Goal: Task Accomplishment & Management: Use online tool/utility

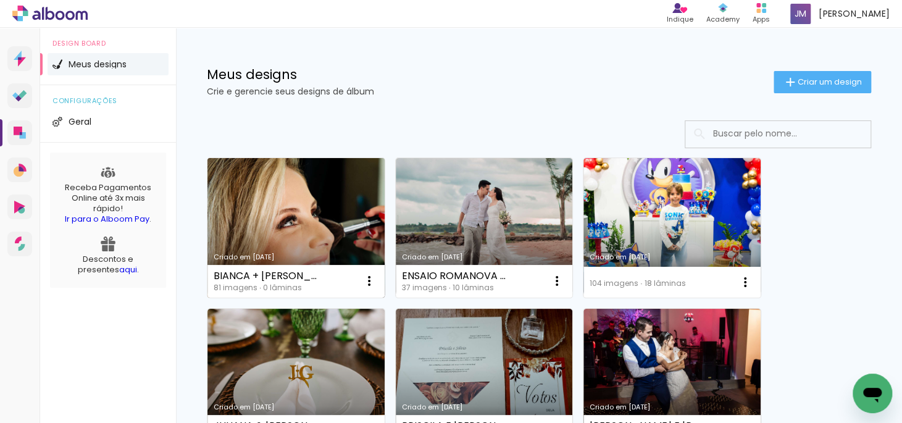
click at [251, 175] on link "Criado em [DATE]" at bounding box center [295, 228] width 177 height 140
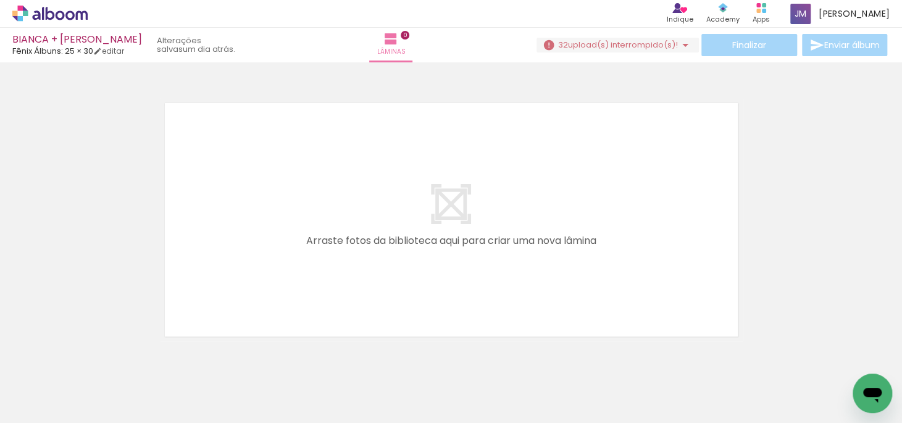
click at [684, 48] on iron-icon at bounding box center [685, 45] width 15 height 15
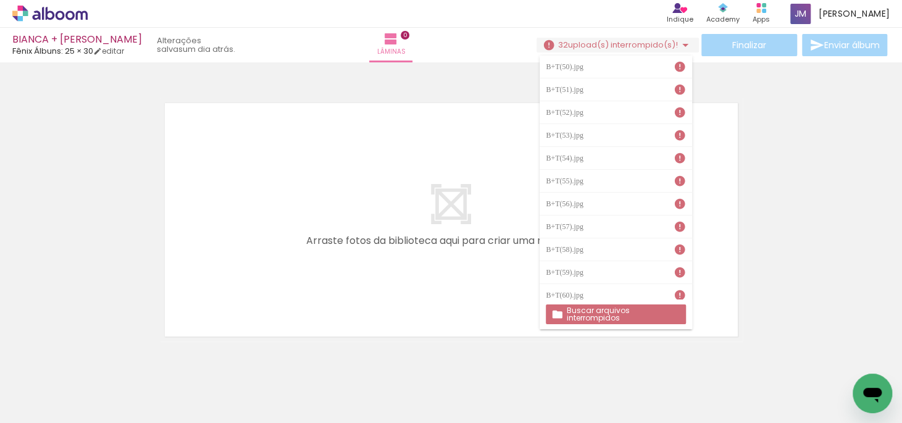
click at [0, 0] on slot "Buscar arquivos interrompidos" at bounding box center [0, 0] width 0 height 0
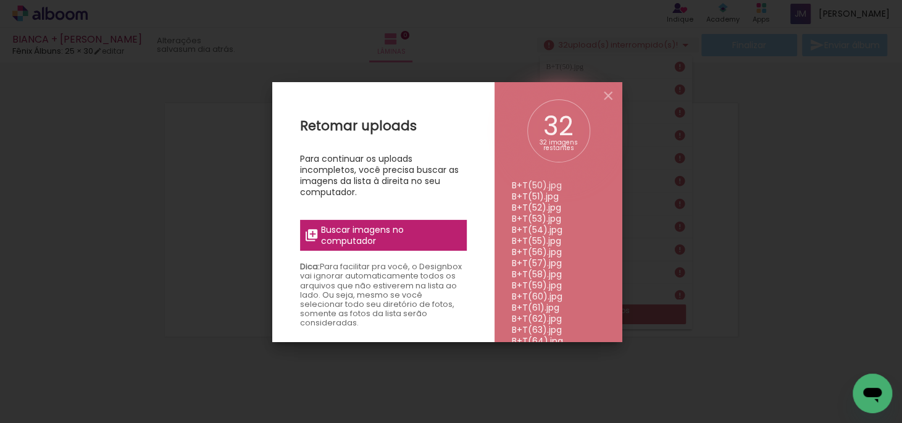
click at [331, 236] on span "Buscar imagens no computador" at bounding box center [390, 235] width 138 height 22
click at [0, 0] on input "file" at bounding box center [0, 0] width 0 height 0
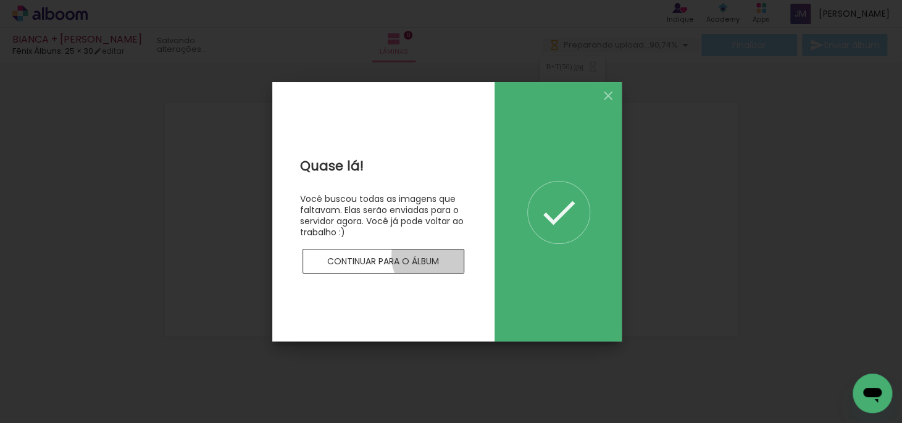
click at [0, 0] on slot "Continuar para o álbum" at bounding box center [0, 0] width 0 height 0
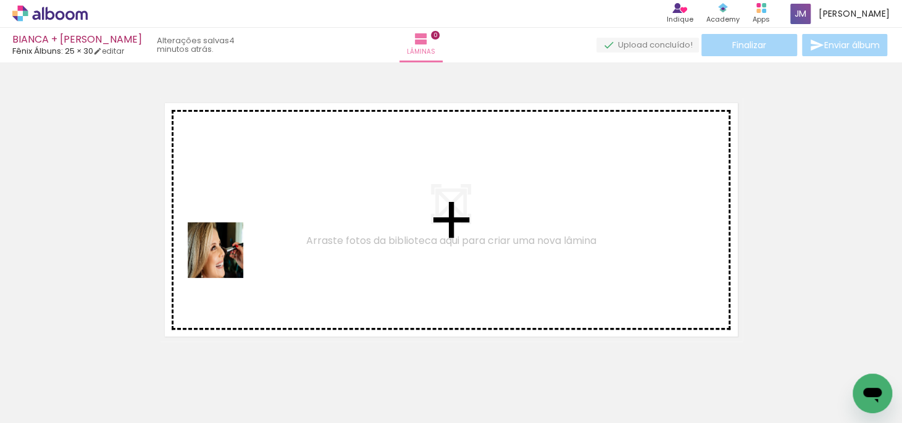
drag, startPoint x: 135, startPoint y: 384, endPoint x: 247, endPoint y: 259, distance: 167.4
click at [225, 257] on quentale-workspace at bounding box center [451, 211] width 902 height 423
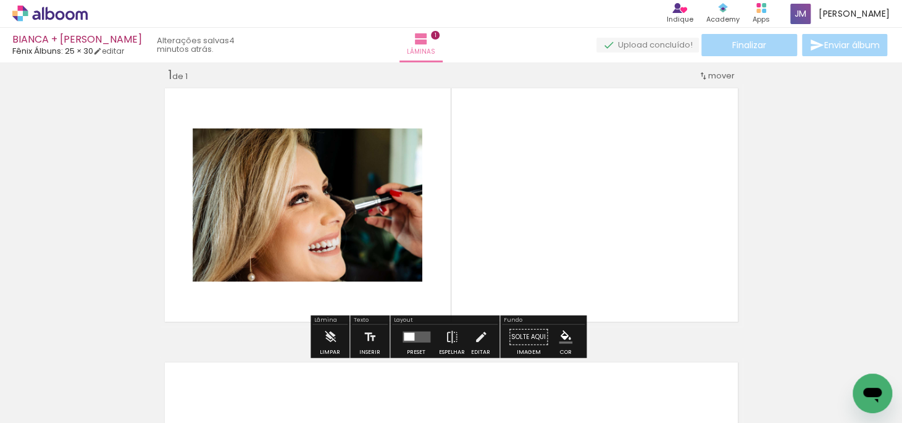
scroll to position [15, 0]
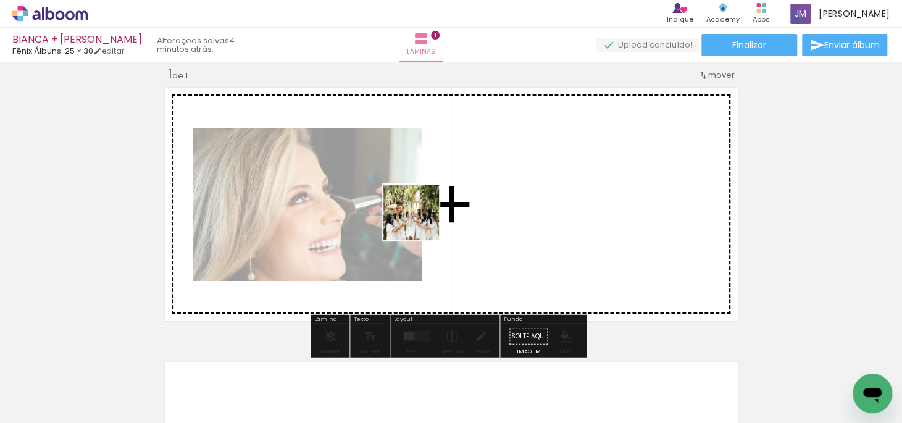
drag, startPoint x: 191, startPoint y: 380, endPoint x: 420, endPoint y: 222, distance: 278.6
click at [420, 222] on quentale-workspace at bounding box center [451, 211] width 902 height 423
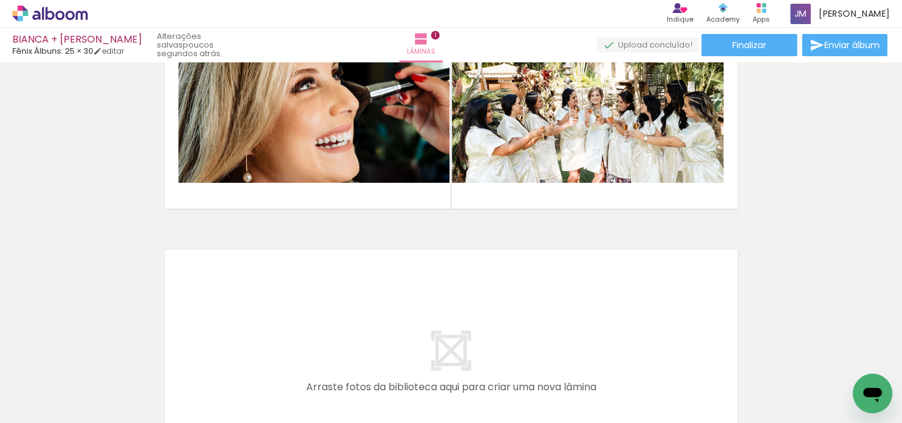
scroll to position [183, 0]
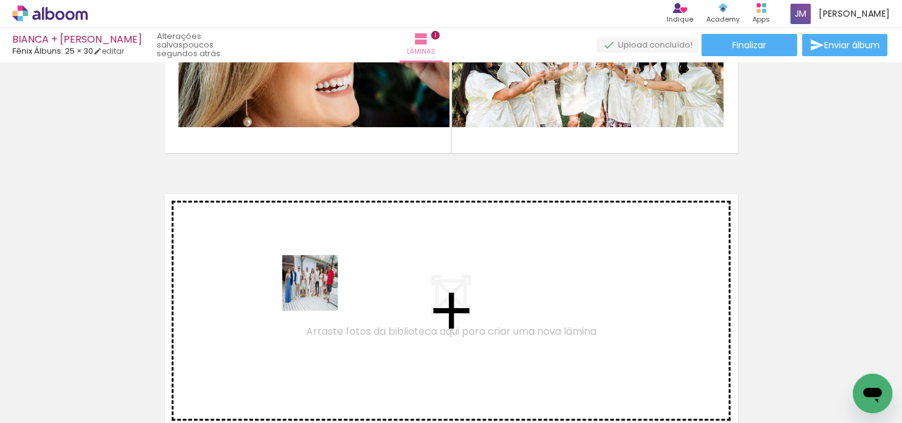
drag, startPoint x: 315, startPoint y: 384, endPoint x: 319, endPoint y: 292, distance: 92.1
click at [319, 292] on quentale-workspace at bounding box center [451, 211] width 902 height 423
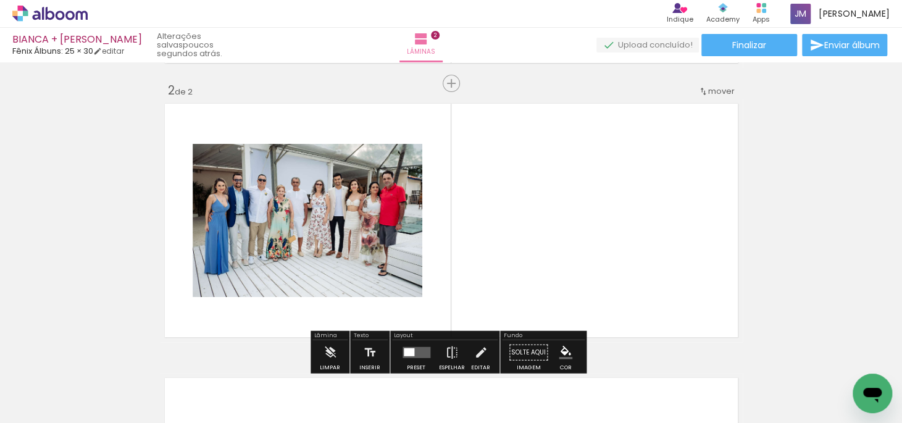
scroll to position [290, 0]
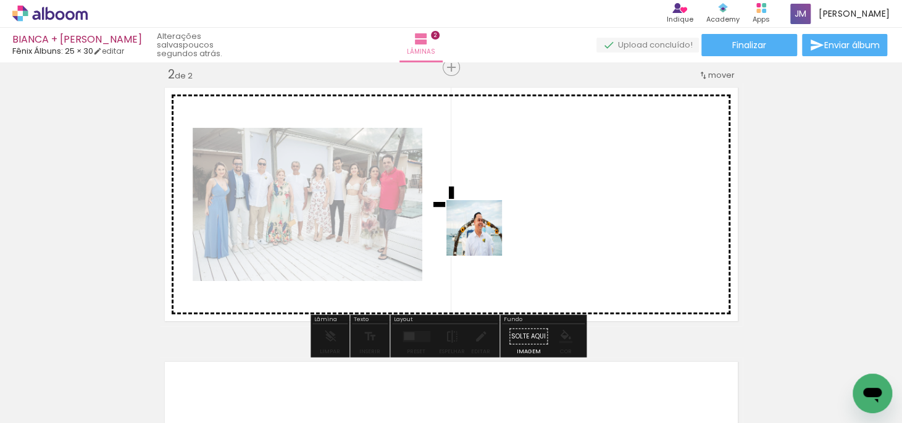
drag, startPoint x: 481, startPoint y: 379, endPoint x: 483, endPoint y: 237, distance: 142.0
click at [483, 237] on quentale-workspace at bounding box center [451, 211] width 902 height 423
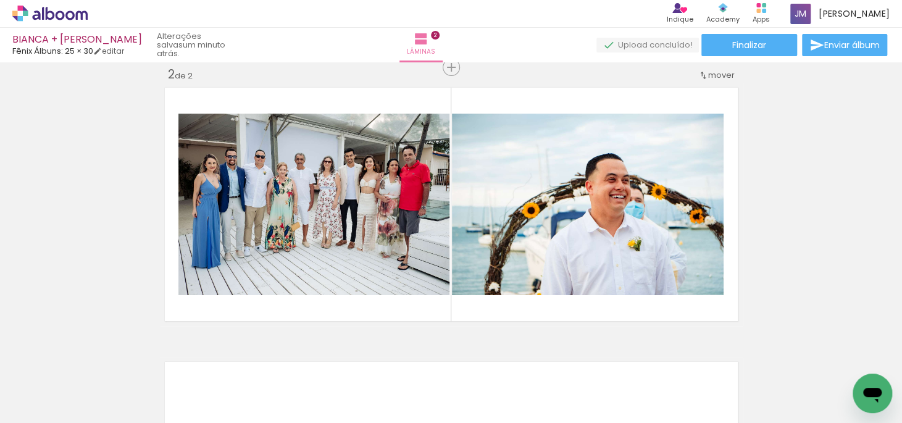
scroll to position [0, 0]
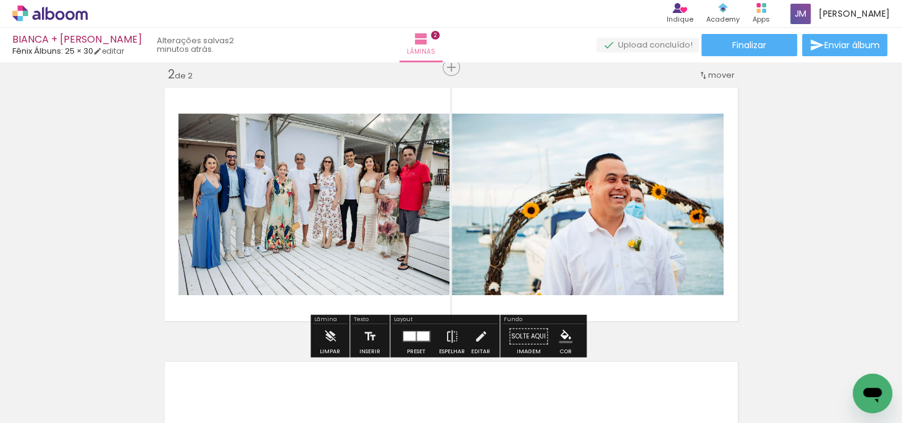
click at [101, 356] on iron-icon at bounding box center [96, 356] width 13 height 13
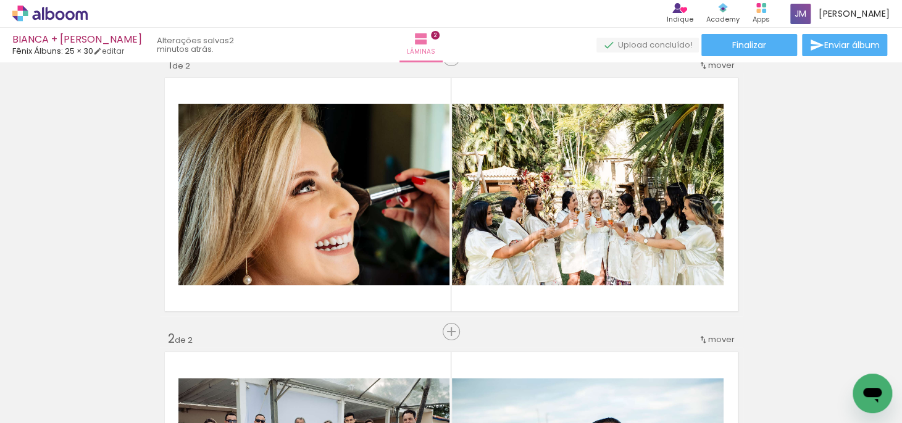
scroll to position [15, 0]
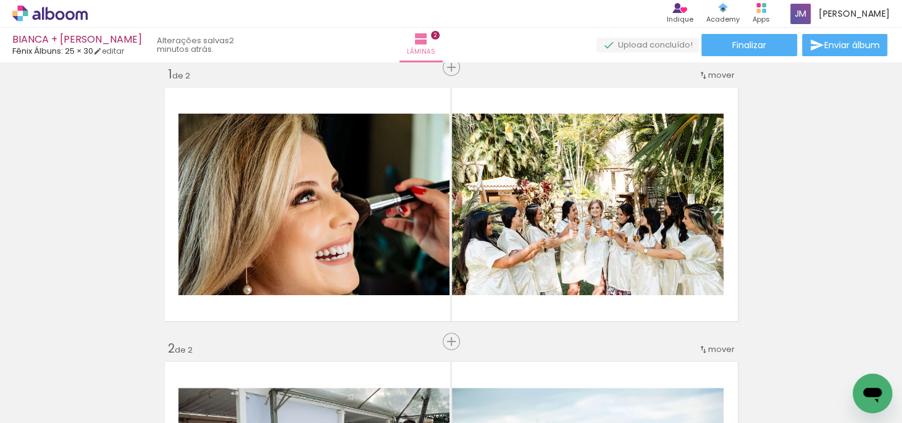
click at [102, 359] on iron-icon at bounding box center [96, 356] width 13 height 13
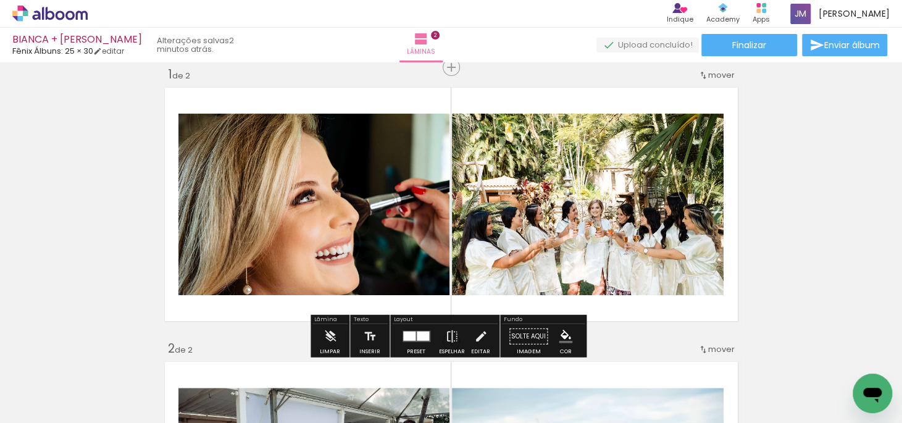
click at [101, 357] on iron-icon at bounding box center [96, 356] width 13 height 13
drag, startPoint x: 99, startPoint y: 354, endPoint x: 552, endPoint y: 42, distance: 550.0
click at [99, 353] on iron-icon at bounding box center [96, 356] width 13 height 13
click at [97, 357] on iron-icon at bounding box center [96, 356] width 13 height 13
drag, startPoint x: 98, startPoint y: 356, endPoint x: 541, endPoint y: 44, distance: 542.4
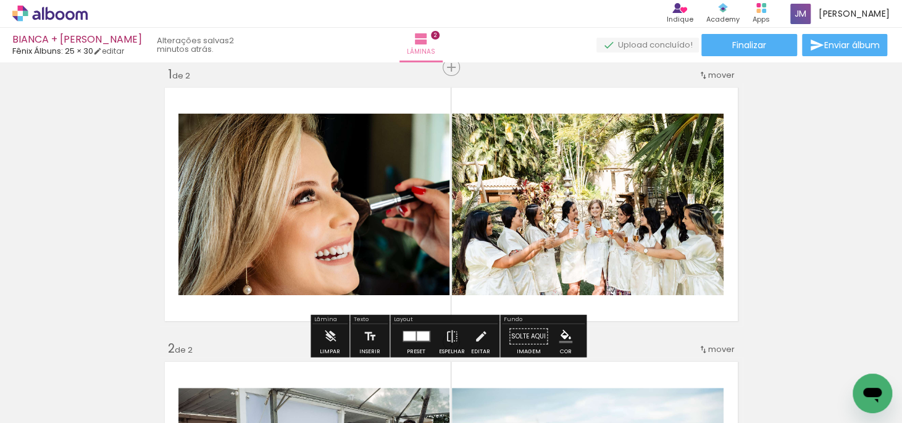
click at [98, 356] on iron-icon at bounding box center [96, 356] width 13 height 13
drag, startPoint x: 101, startPoint y: 353, endPoint x: 542, endPoint y: 53, distance: 533.2
click at [102, 353] on iron-icon at bounding box center [96, 356] width 13 height 13
click at [103, 356] on iron-icon at bounding box center [96, 356] width 13 height 13
click at [120, 378] on div at bounding box center [123, 381] width 61 height 61
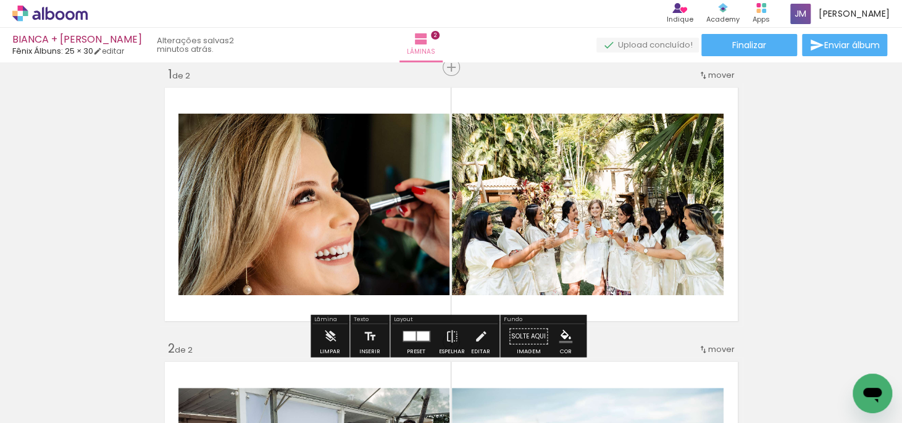
scroll to position [128, 0]
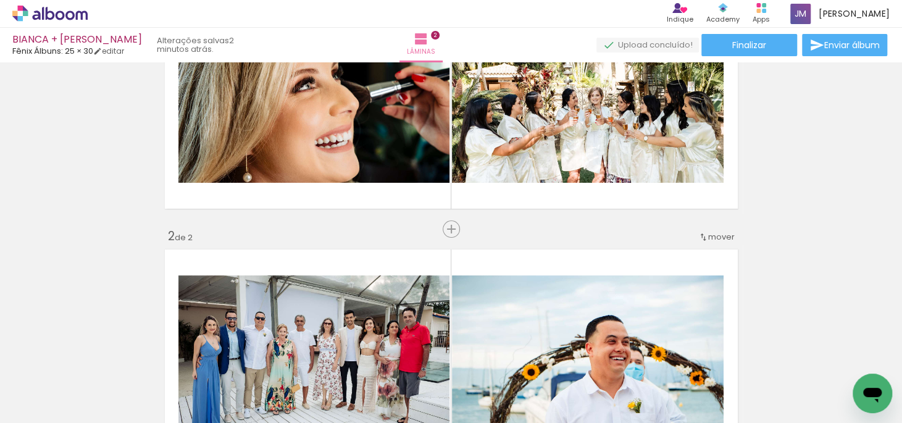
click at [103, 359] on iron-icon at bounding box center [96, 356] width 13 height 13
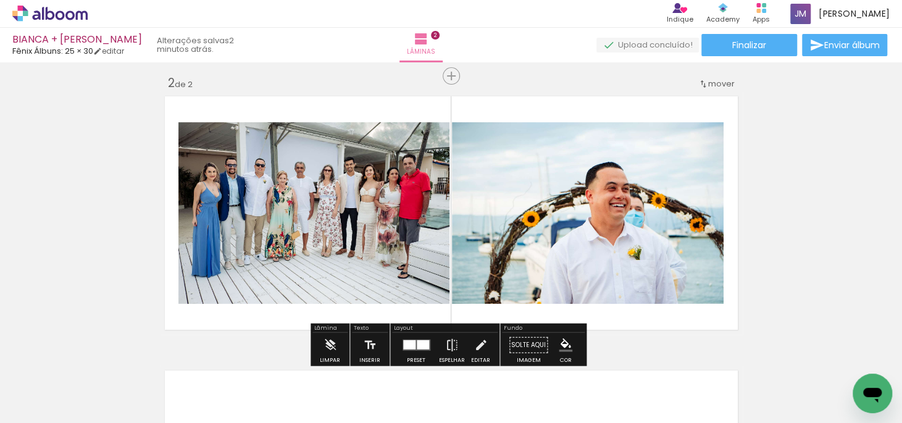
scroll to position [290, 0]
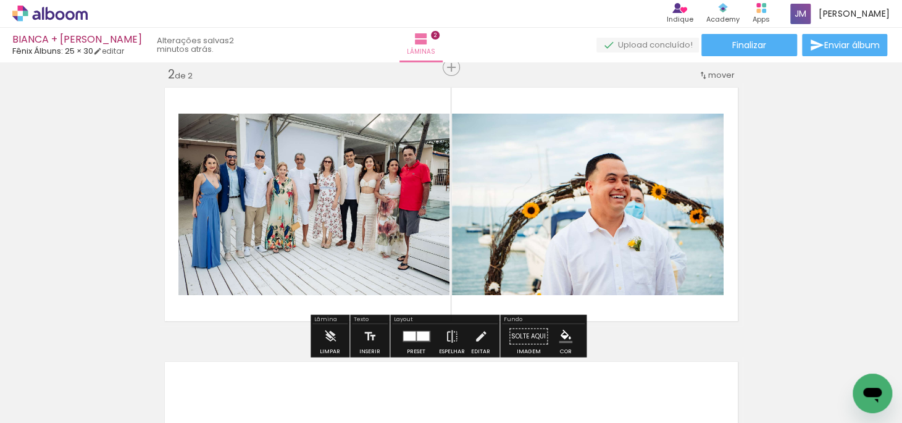
click at [151, 361] on div at bounding box center [124, 382] width 56 height 56
click at [103, 356] on iron-icon at bounding box center [96, 356] width 13 height 13
click at [103, 354] on iron-icon at bounding box center [96, 356] width 13 height 13
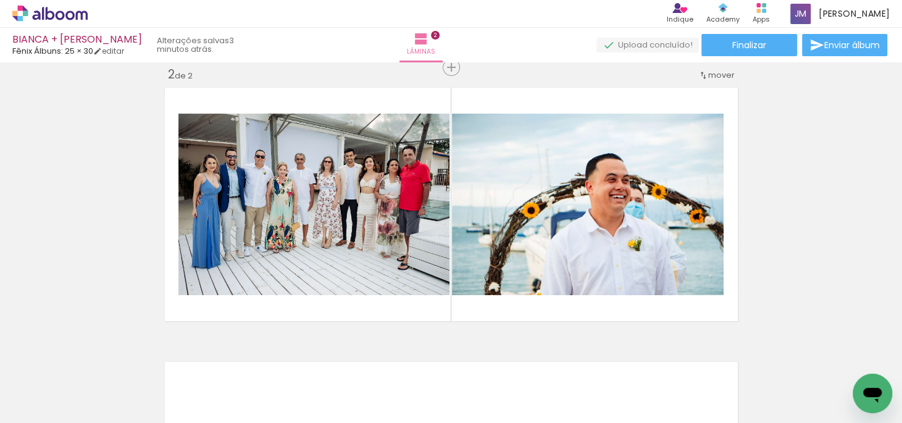
click at [103, 354] on iron-icon at bounding box center [96, 356] width 13 height 13
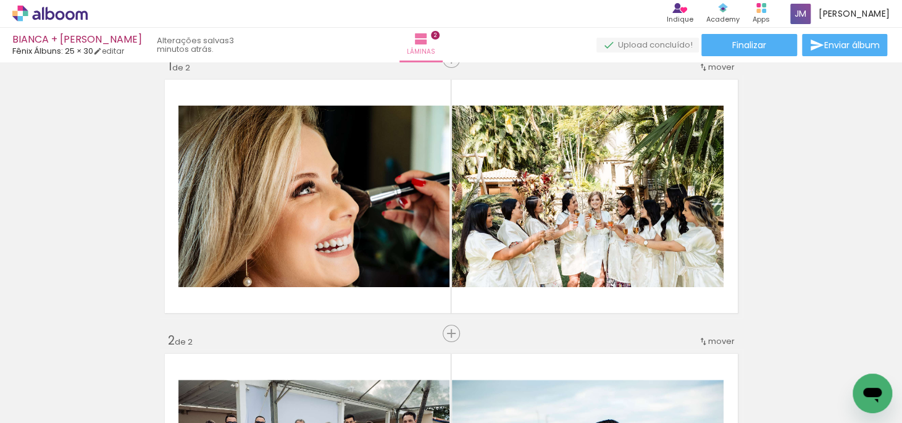
scroll to position [15, 0]
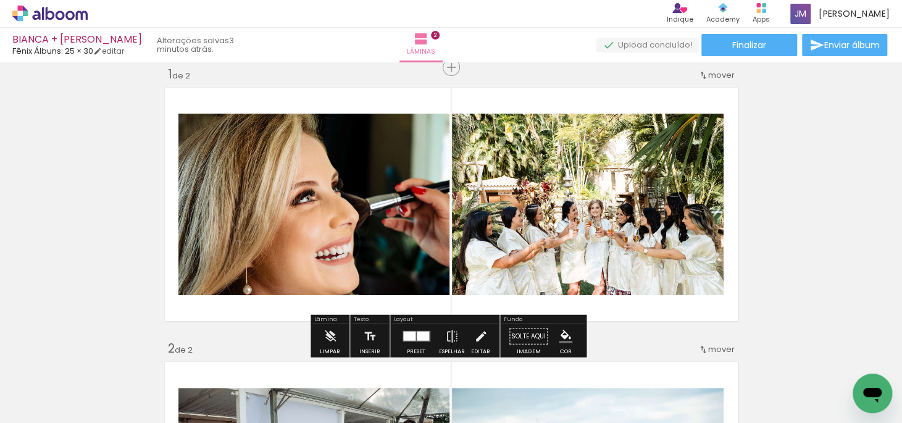
click at [103, 353] on iron-icon at bounding box center [96, 356] width 13 height 13
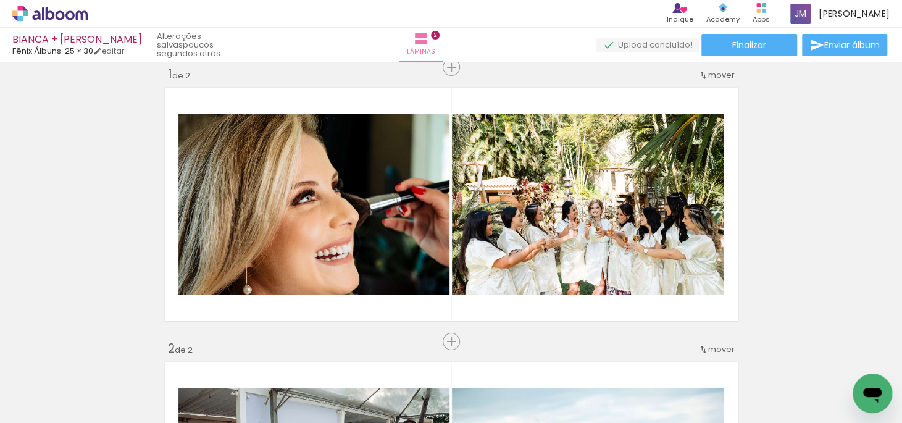
click at [35, 14] on icon at bounding box center [49, 14] width 75 height 16
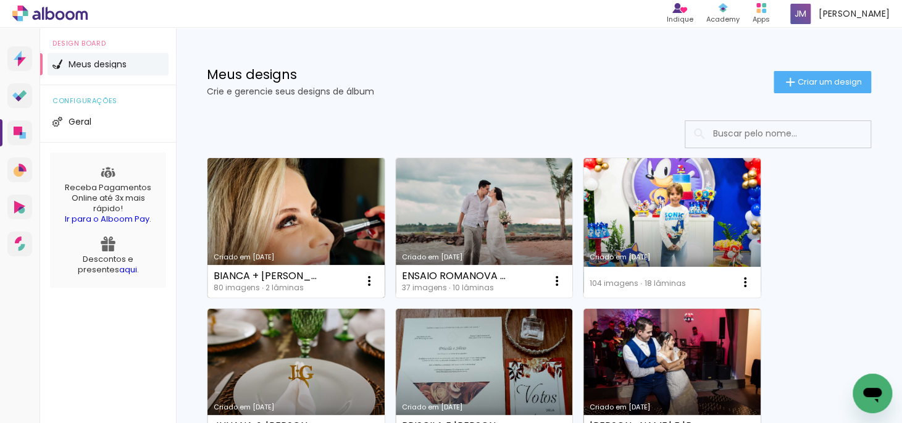
drag, startPoint x: 299, startPoint y: 275, endPoint x: 222, endPoint y: 264, distance: 78.6
click at [222, 264] on div "Criado em [DATE] [PERSON_NAME] + [PERSON_NAME] 80 imagens ∙ 2 lâminas Abrir Faz…" at bounding box center [296, 227] width 178 height 141
click at [367, 275] on iron-icon at bounding box center [369, 280] width 15 height 15
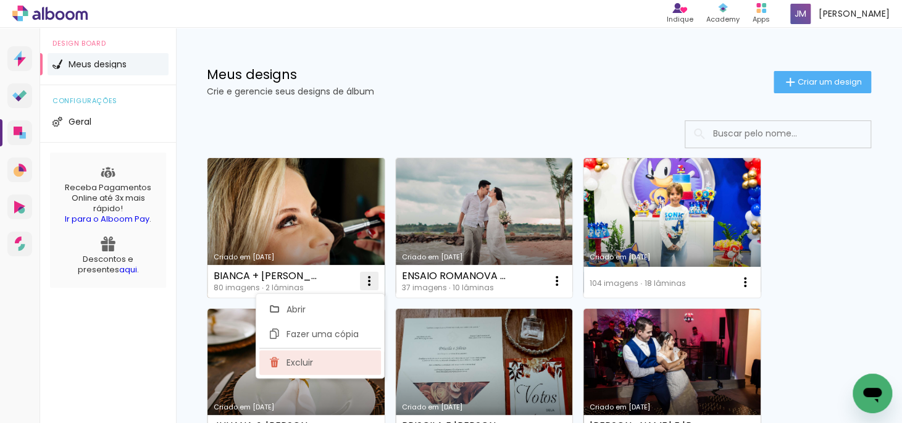
click at [306, 358] on span "Excluir" at bounding box center [299, 362] width 27 height 9
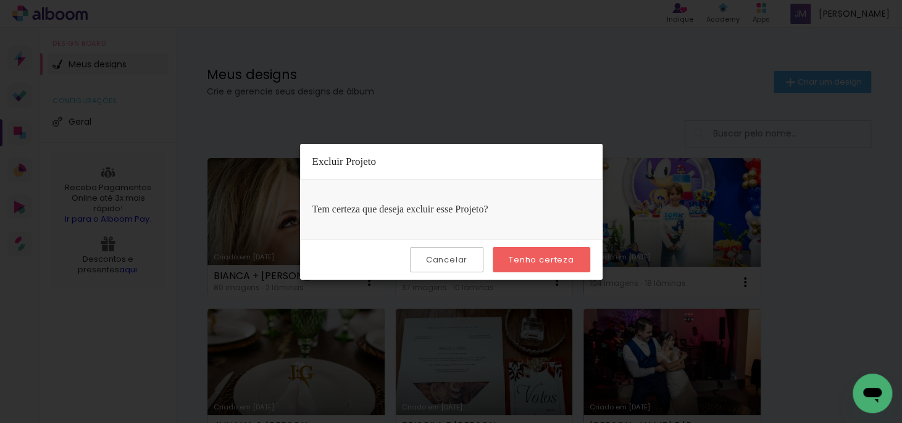
drag, startPoint x: 527, startPoint y: 254, endPoint x: 766, endPoint y: 169, distance: 254.4
click at [0, 0] on slot "Tenho certeza" at bounding box center [0, 0] width 0 height 0
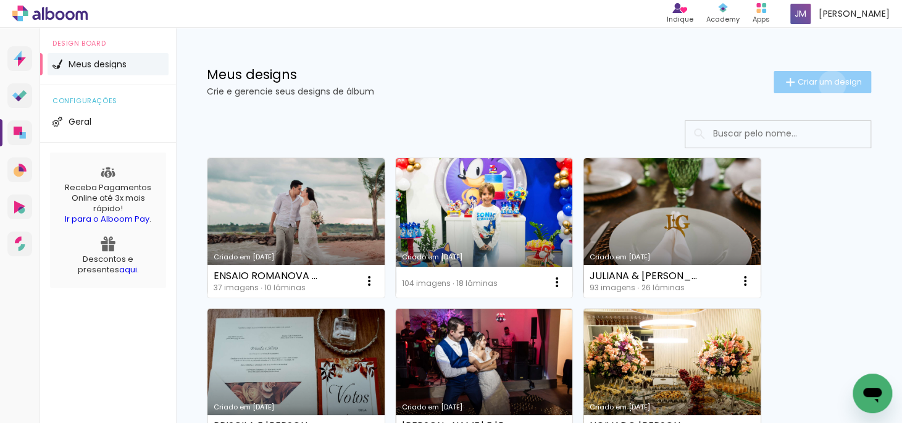
click at [821, 84] on span "Criar um design" at bounding box center [830, 82] width 64 height 8
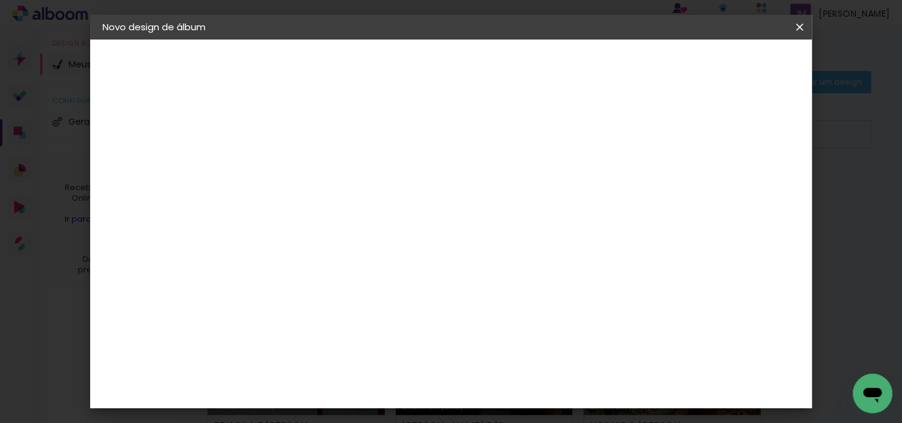
click at [304, 162] on input at bounding box center [304, 165] width 0 height 19
click at [304, 165] on input "iado em [DATE] [PERSON_NAME] + [PERSON_NAME]" at bounding box center [304, 165] width 0 height 19
type input "BIANCA + [PERSON_NAME]"
type paper-input "BIANCA + [PERSON_NAME]"
click at [0, 0] on slot "Avançar" at bounding box center [0, 0] width 0 height 0
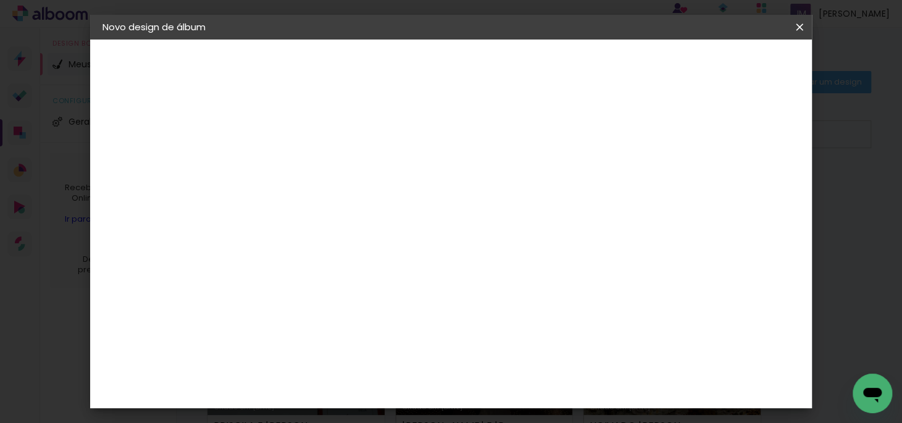
scroll to position [954, 0]
click at [323, 407] on div "Fênix Álbuns" at bounding box center [312, 417] width 33 height 20
click at [0, 0] on slot "Avançar" at bounding box center [0, 0] width 0 height 0
click at [388, 298] on span "25 × 30" at bounding box center [358, 314] width 57 height 33
click at [506, 73] on paper-button "Avançar" at bounding box center [475, 65] width 60 height 21
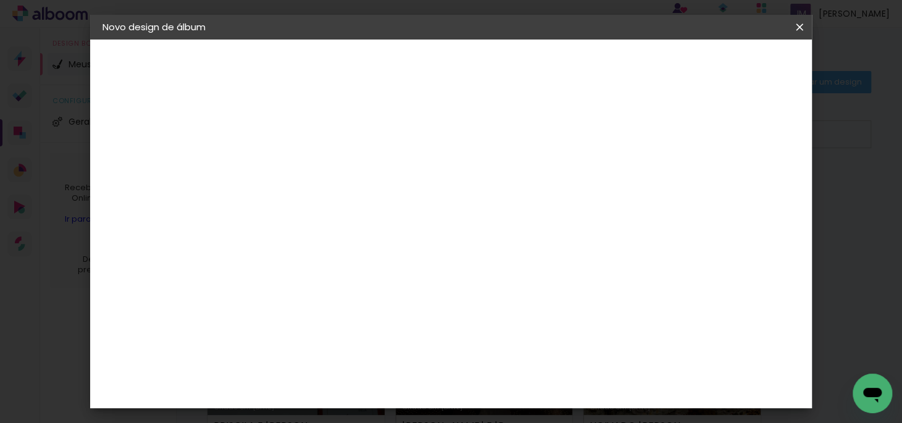
click at [562, 130] on div at bounding box center [556, 133] width 11 height 11
type paper-checkbox "on"
click at [632, 66] on span "Iniciar design" at bounding box center [604, 65] width 56 height 9
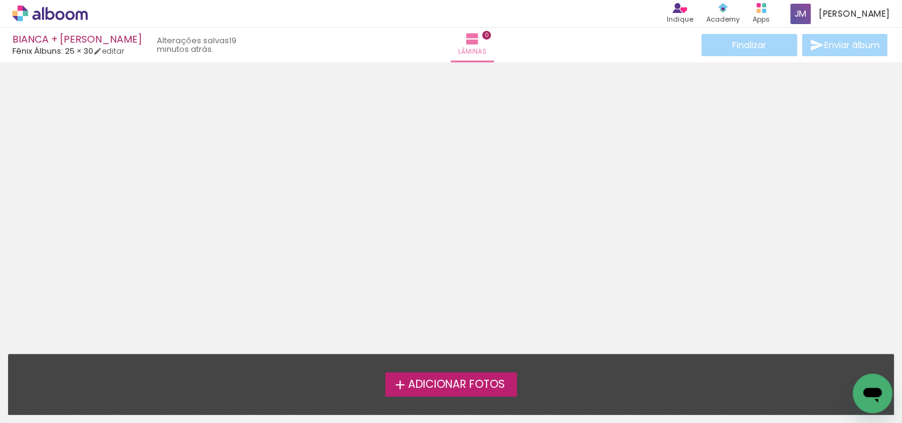
click at [427, 386] on span "Adicionar Fotos" at bounding box center [455, 384] width 97 height 11
click at [0, 0] on input "file" at bounding box center [0, 0] width 0 height 0
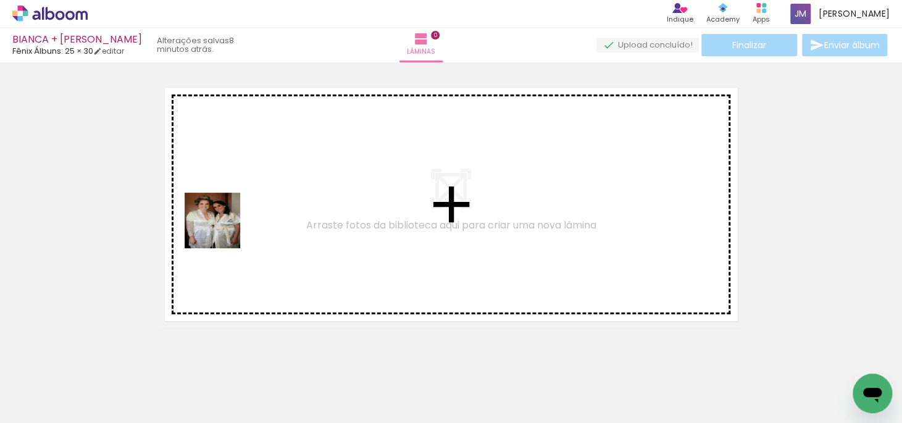
drag, startPoint x: 131, startPoint y: 387, endPoint x: 222, endPoint y: 230, distance: 181.4
click at [222, 230] on quentale-workspace at bounding box center [451, 211] width 902 height 423
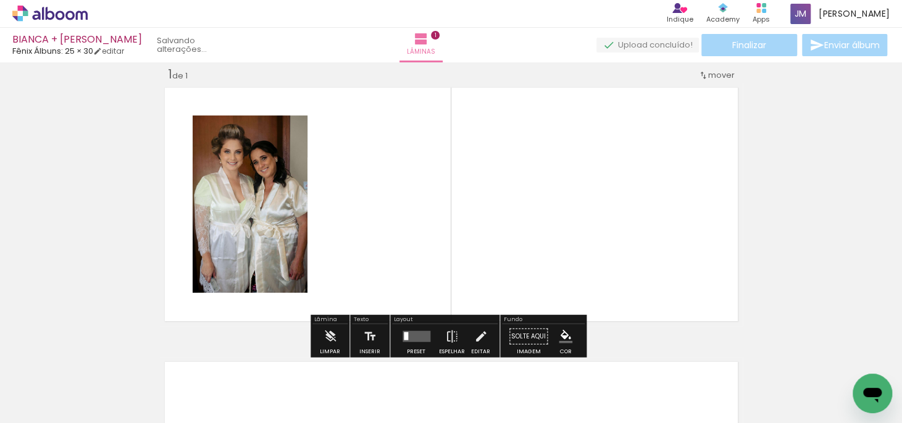
scroll to position [15, 0]
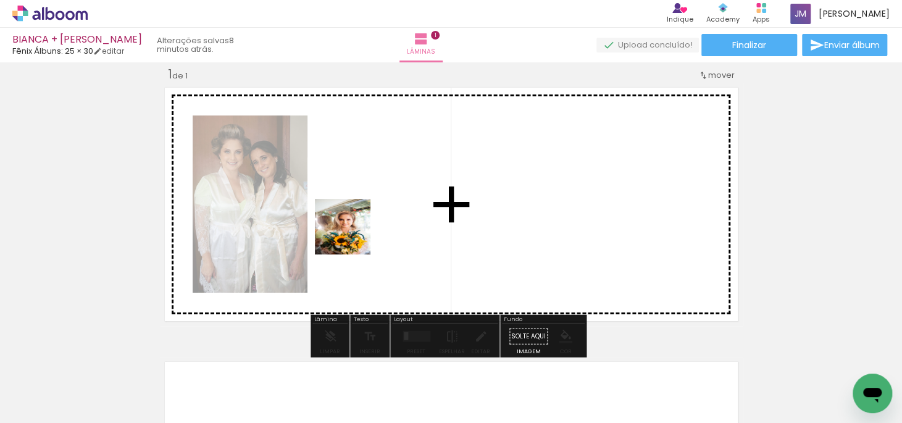
drag, startPoint x: 205, startPoint y: 381, endPoint x: 553, endPoint y: 223, distance: 382.1
click at [352, 235] on quentale-workspace at bounding box center [451, 211] width 902 height 423
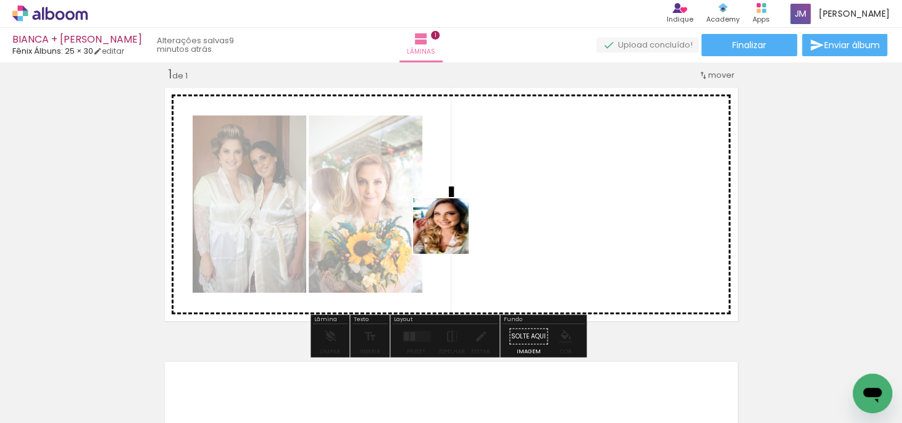
drag, startPoint x: 262, startPoint y: 385, endPoint x: 450, endPoint y: 235, distance: 240.7
click at [450, 235] on quentale-workspace at bounding box center [451, 211] width 902 height 423
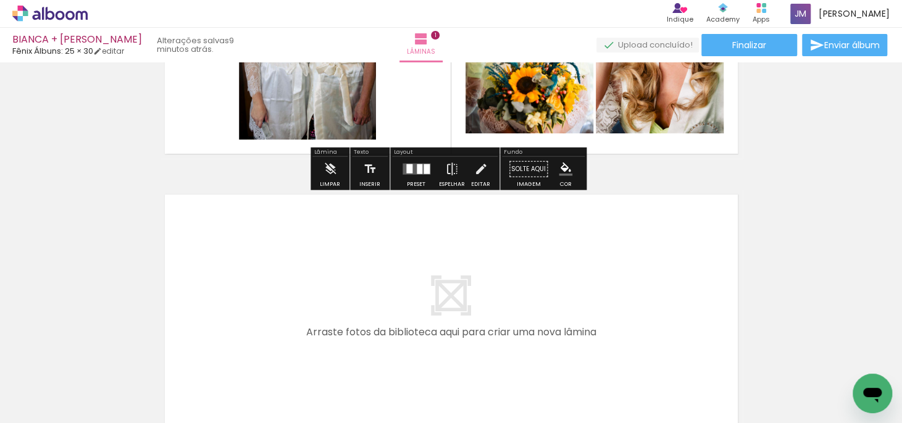
scroll to position [240, 0]
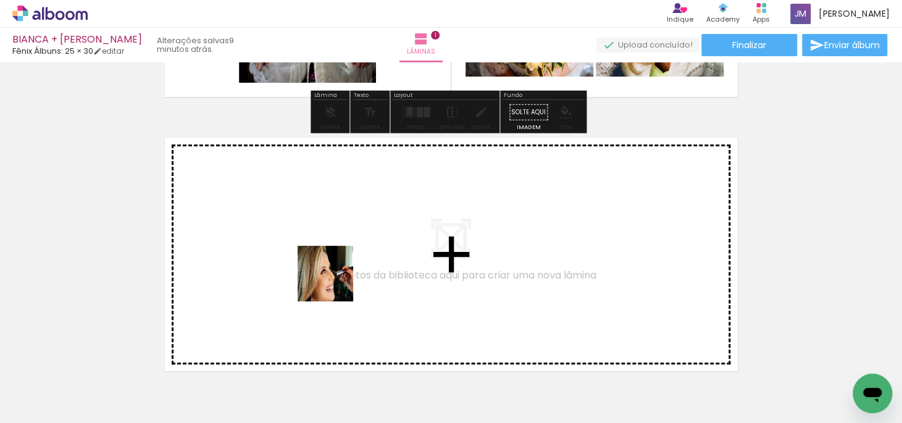
drag, startPoint x: 340, startPoint y: 380, endPoint x: 335, endPoint y: 283, distance: 97.7
click at [335, 283] on quentale-workspace at bounding box center [451, 211] width 902 height 423
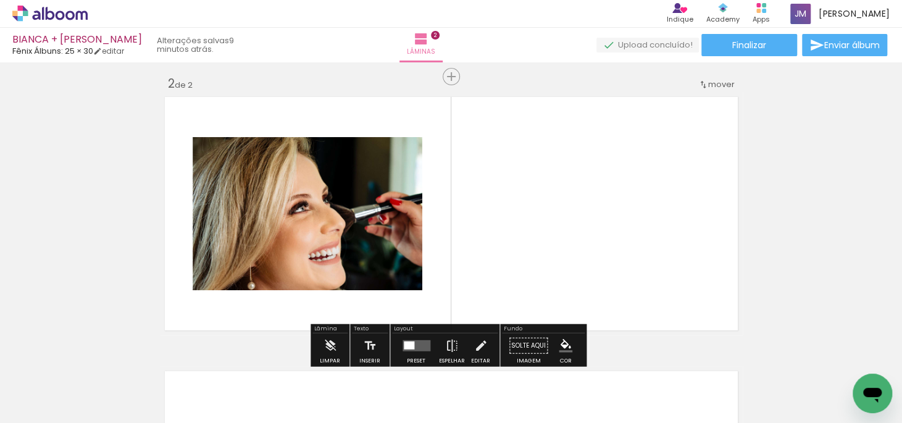
scroll to position [290, 0]
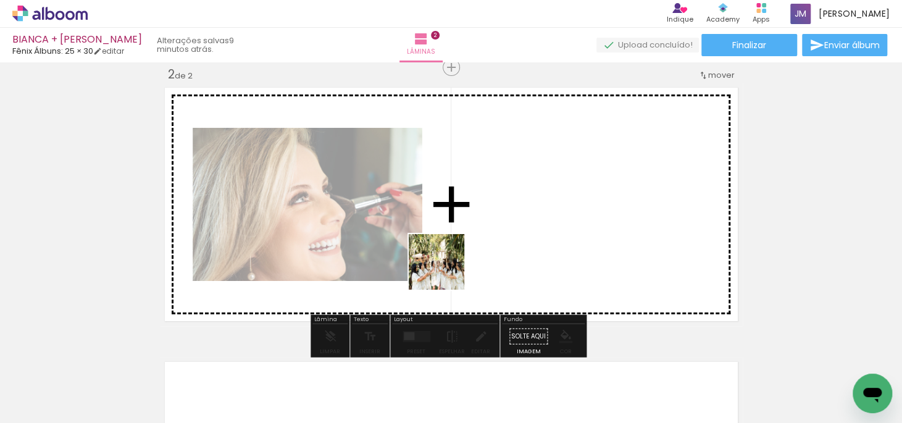
drag, startPoint x: 390, startPoint y: 390, endPoint x: 446, endPoint y: 271, distance: 131.2
click at [446, 271] on quentale-workspace at bounding box center [451, 211] width 902 height 423
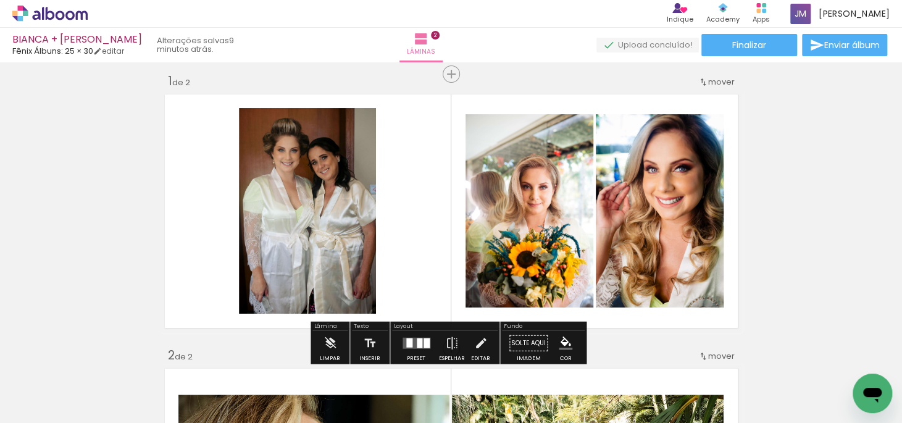
scroll to position [65, 0]
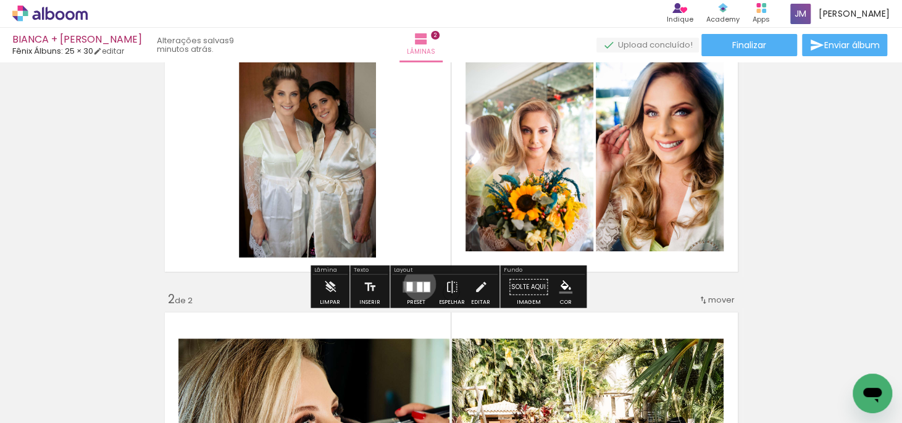
click at [417, 283] on div at bounding box center [420, 287] width 6 height 10
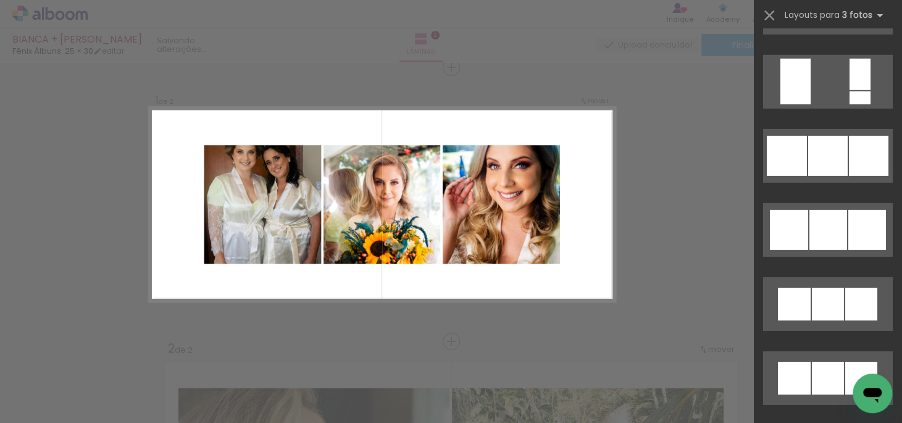
scroll to position [4770, 0]
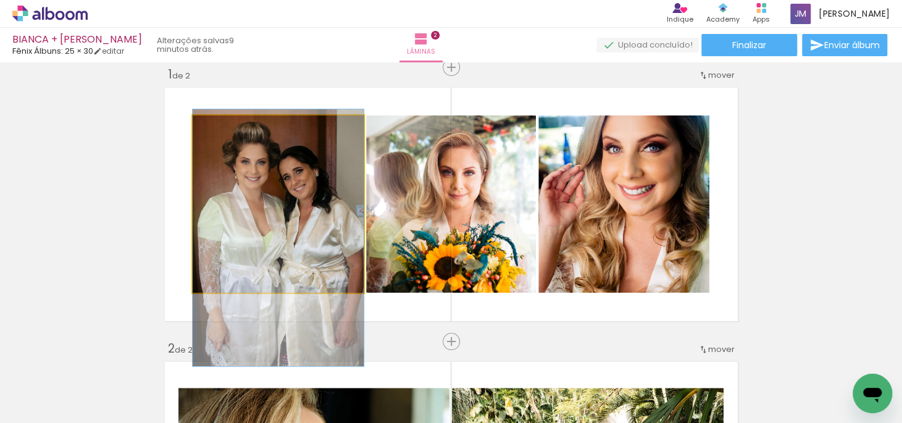
drag, startPoint x: 299, startPoint y: 194, endPoint x: 294, endPoint y: 228, distance: 34.4
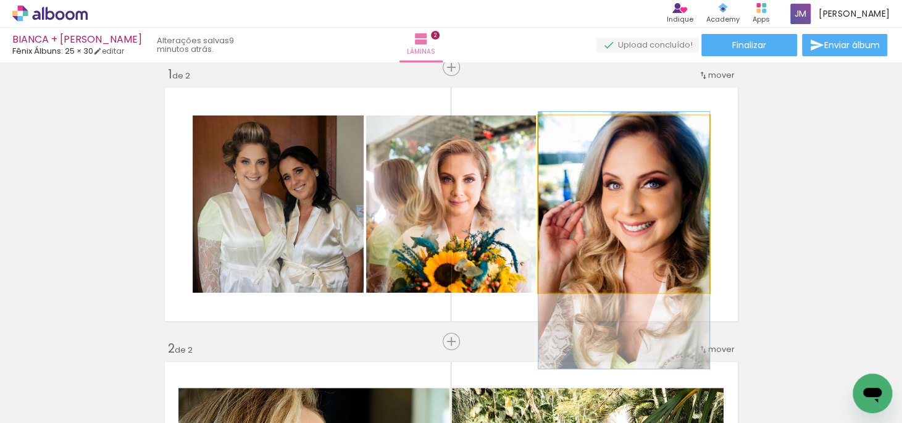
drag, startPoint x: 580, startPoint y: 193, endPoint x: 580, endPoint y: 230, distance: 36.4
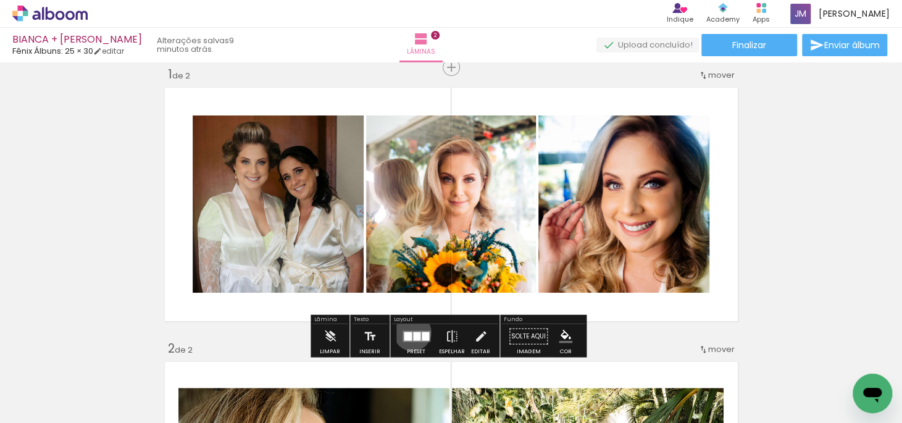
click at [413, 332] on div at bounding box center [416, 336] width 7 height 9
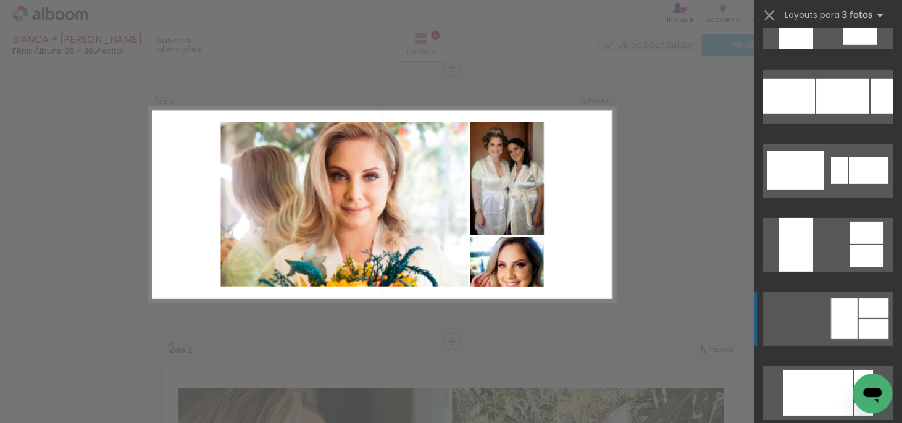
scroll to position [7582, 0]
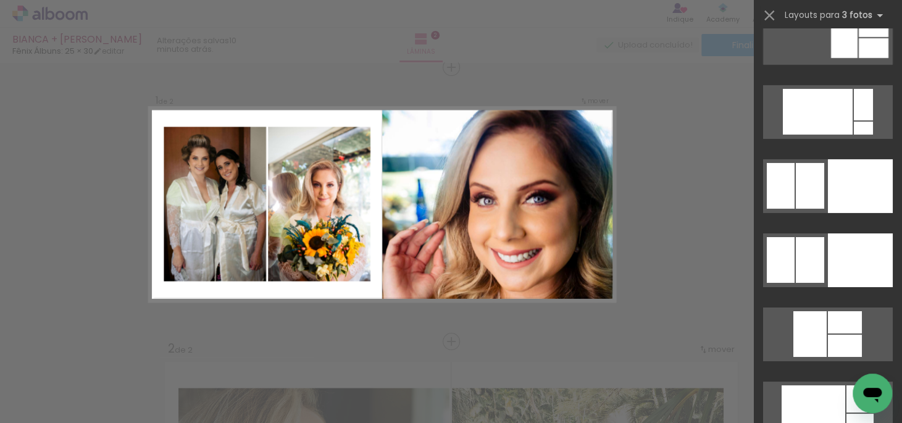
click at [575, 238] on div at bounding box center [498, 204] width 233 height 194
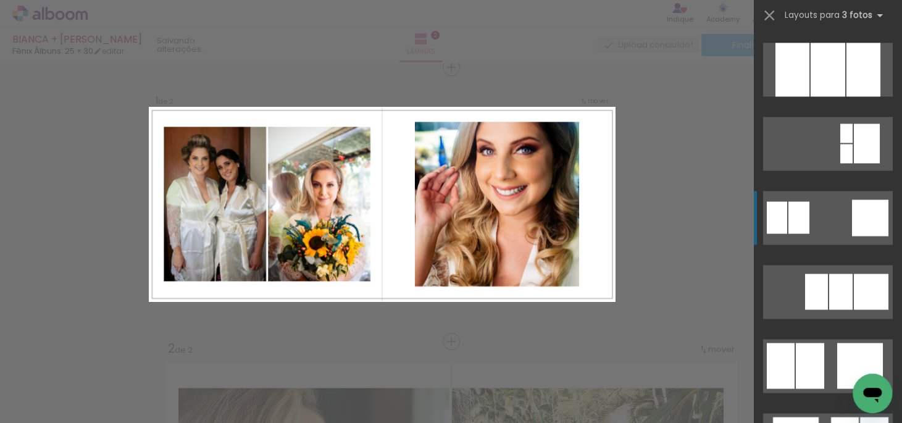
scroll to position [1162, 0]
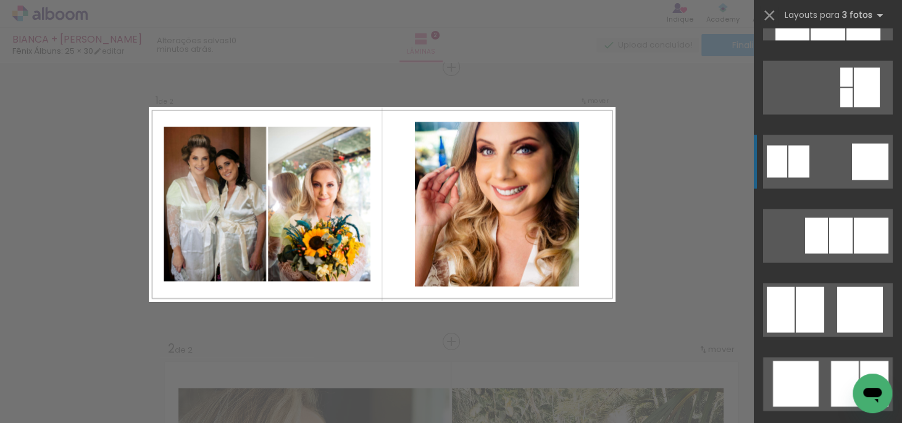
click at [851, 40] on div at bounding box center [863, 13] width 34 height 54
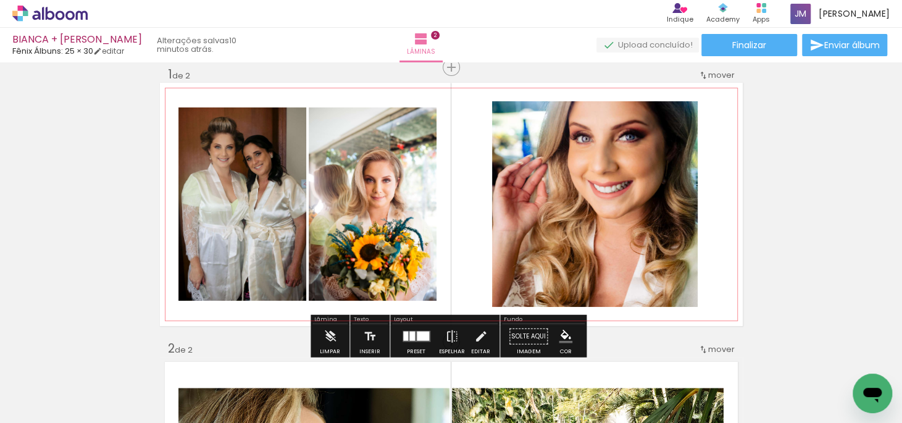
click at [657, 261] on quentale-photo at bounding box center [595, 204] width 206 height 206
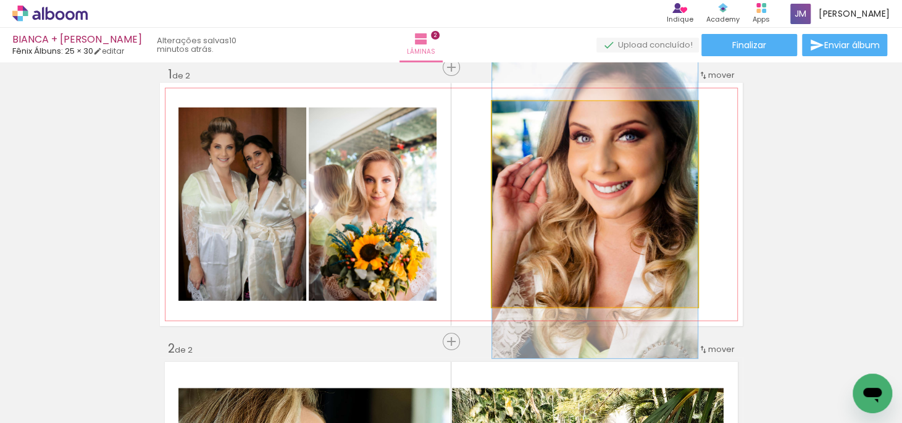
click at [657, 261] on quentale-photo at bounding box center [595, 204] width 206 height 206
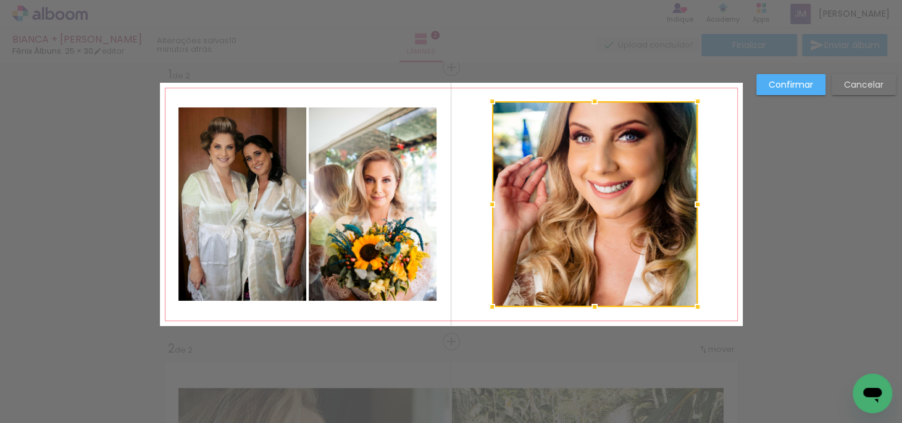
click at [657, 261] on div at bounding box center [595, 204] width 206 height 206
click at [793, 92] on paper-button "Confirmar" at bounding box center [790, 84] width 69 height 21
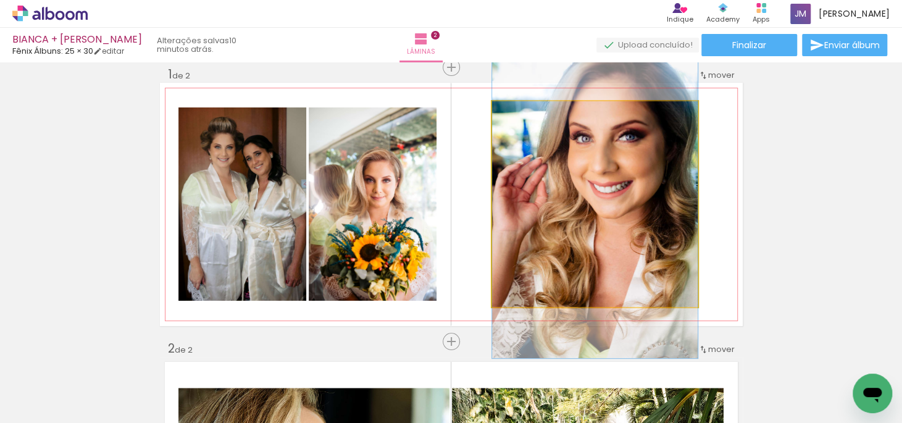
click at [655, 170] on quentale-photo at bounding box center [595, 204] width 206 height 206
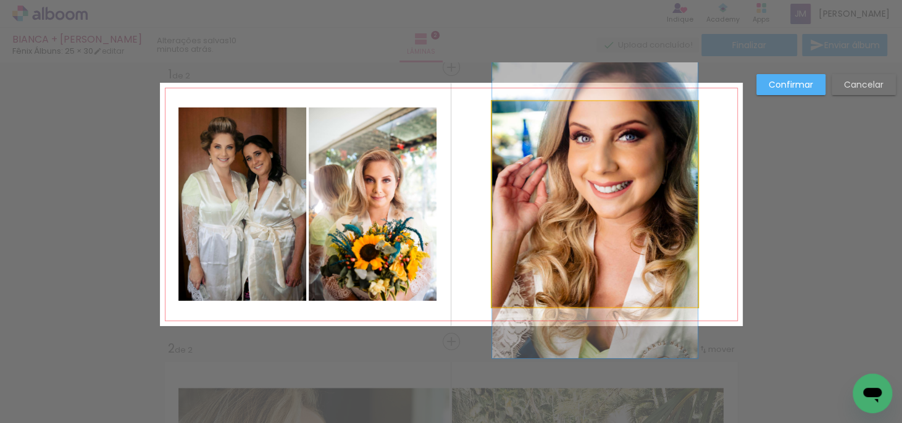
click at [655, 170] on quentale-photo at bounding box center [595, 204] width 206 height 206
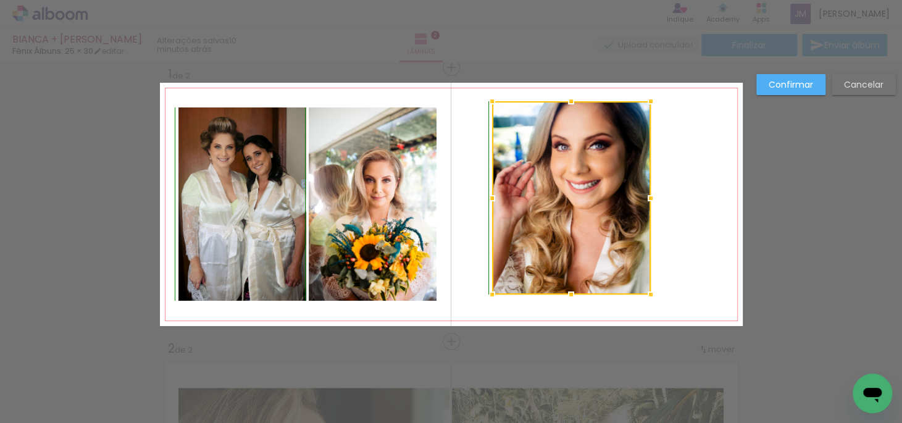
drag, startPoint x: 694, startPoint y: 307, endPoint x: 647, endPoint y: 290, distance: 50.8
click at [647, 290] on div at bounding box center [650, 294] width 25 height 25
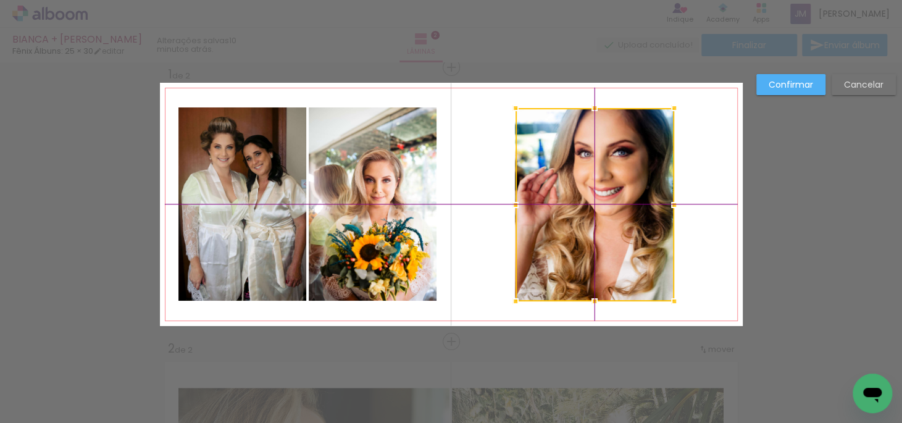
drag, startPoint x: 590, startPoint y: 190, endPoint x: 611, endPoint y: 191, distance: 20.4
click at [611, 191] on div at bounding box center [594, 204] width 159 height 193
click at [697, 176] on quentale-layouter at bounding box center [451, 204] width 583 height 243
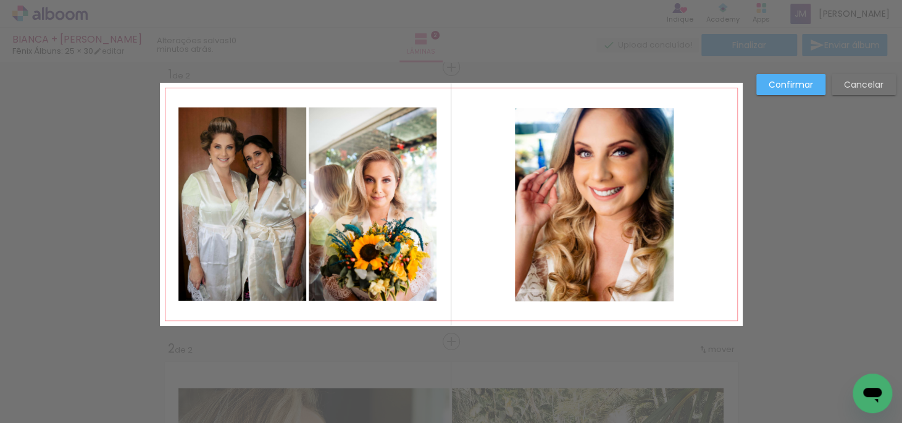
click at [0, 0] on slot "Confirmar" at bounding box center [0, 0] width 0 height 0
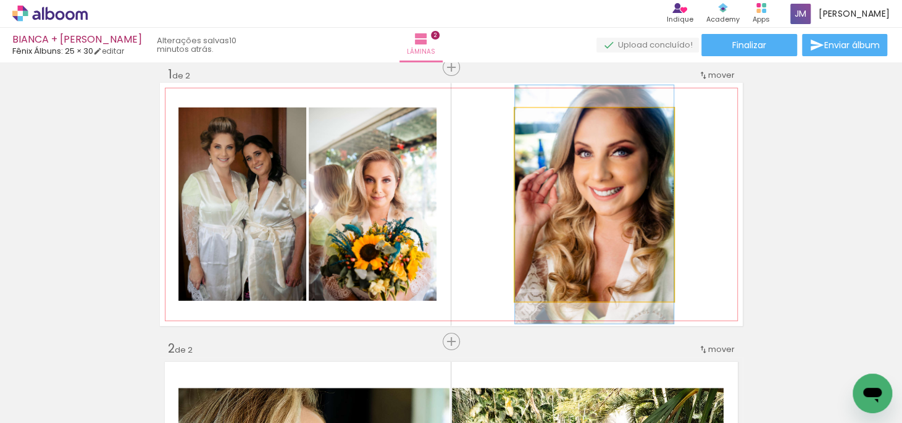
click at [647, 177] on quentale-photo at bounding box center [594, 204] width 159 height 193
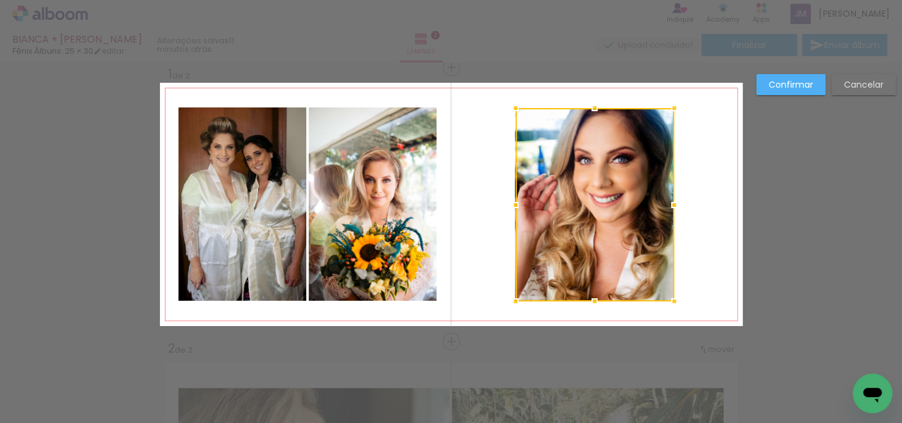
click at [687, 181] on quentale-layouter at bounding box center [451, 204] width 583 height 243
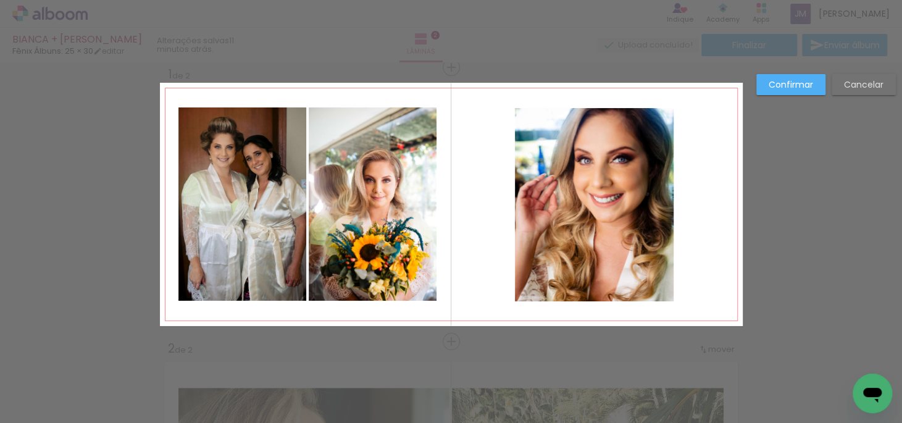
click at [722, 183] on quentale-layouter at bounding box center [451, 204] width 583 height 243
click at [794, 77] on paper-button "Confirmar" at bounding box center [790, 84] width 69 height 21
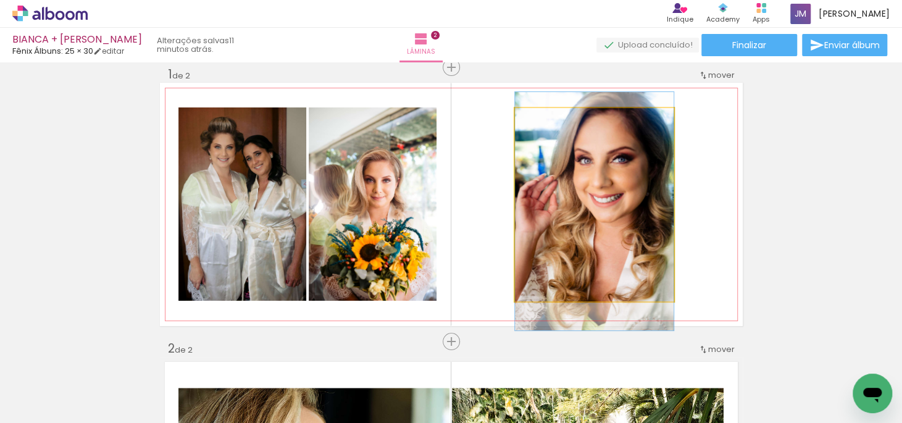
click at [622, 157] on quentale-photo at bounding box center [594, 204] width 159 height 193
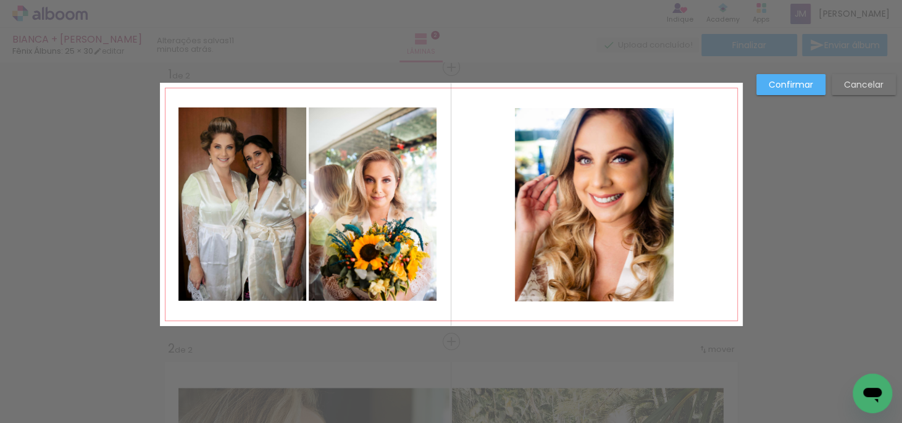
click at [615, 165] on quentale-photo at bounding box center [594, 204] width 159 height 193
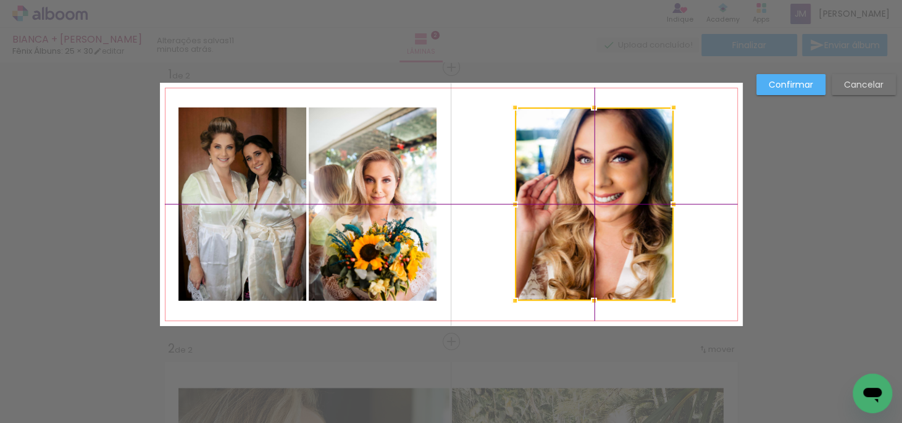
click at [612, 167] on div at bounding box center [594, 203] width 159 height 193
click at [0, 0] on slot "Confirmar" at bounding box center [0, 0] width 0 height 0
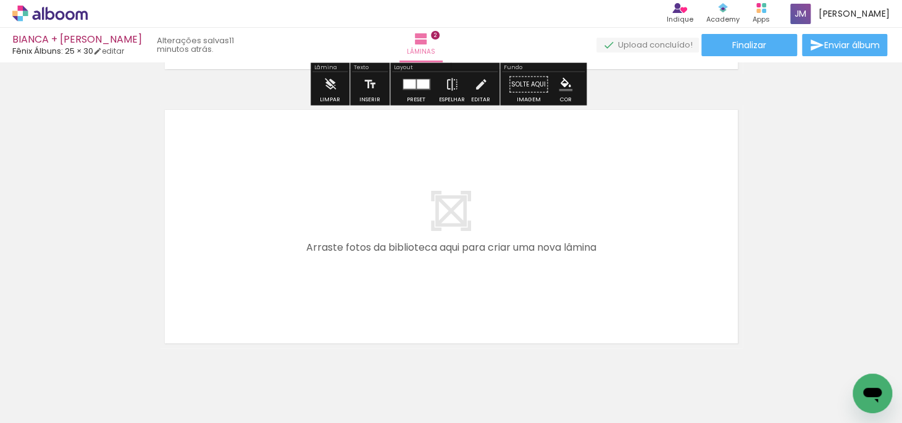
scroll to position [561, 0]
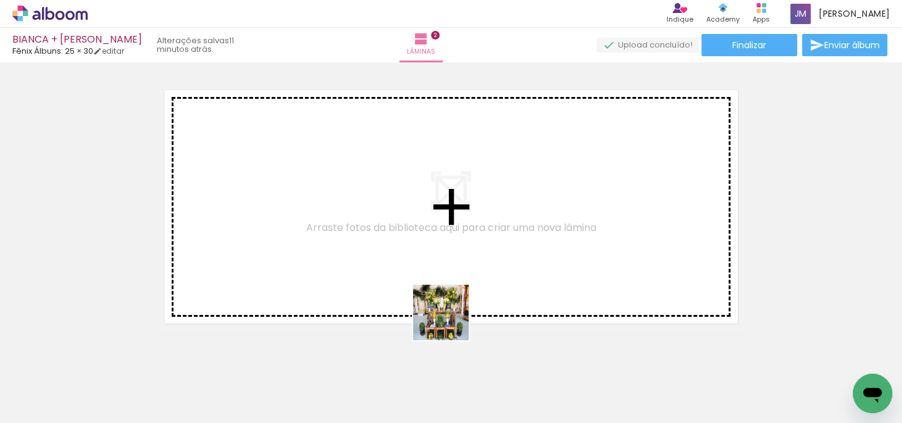
drag, startPoint x: 472, startPoint y: 377, endPoint x: 427, endPoint y: 253, distance: 132.0
click at [427, 253] on quentale-workspace at bounding box center [451, 211] width 902 height 423
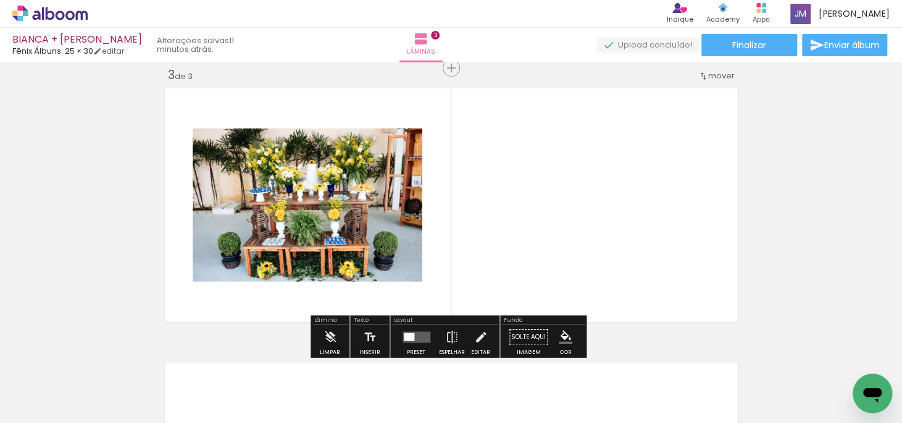
scroll to position [564, 0]
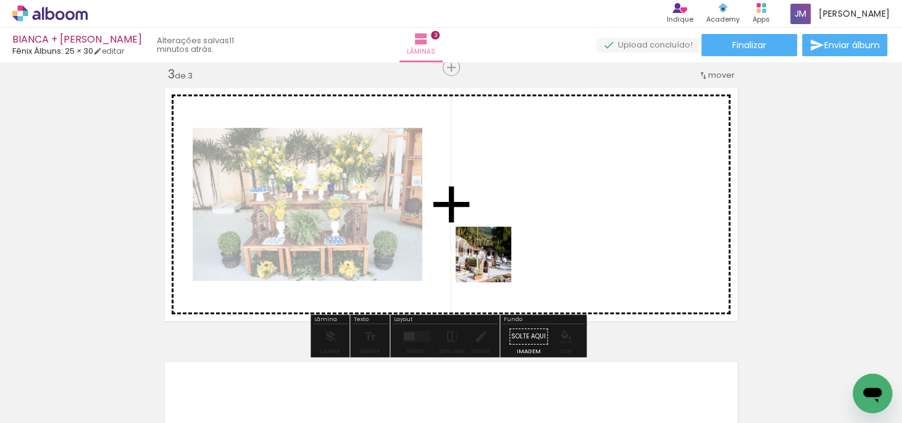
drag, startPoint x: 533, startPoint y: 393, endPoint x: 493, endPoint y: 263, distance: 136.5
click at [493, 263] on quentale-workspace at bounding box center [451, 211] width 902 height 423
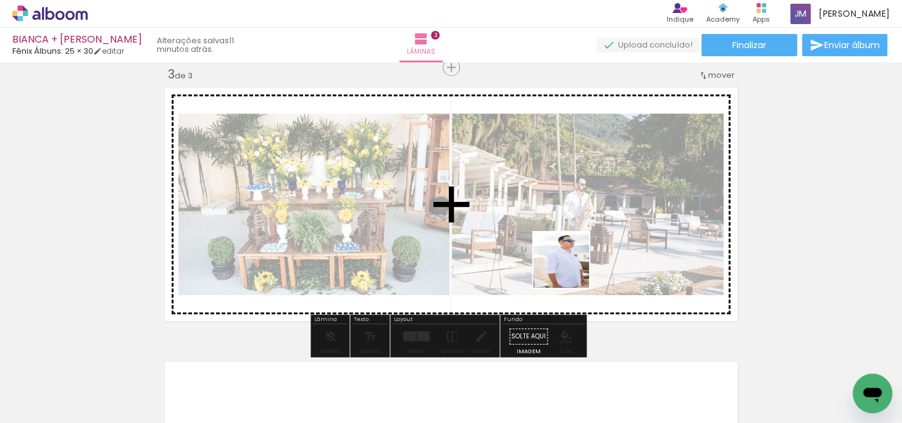
drag, startPoint x: 603, startPoint y: 386, endPoint x: 566, endPoint y: 259, distance: 132.4
click at [566, 259] on quentale-workspace at bounding box center [451, 211] width 902 height 423
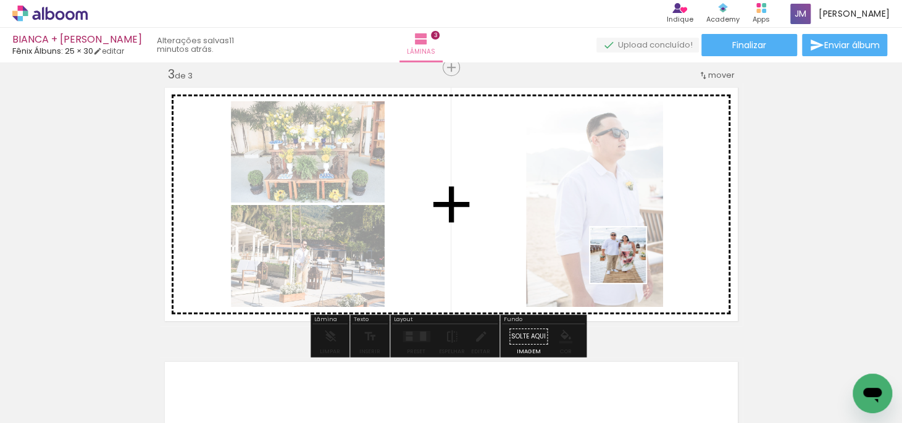
drag, startPoint x: 675, startPoint y: 380, endPoint x: 719, endPoint y: 215, distance: 171.1
click at [627, 259] on quentale-workspace at bounding box center [451, 211] width 902 height 423
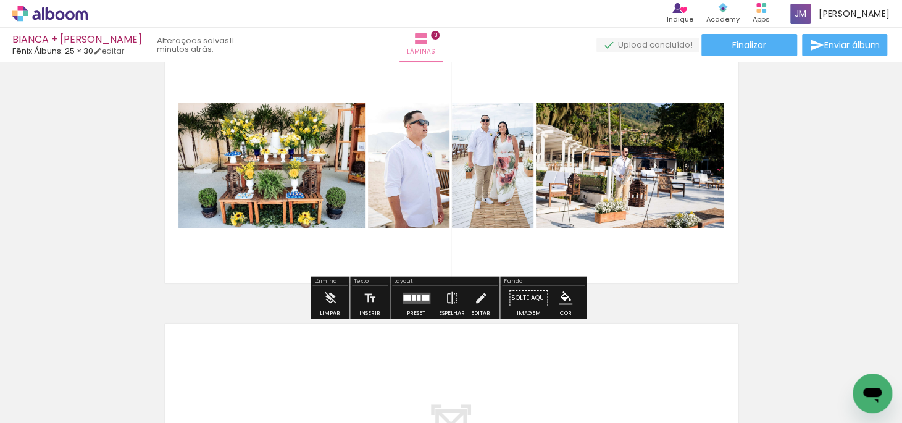
scroll to position [620, 0]
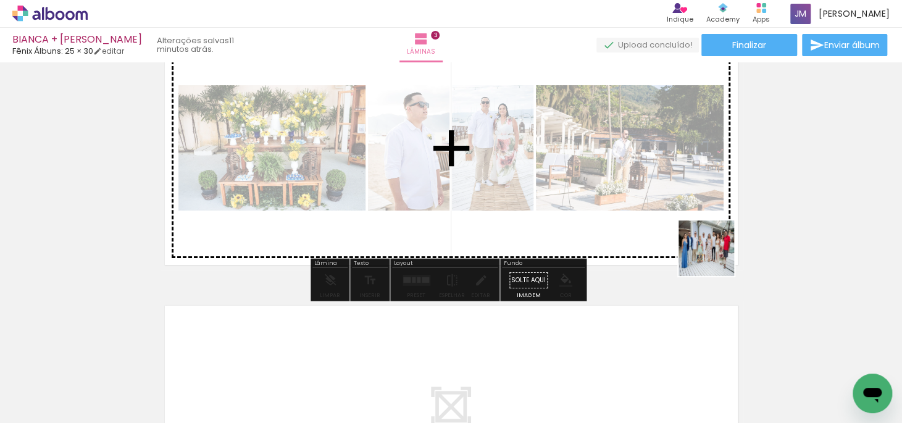
drag, startPoint x: 773, startPoint y: 383, endPoint x: 739, endPoint y: 227, distance: 160.0
click at [702, 229] on quentale-workspace at bounding box center [451, 211] width 902 height 423
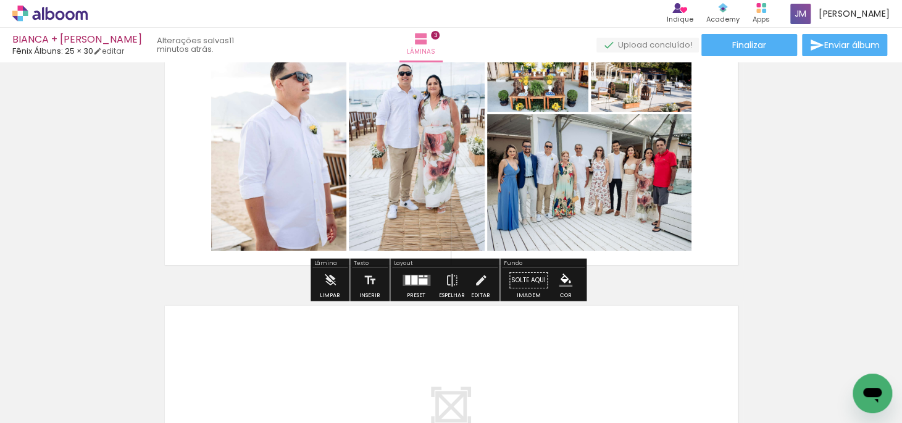
scroll to position [564, 0]
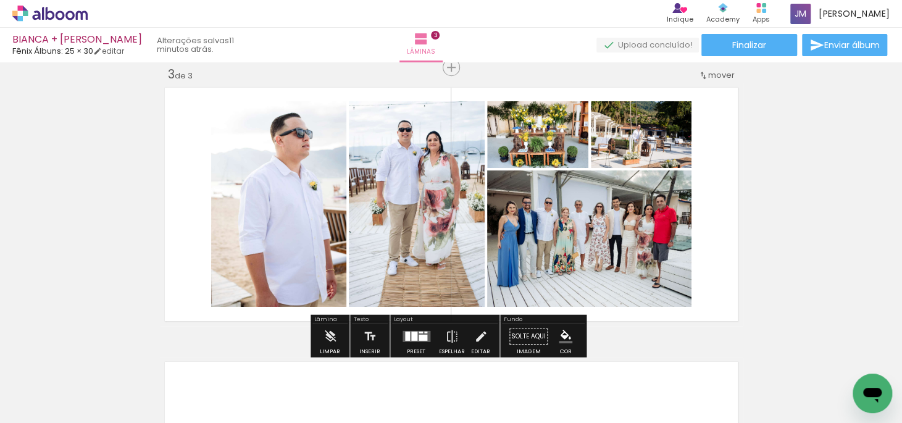
click at [412, 333] on div at bounding box center [414, 335] width 6 height 9
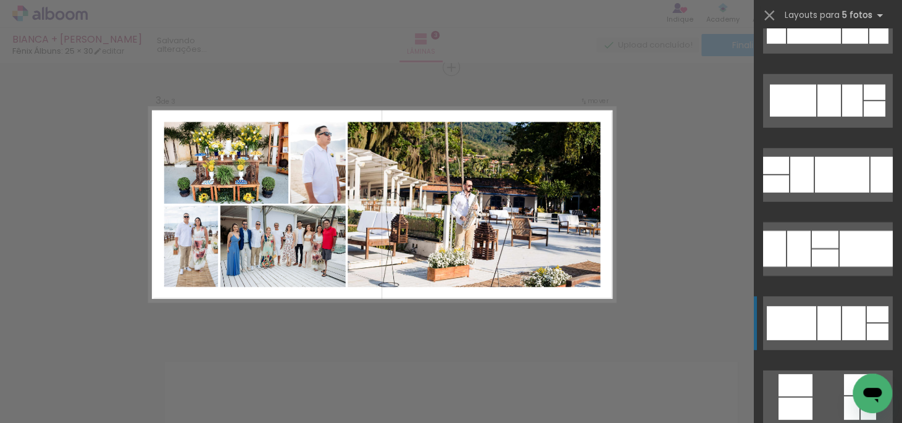
scroll to position [2132, 0]
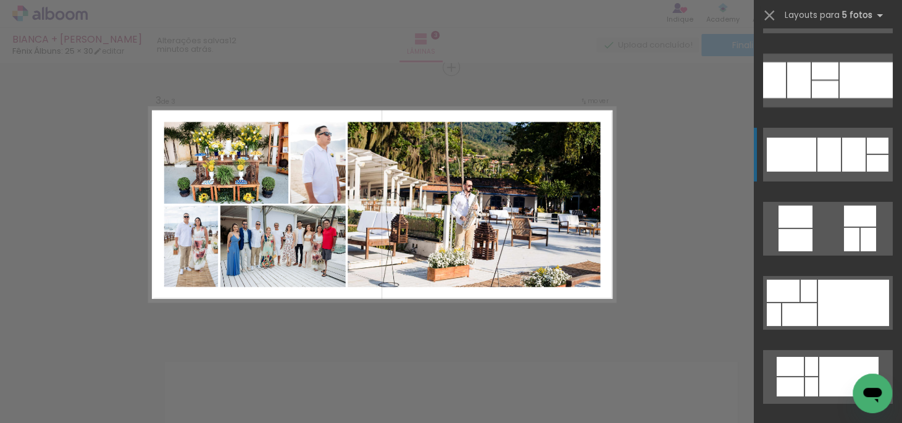
click at [838, 80] on div at bounding box center [825, 70] width 27 height 17
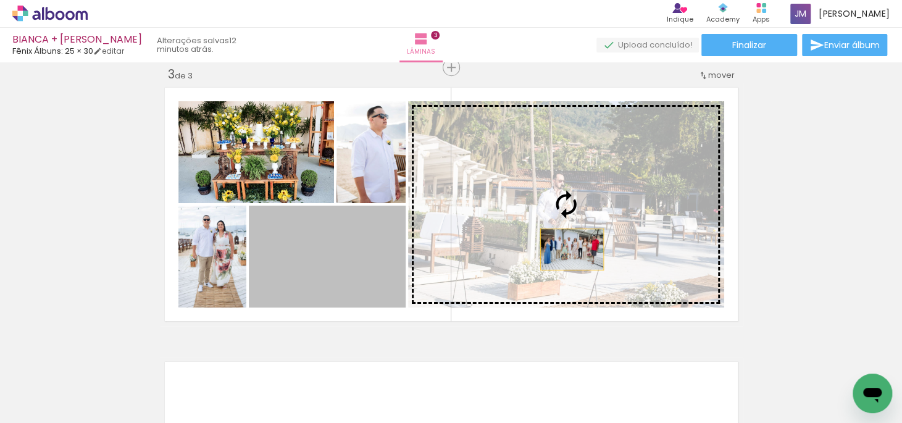
drag, startPoint x: 380, startPoint y: 283, endPoint x: 569, endPoint y: 249, distance: 192.0
click at [0, 0] on slot at bounding box center [0, 0] width 0 height 0
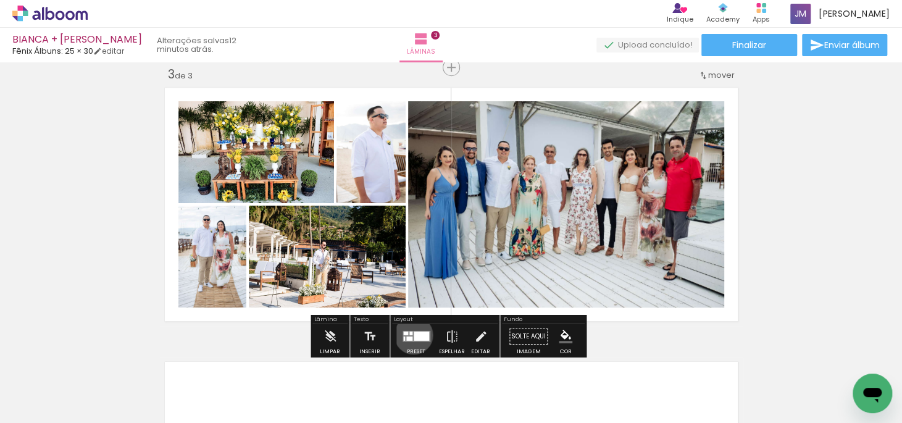
click at [414, 334] on div at bounding box center [421, 335] width 15 height 9
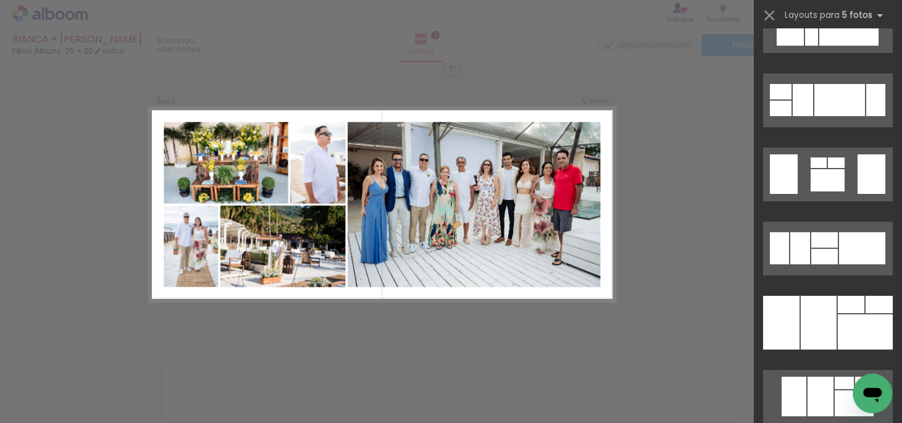
scroll to position [2595, 0]
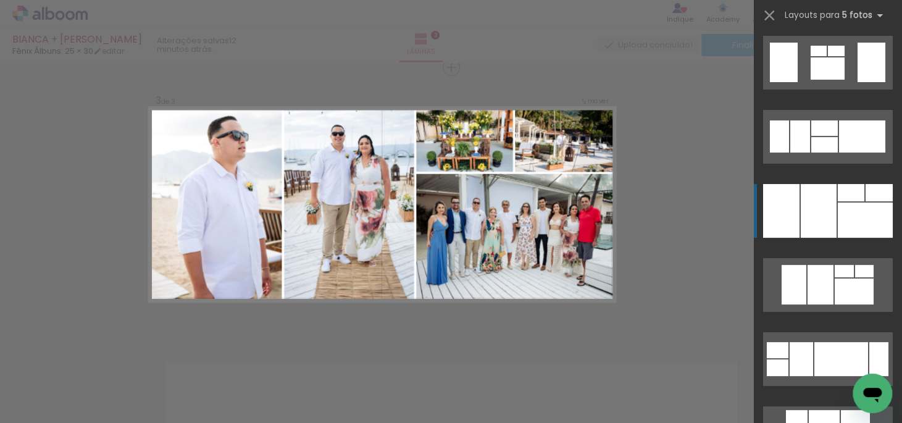
click at [830, 235] on div at bounding box center [819, 211] width 36 height 54
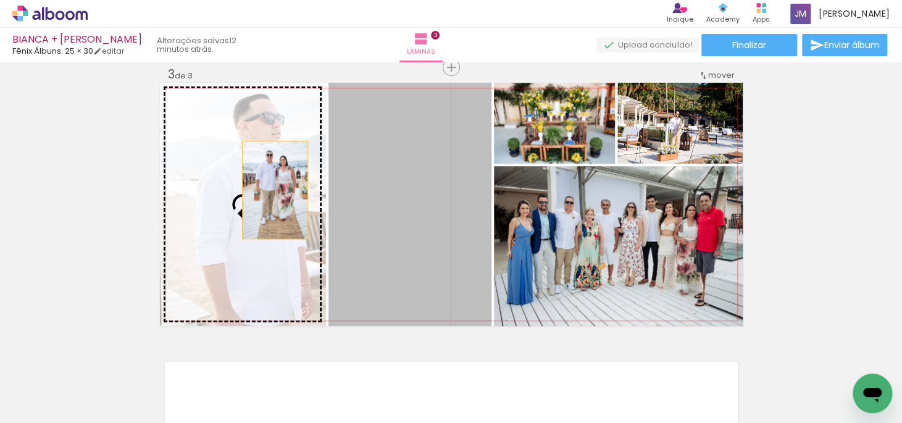
drag, startPoint x: 481, startPoint y: 180, endPoint x: 270, endPoint y: 190, distance: 211.3
click at [0, 0] on slot at bounding box center [0, 0] width 0 height 0
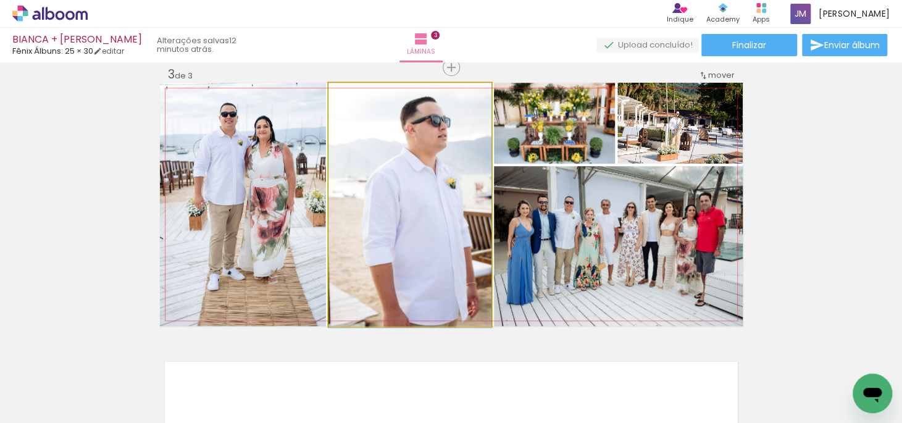
drag, startPoint x: 409, startPoint y: 199, endPoint x: 390, endPoint y: 201, distance: 19.2
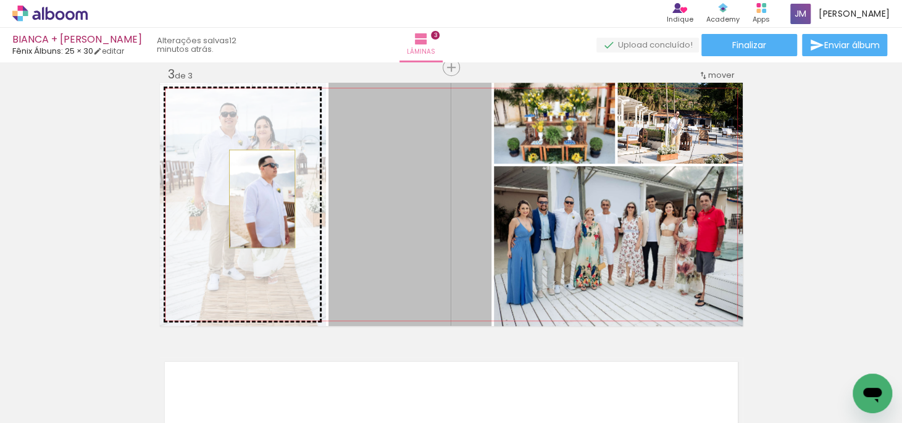
drag, startPoint x: 398, startPoint y: 186, endPoint x: 257, endPoint y: 198, distance: 141.3
click at [0, 0] on slot at bounding box center [0, 0] width 0 height 0
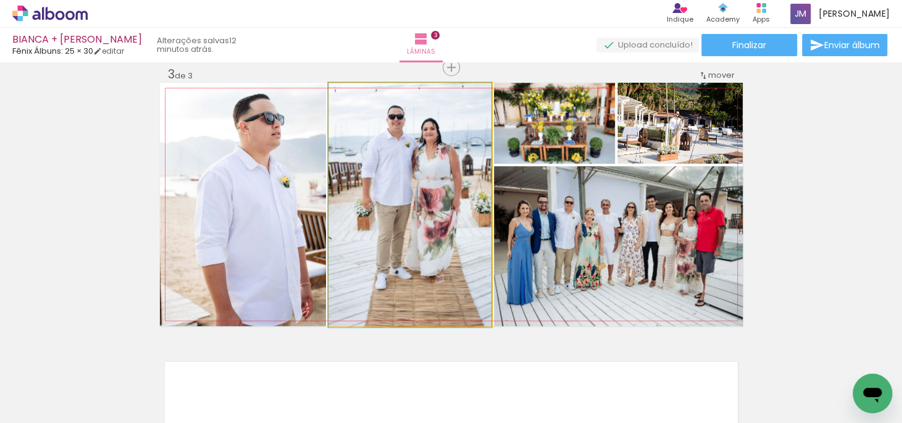
drag, startPoint x: 460, startPoint y: 180, endPoint x: 452, endPoint y: 181, distance: 7.6
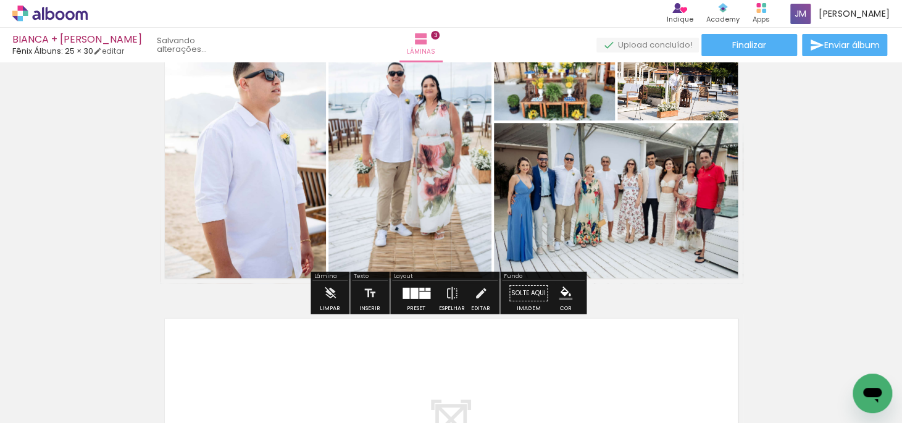
scroll to position [620, 0]
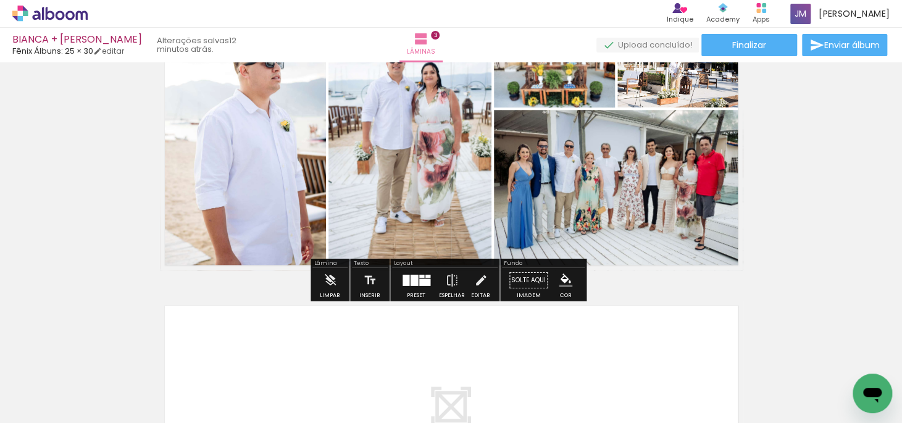
click at [425, 275] on div at bounding box center [427, 276] width 5 height 3
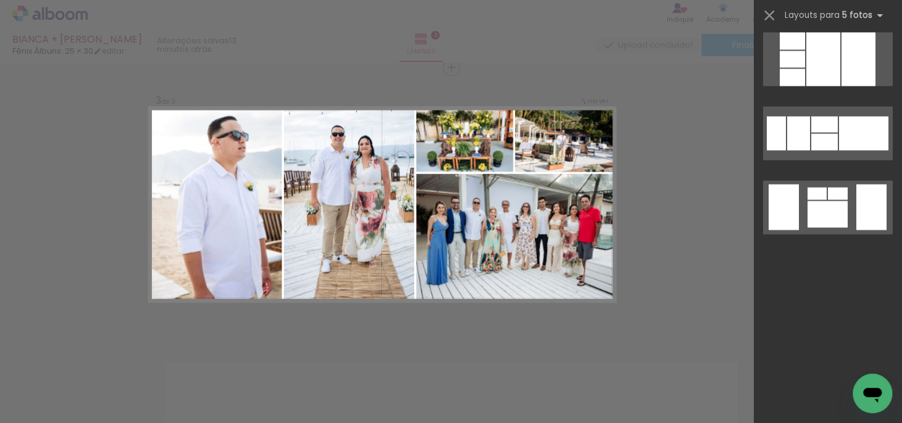
scroll to position [0, 0]
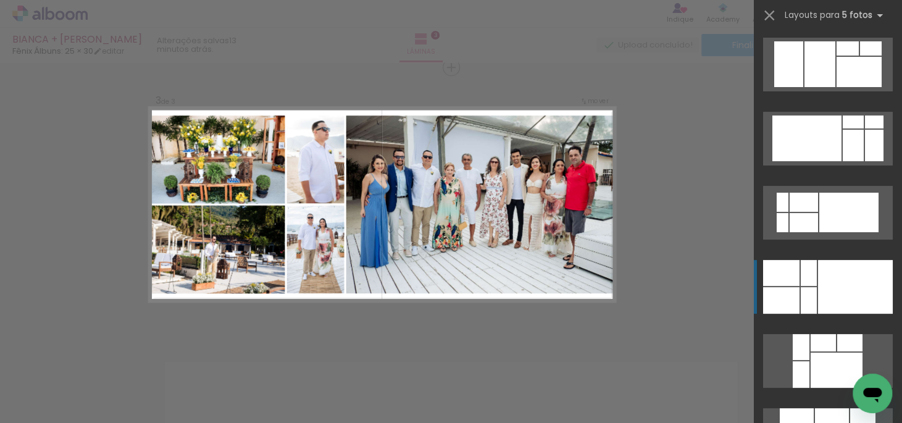
click at [833, 291] on div at bounding box center [855, 287] width 75 height 54
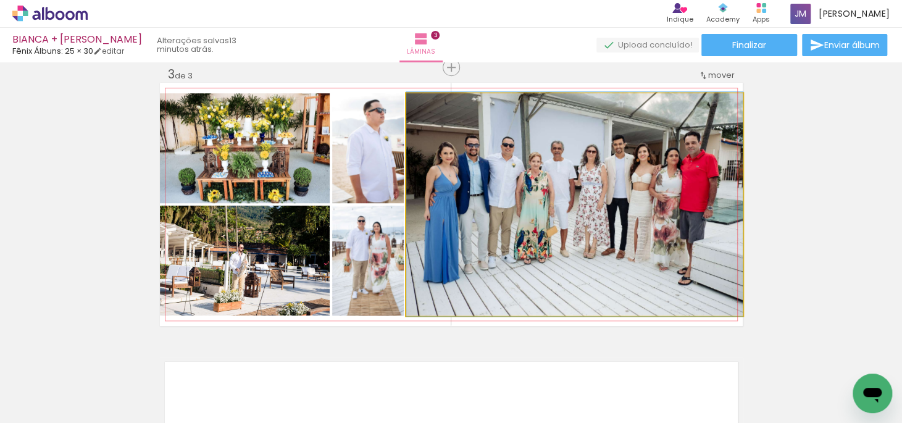
drag, startPoint x: 657, startPoint y: 235, endPoint x: 667, endPoint y: 235, distance: 9.9
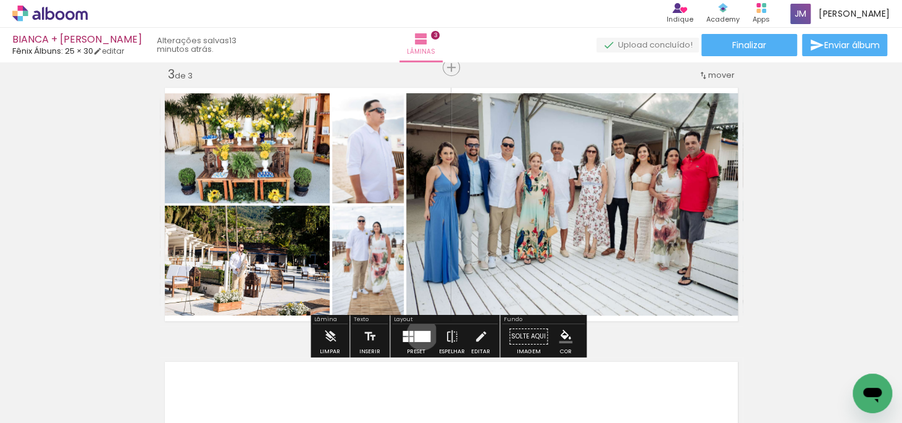
click at [419, 333] on div at bounding box center [422, 336] width 16 height 11
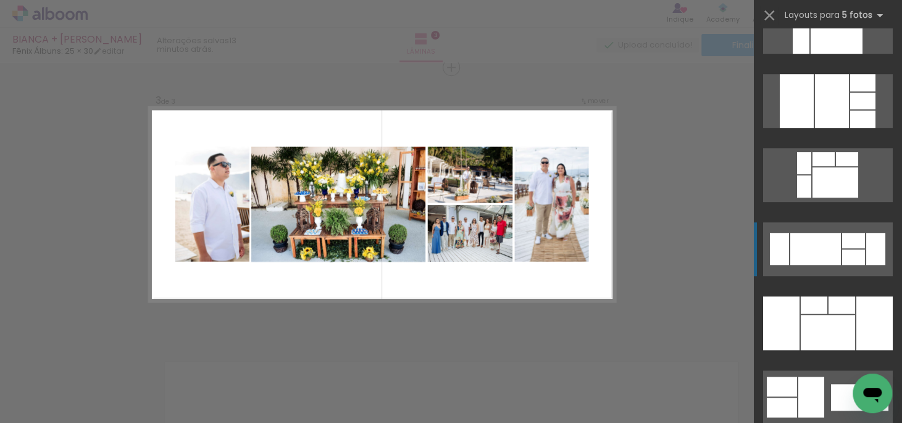
scroll to position [446, 0]
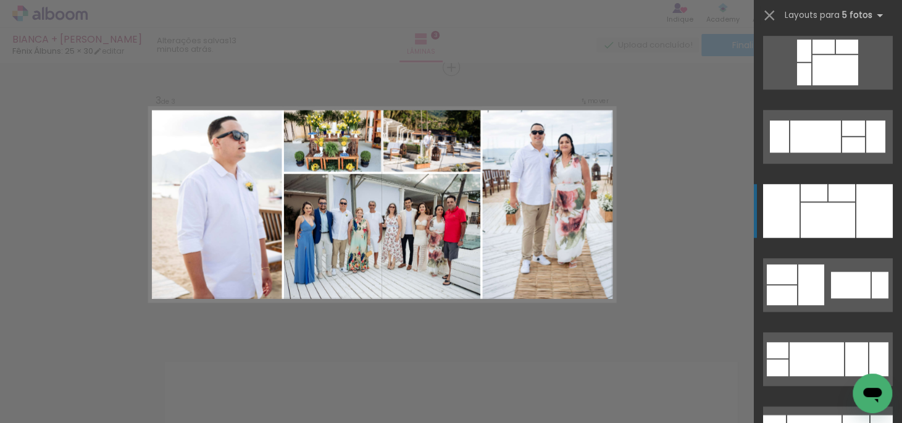
click at [849, 218] on div at bounding box center [828, 219] width 54 height 35
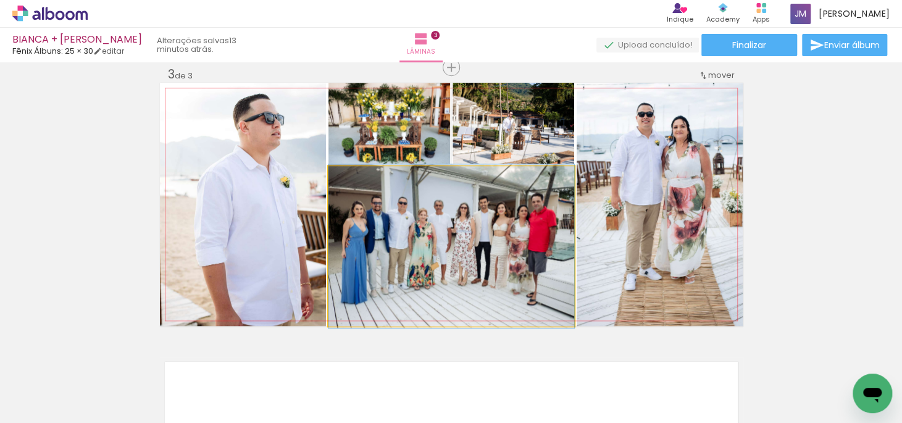
drag, startPoint x: 533, startPoint y: 240, endPoint x: 745, endPoint y: 204, distance: 215.5
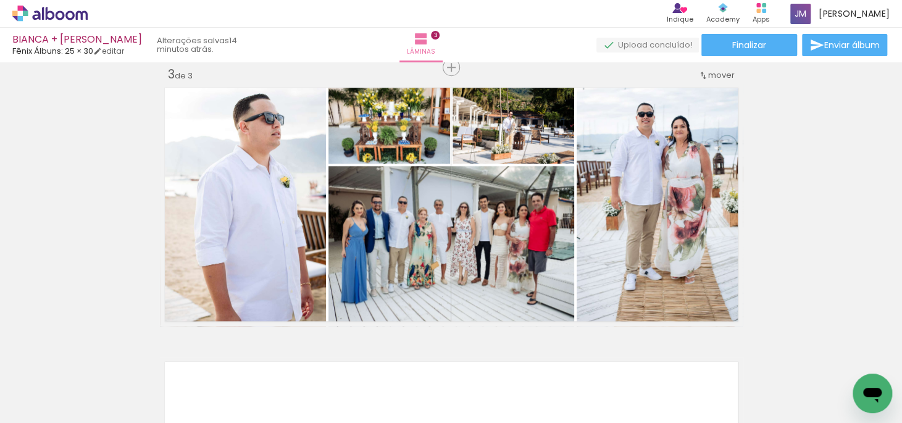
click at [852, 192] on div "Inserir lâmina 1 de 3 Inserir lâmina 2 de 3 Inserir lâmina 3 de 3" at bounding box center [451, 51] width 902 height 1097
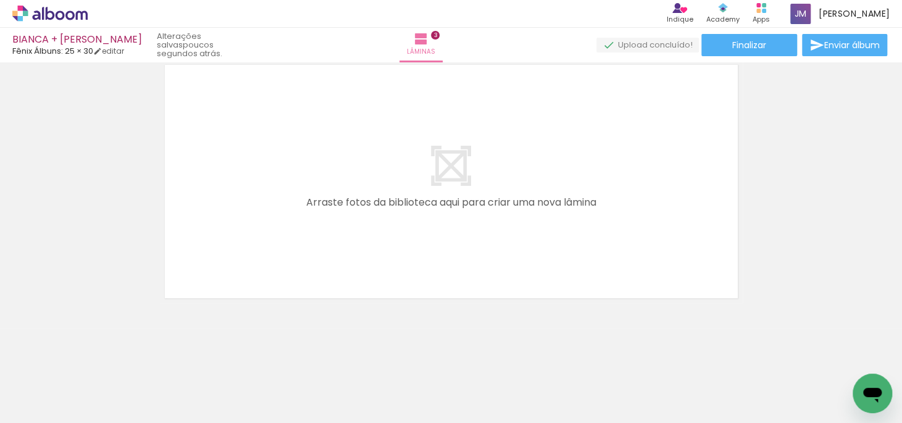
scroll to position [0, 486]
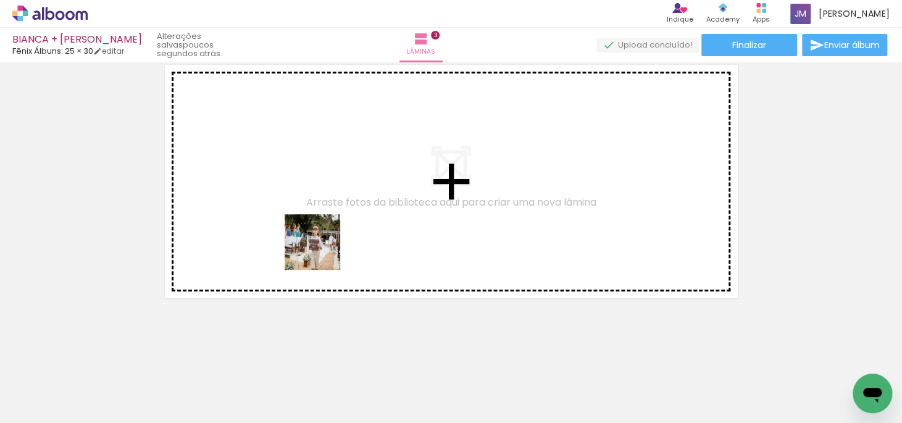
drag, startPoint x: 338, startPoint y: 378, endPoint x: 322, endPoint y: 251, distance: 127.6
click at [322, 251] on quentale-workspace at bounding box center [451, 211] width 902 height 423
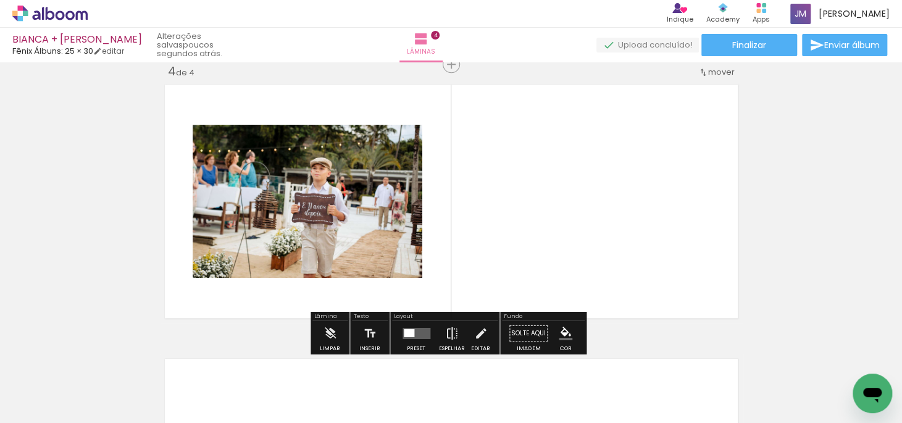
scroll to position [838, 0]
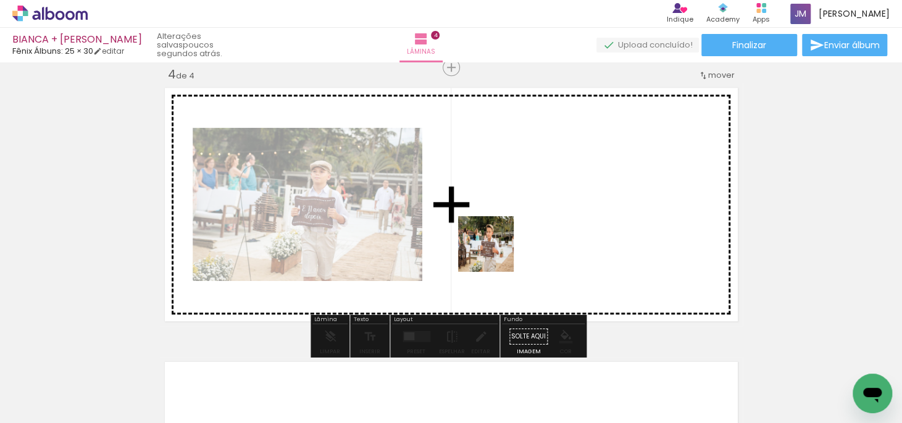
drag, startPoint x: 548, startPoint y: 380, endPoint x: 493, endPoint y: 251, distance: 140.8
click at [493, 251] on quentale-workspace at bounding box center [451, 211] width 902 height 423
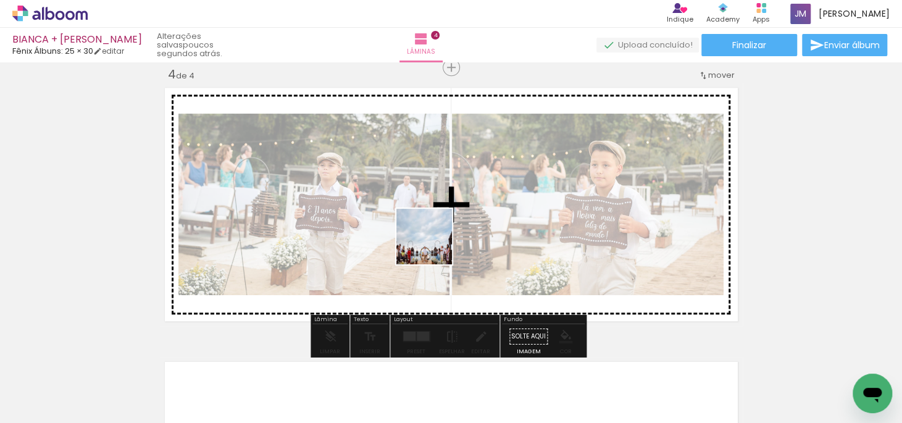
drag, startPoint x: 459, startPoint y: 375, endPoint x: 433, endPoint y: 246, distance: 131.6
click at [433, 246] on quentale-workspace at bounding box center [451, 211] width 902 height 423
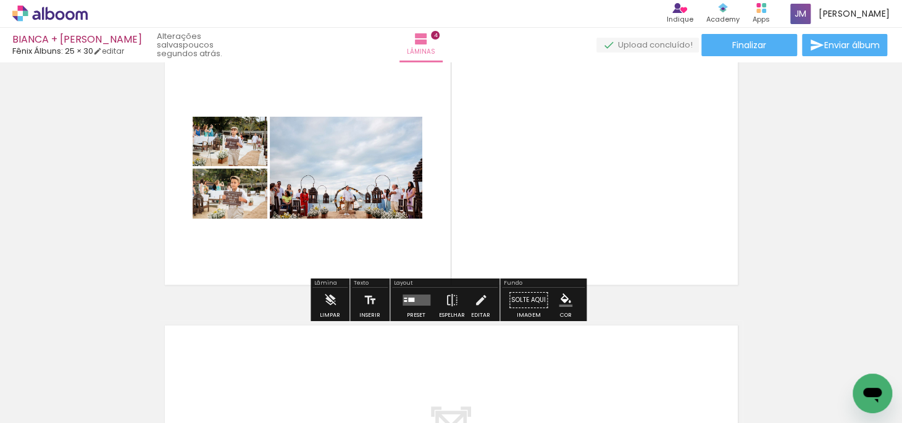
scroll to position [894, 0]
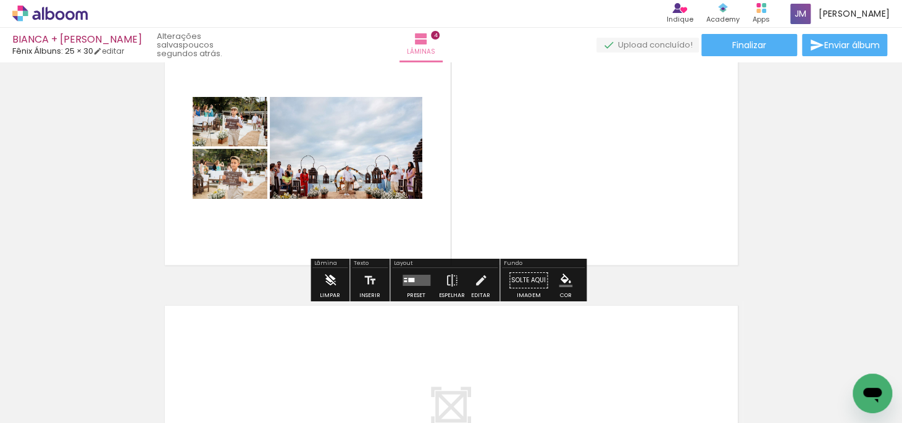
click at [335, 281] on iron-icon at bounding box center [330, 280] width 14 height 25
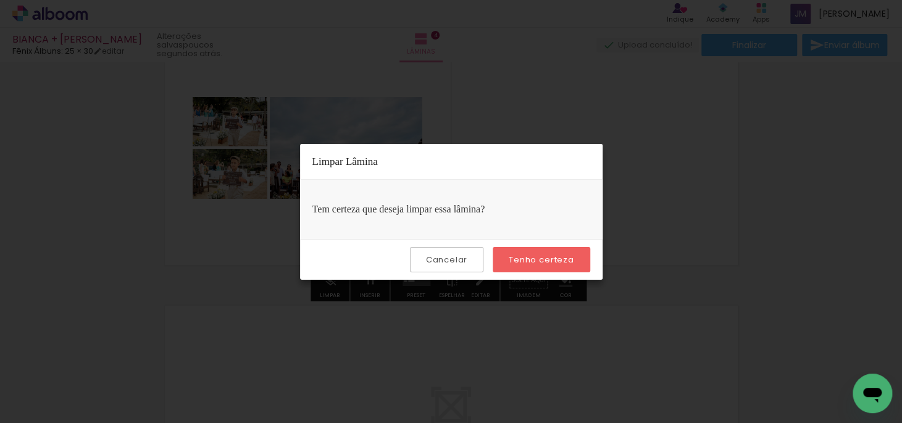
click at [523, 264] on paper-button "Tenho certeza" at bounding box center [541, 259] width 97 height 25
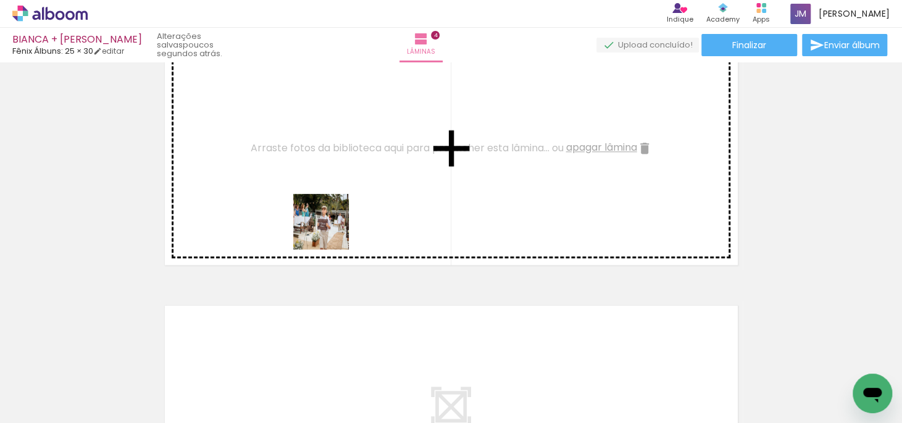
drag, startPoint x: 350, startPoint y: 377, endPoint x: 330, endPoint y: 231, distance: 147.6
click at [330, 231] on quentale-workspace at bounding box center [451, 211] width 902 height 423
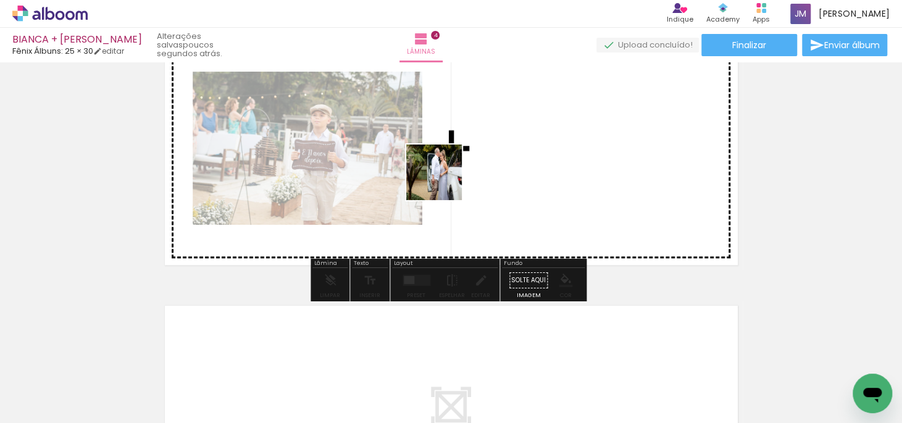
drag, startPoint x: 396, startPoint y: 387, endPoint x: 443, endPoint y: 181, distance: 211.6
click at [443, 181] on quentale-workspace at bounding box center [451, 211] width 902 height 423
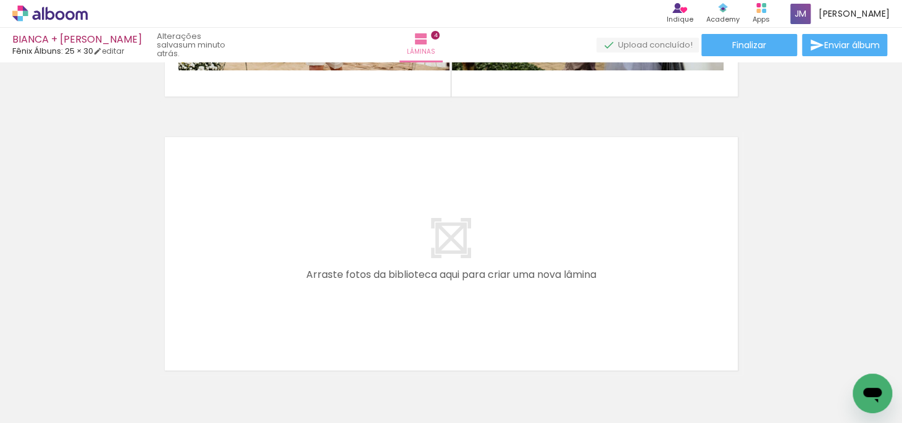
scroll to position [1119, 0]
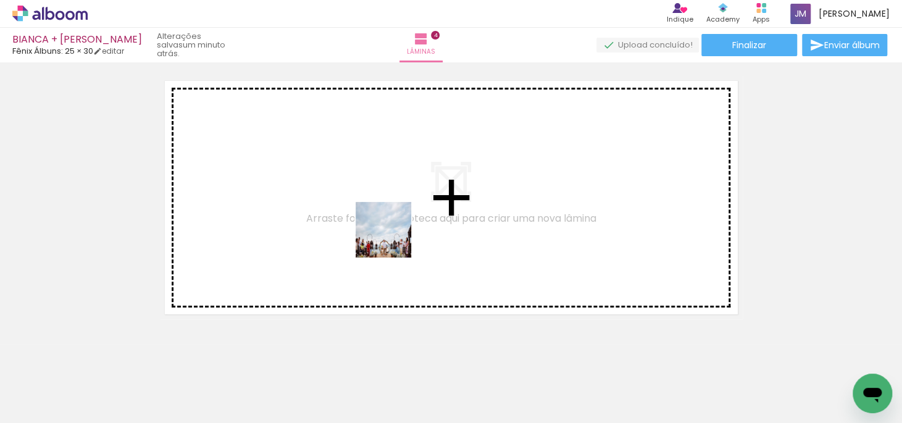
drag, startPoint x: 448, startPoint y: 372, endPoint x: 393, endPoint y: 239, distance: 144.4
click at [393, 239] on quentale-workspace at bounding box center [451, 211] width 902 height 423
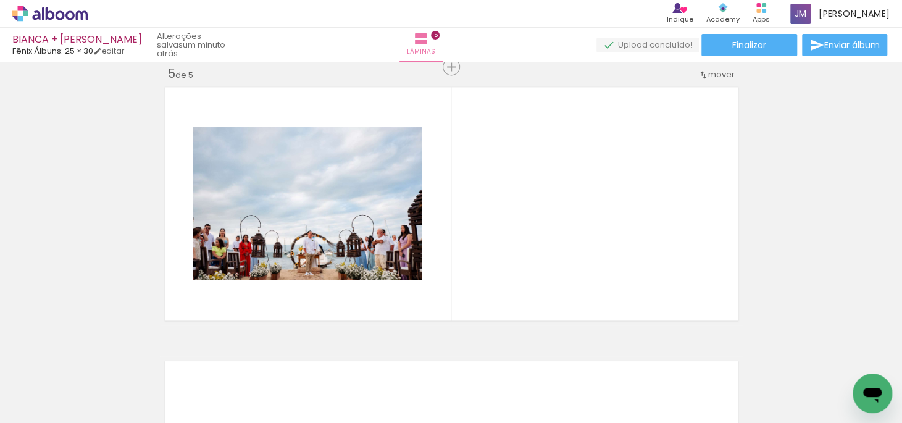
scroll to position [1112, 0]
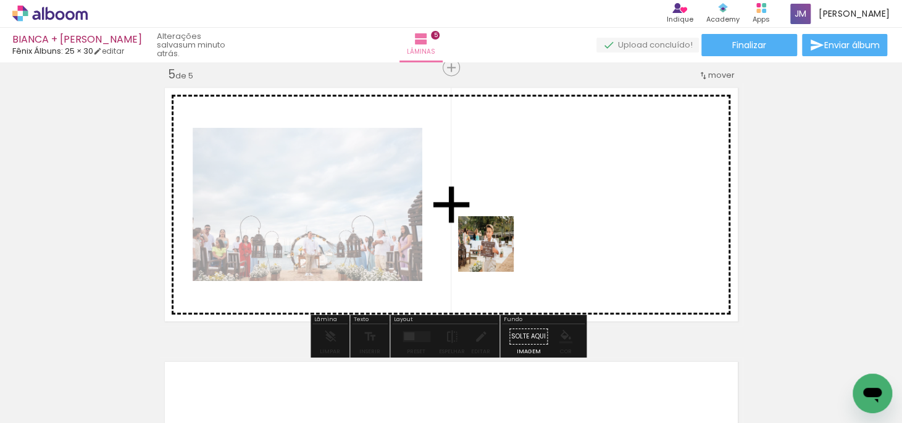
drag, startPoint x: 528, startPoint y: 385, endPoint x: 495, endPoint y: 253, distance: 136.1
click at [495, 253] on quentale-workspace at bounding box center [451, 211] width 902 height 423
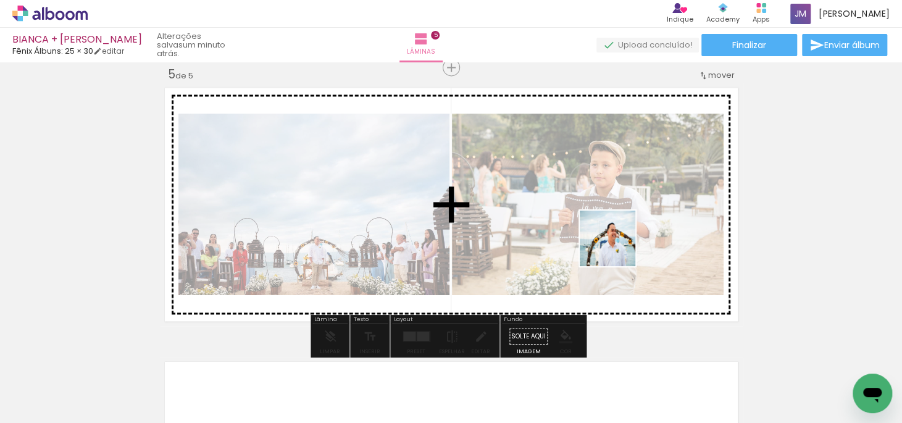
drag, startPoint x: 609, startPoint y: 383, endPoint x: 772, endPoint y: 272, distance: 197.2
click at [617, 248] on quentale-workspace at bounding box center [451, 211] width 902 height 423
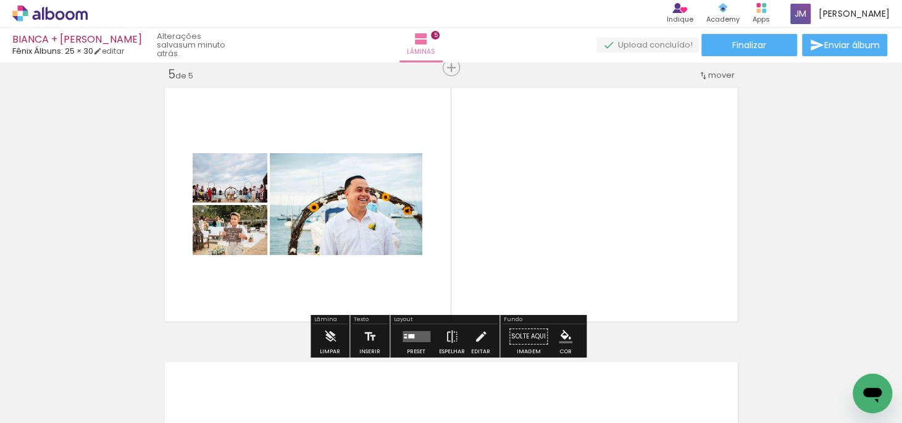
click at [415, 332] on quentale-layouter at bounding box center [416, 336] width 28 height 11
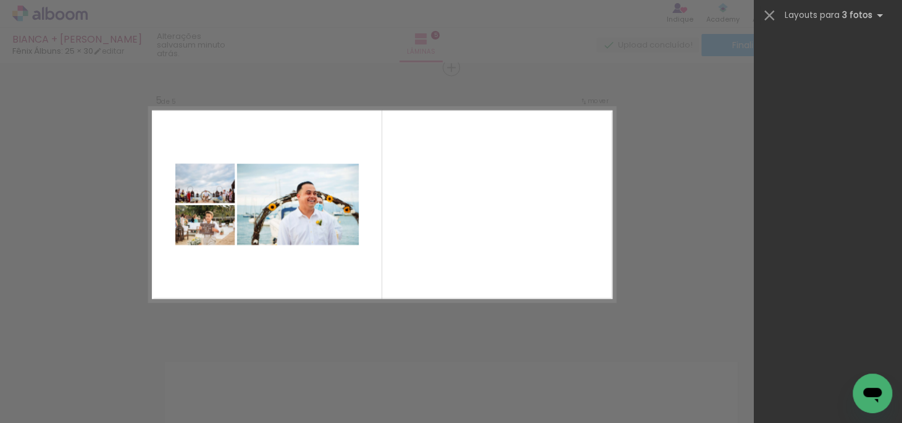
scroll to position [8728, 0]
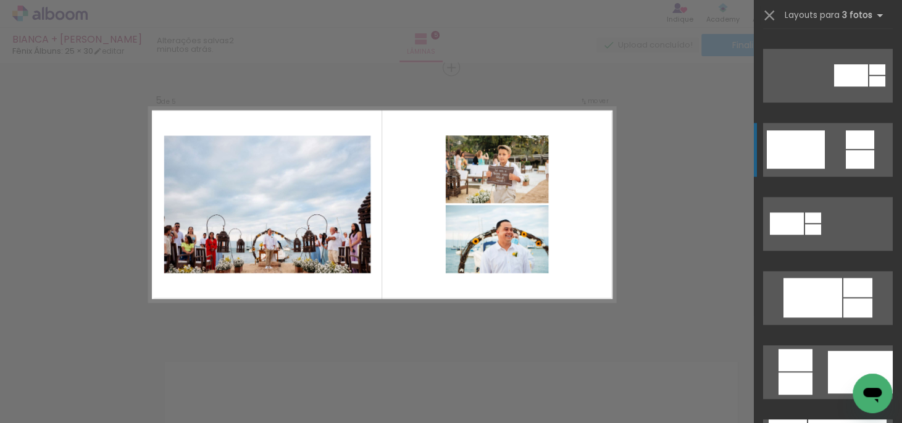
scroll to position [449, 0]
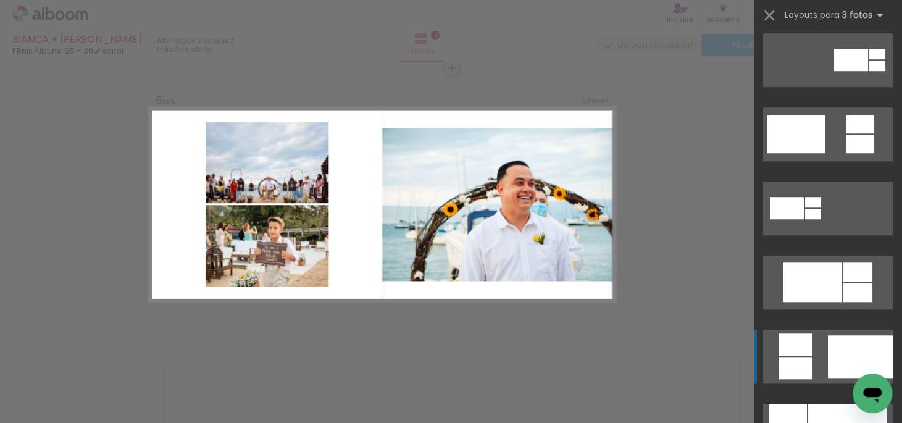
click at [828, 351] on div at bounding box center [860, 356] width 65 height 43
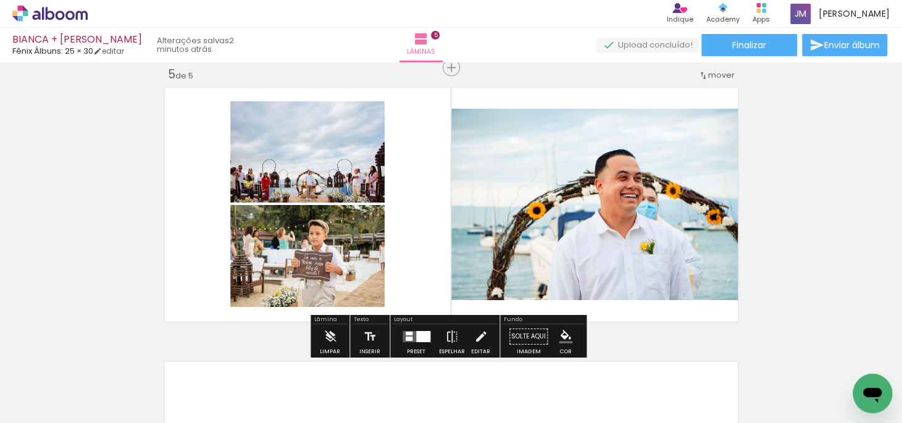
click at [409, 334] on div at bounding box center [409, 333] width 7 height 4
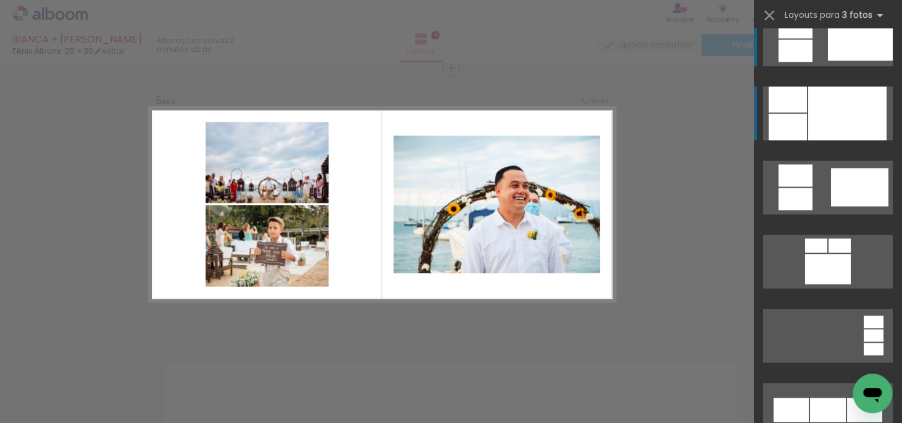
scroll to position [741, 0]
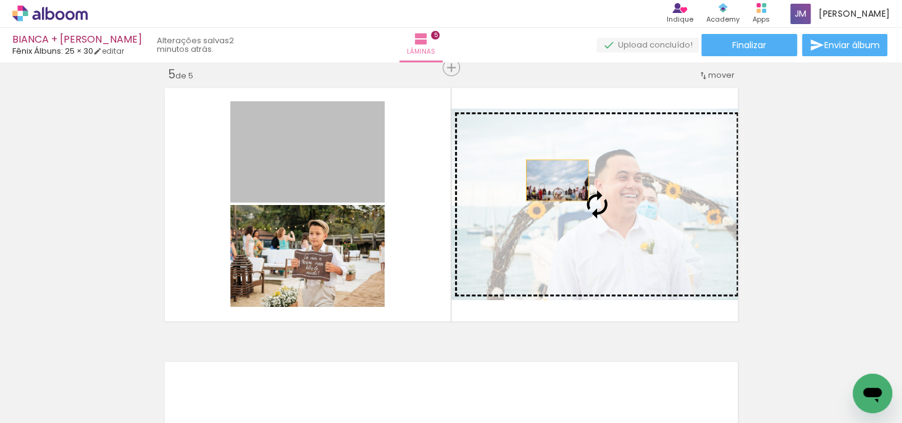
drag, startPoint x: 333, startPoint y: 177, endPoint x: 552, endPoint y: 180, distance: 219.8
click at [0, 0] on slot at bounding box center [0, 0] width 0 height 0
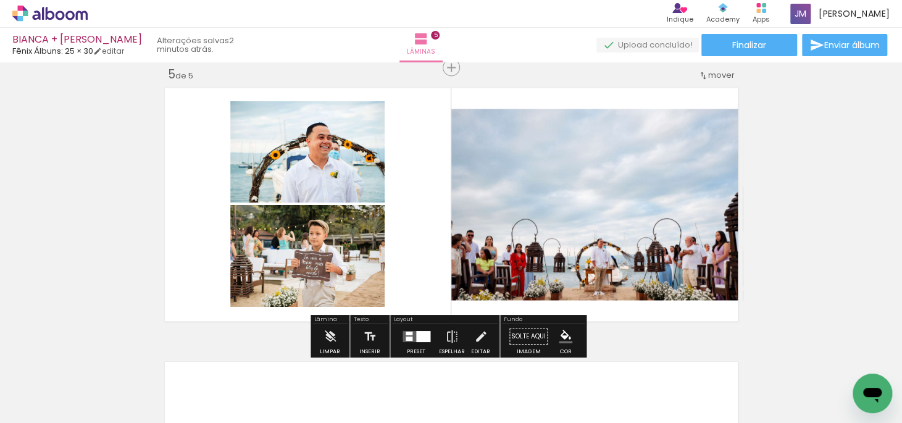
click at [599, 176] on quentale-photo at bounding box center [596, 204] width 291 height 191
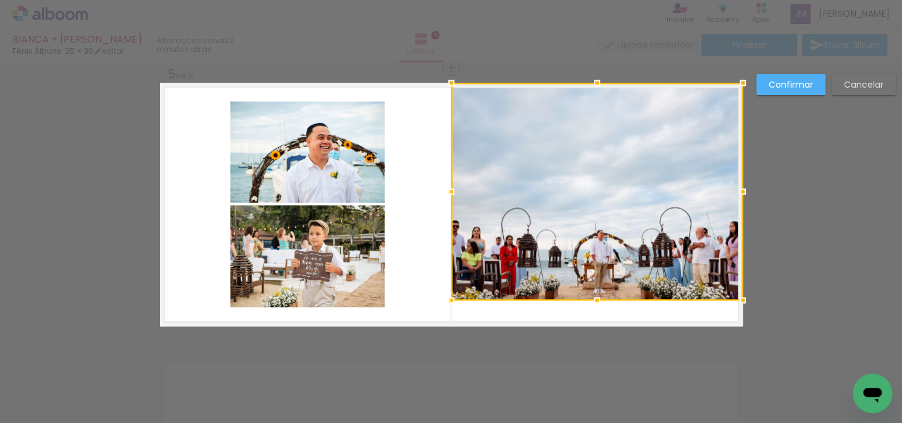
drag, startPoint x: 590, startPoint y: 110, endPoint x: 593, endPoint y: 86, distance: 24.3
click at [593, 86] on div at bounding box center [597, 82] width 25 height 25
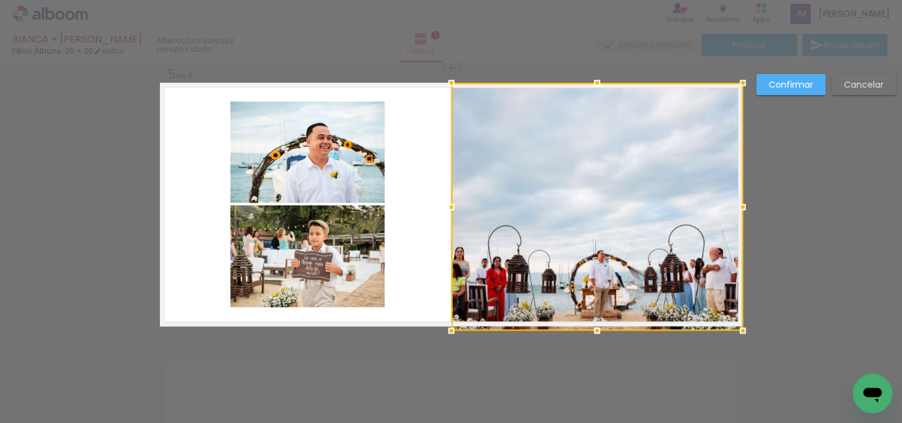
drag, startPoint x: 594, startPoint y: 298, endPoint x: 594, endPoint y: 322, distance: 24.1
click at [594, 322] on div at bounding box center [597, 330] width 25 height 25
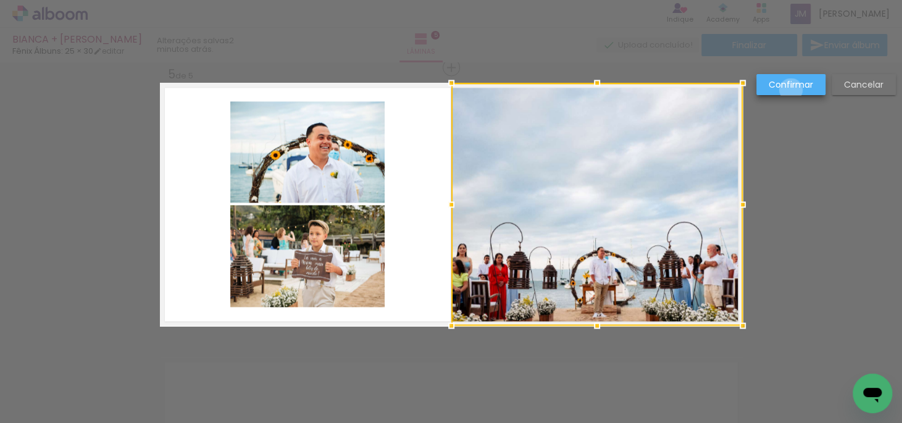
click at [791, 90] on paper-button "Confirmar" at bounding box center [790, 84] width 69 height 21
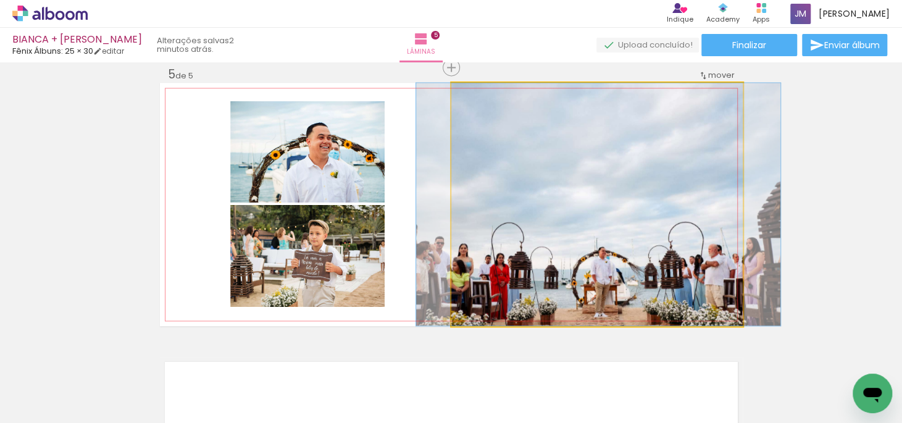
drag, startPoint x: 613, startPoint y: 200, endPoint x: 613, endPoint y: 182, distance: 17.9
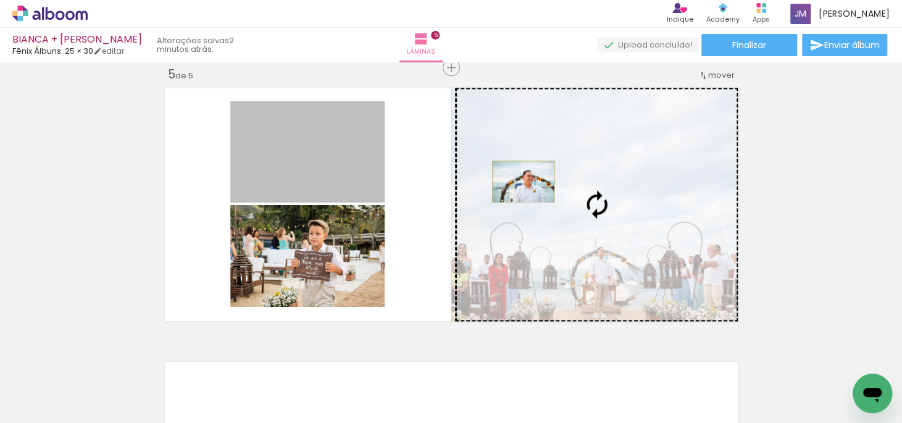
drag, startPoint x: 295, startPoint y: 161, endPoint x: 519, endPoint y: 181, distance: 224.3
click at [0, 0] on slot at bounding box center [0, 0] width 0 height 0
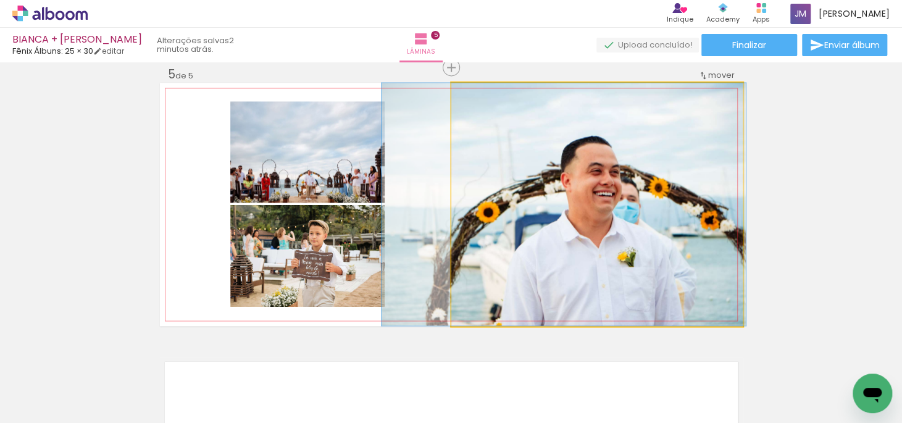
drag, startPoint x: 691, startPoint y: 217, endPoint x: 657, endPoint y: 217, distance: 33.3
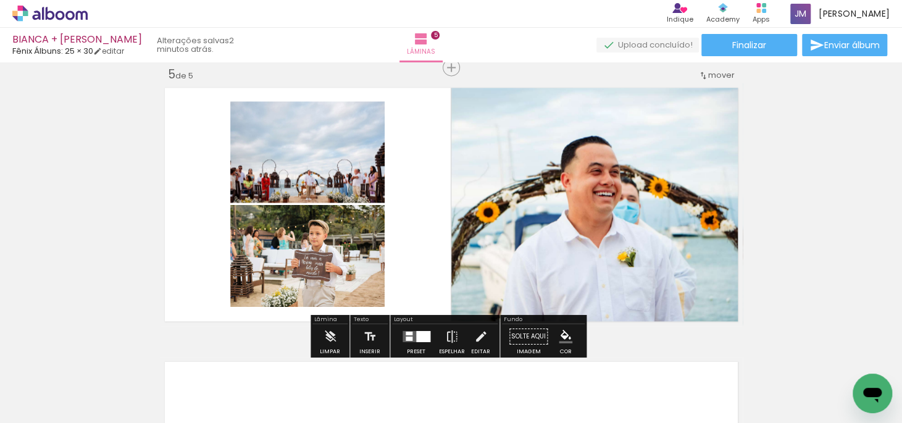
click at [421, 336] on div at bounding box center [423, 336] width 14 height 11
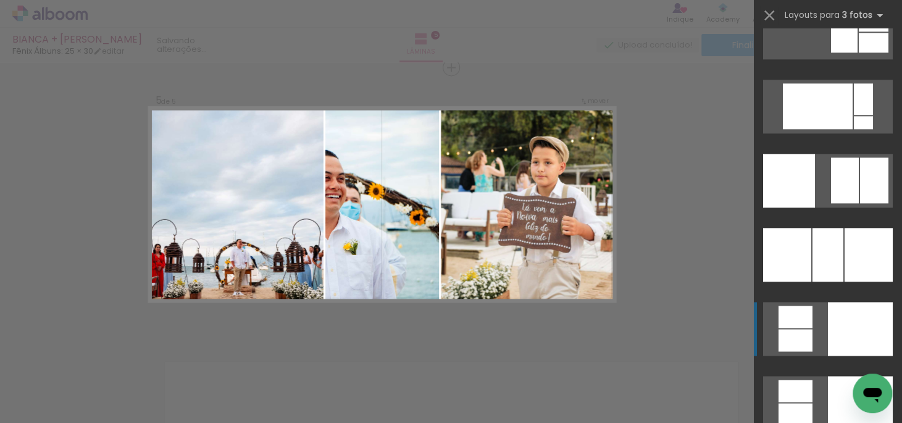
scroll to position [6128, 0]
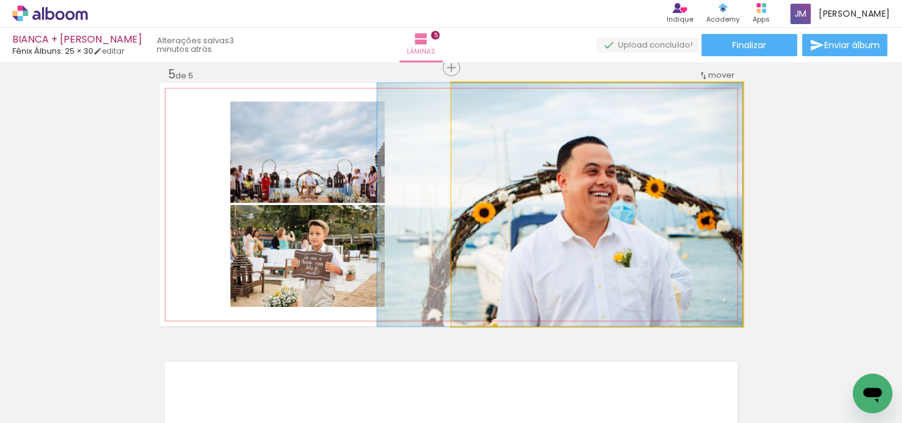
drag, startPoint x: 671, startPoint y: 217, endPoint x: 665, endPoint y: 215, distance: 6.3
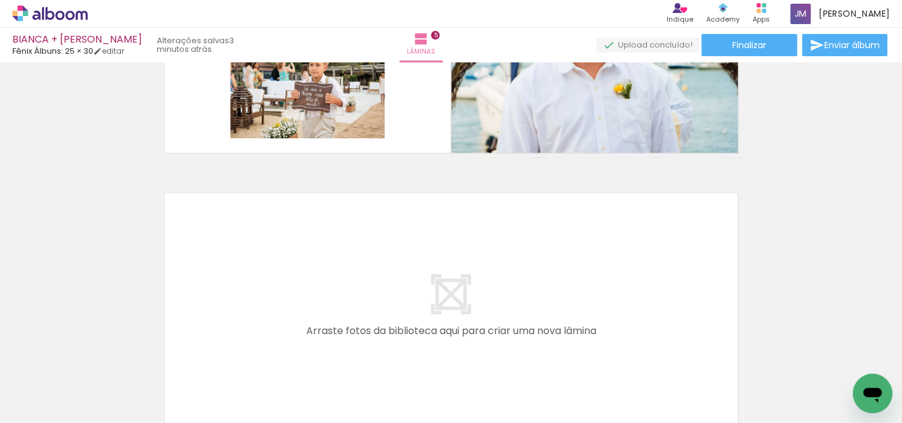
scroll to position [0, 853]
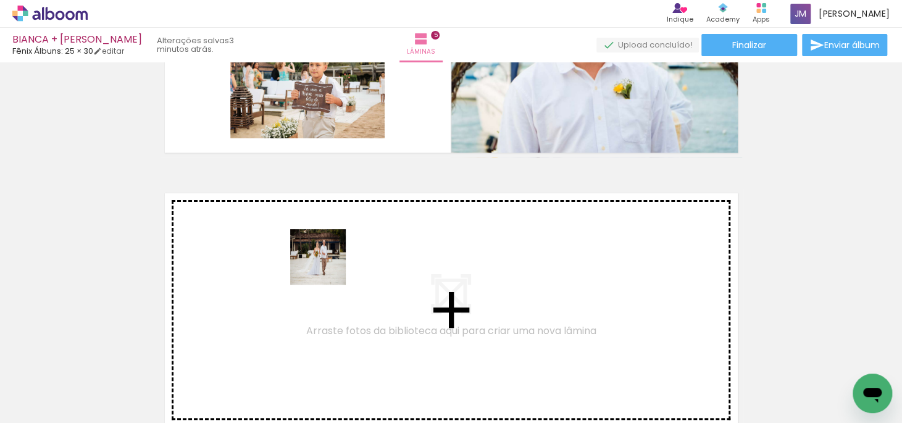
drag, startPoint x: 320, startPoint y: 373, endPoint x: 327, endPoint y: 266, distance: 107.6
click at [327, 266] on quentale-workspace at bounding box center [451, 211] width 902 height 423
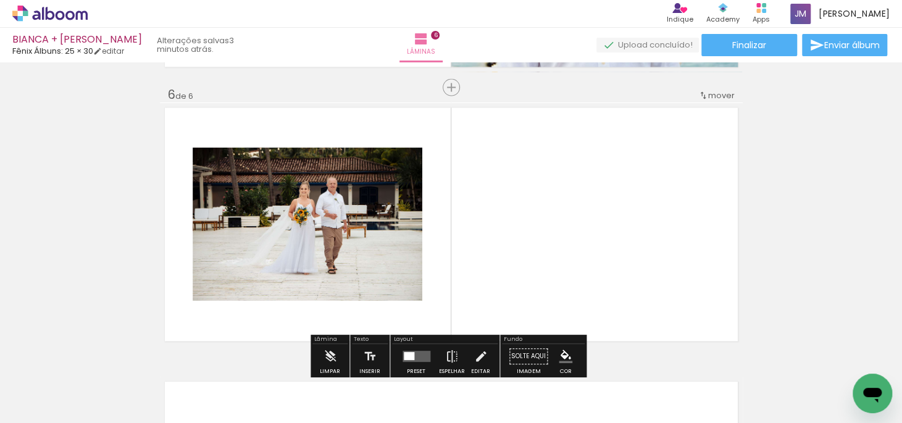
scroll to position [1386, 0]
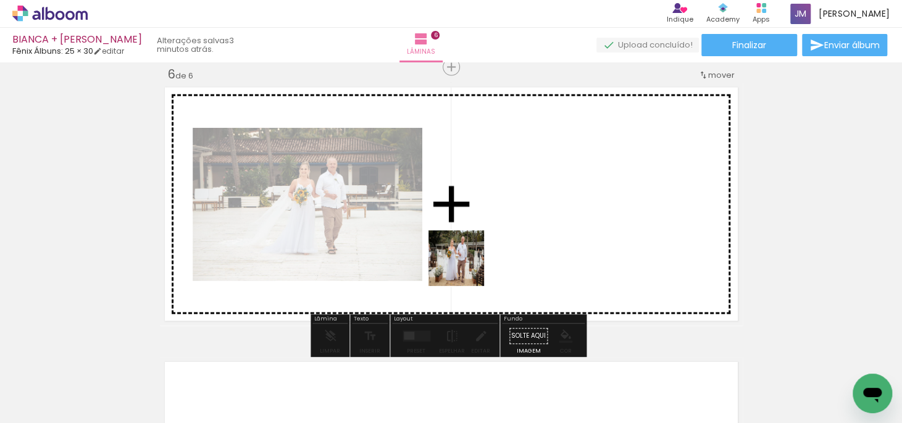
drag, startPoint x: 394, startPoint y: 382, endPoint x: 465, endPoint y: 267, distance: 135.0
click at [465, 267] on quentale-workspace at bounding box center [451, 211] width 902 height 423
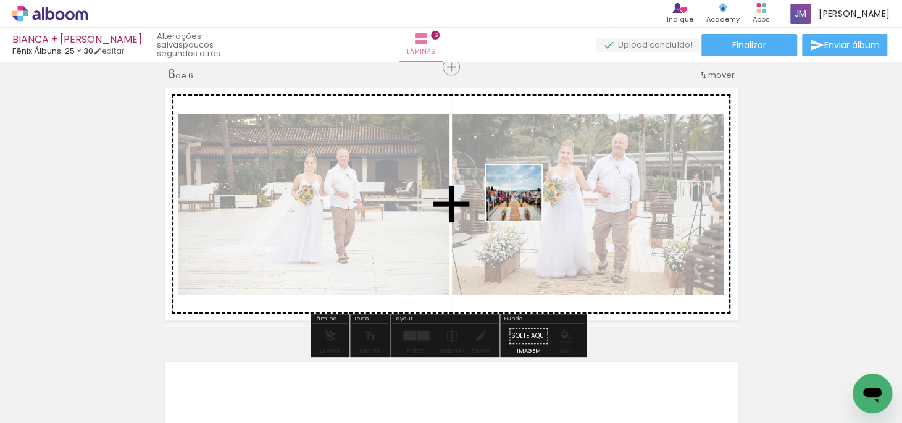
drag, startPoint x: 455, startPoint y: 387, endPoint x: 523, endPoint y: 202, distance: 196.7
click at [523, 202] on quentale-workspace at bounding box center [451, 211] width 902 height 423
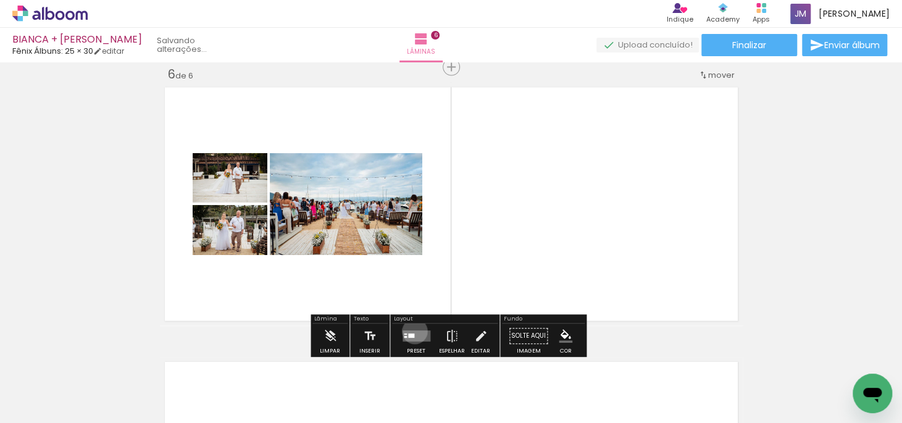
click at [412, 331] on quentale-layouter at bounding box center [416, 336] width 28 height 11
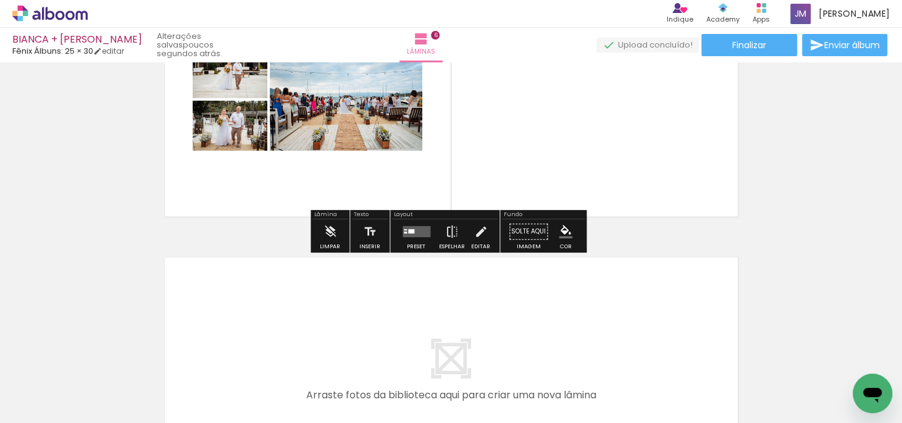
scroll to position [1498, 0]
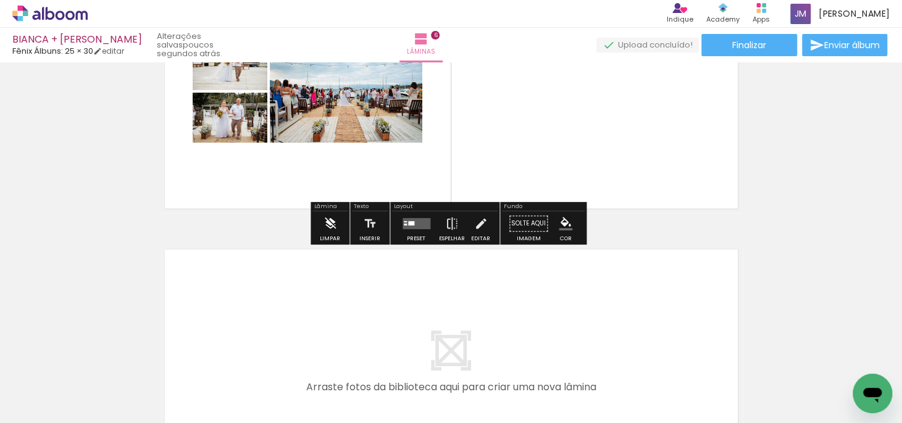
click at [335, 227] on iron-icon at bounding box center [330, 224] width 14 height 25
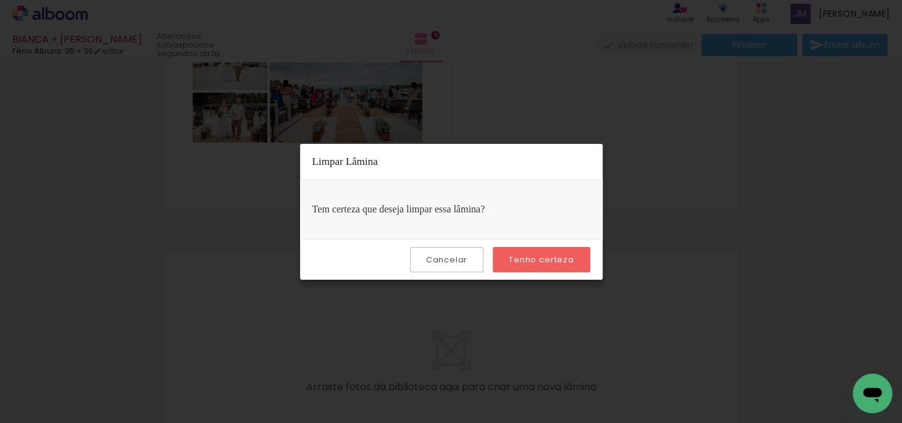
click at [0, 0] on slot "Tenho certeza" at bounding box center [0, 0] width 0 height 0
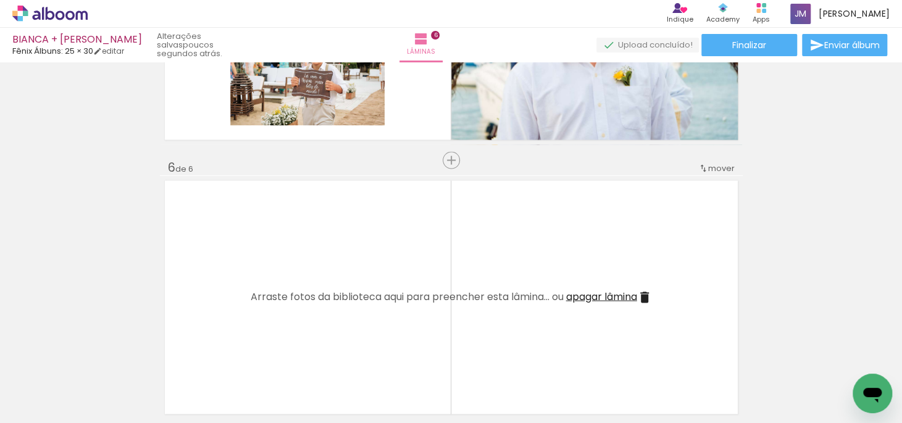
scroll to position [1273, 0]
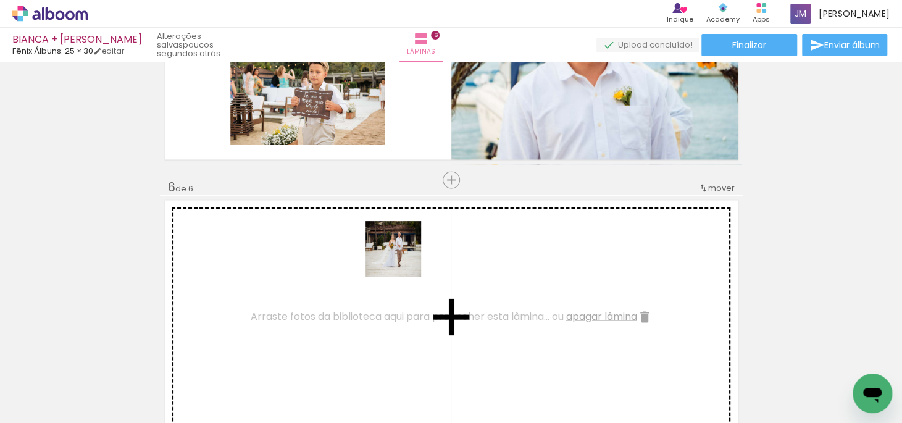
drag, startPoint x: 437, startPoint y: 381, endPoint x: 402, endPoint y: 258, distance: 128.2
click at [402, 258] on quentale-workspace at bounding box center [451, 211] width 902 height 423
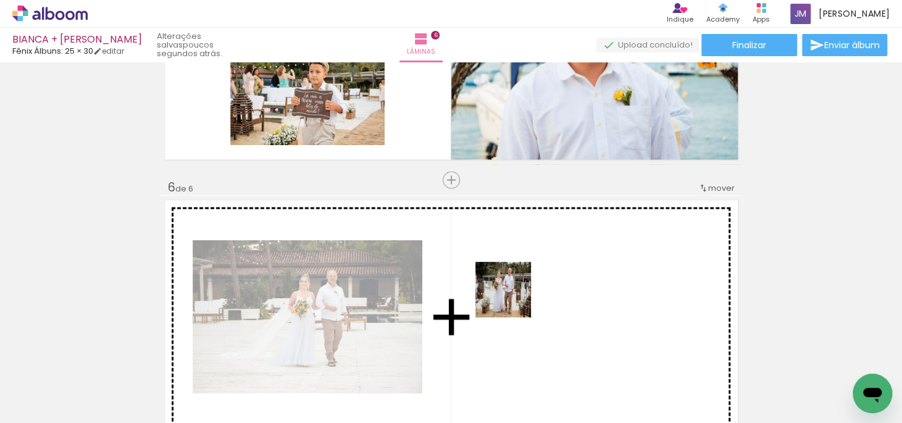
drag, startPoint x: 514, startPoint y: 390, endPoint x: 512, endPoint y: 299, distance: 90.8
click at [512, 299] on quentale-workspace at bounding box center [451, 211] width 902 height 423
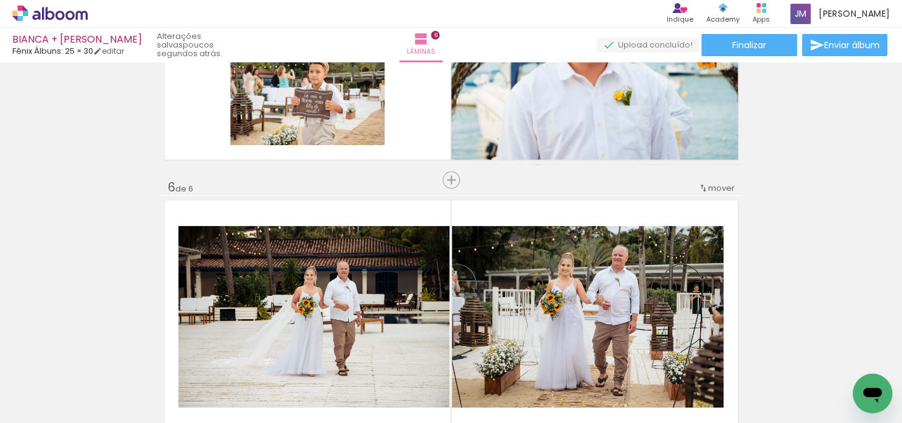
scroll to position [1386, 0]
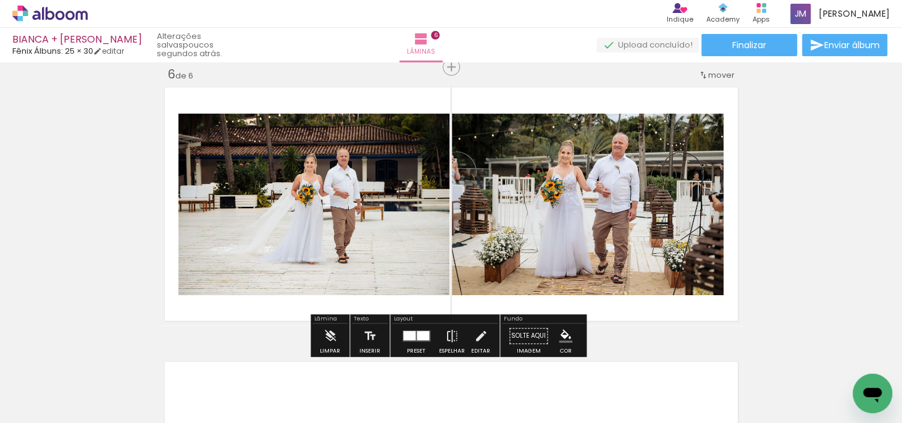
click at [421, 336] on div at bounding box center [423, 335] width 12 height 9
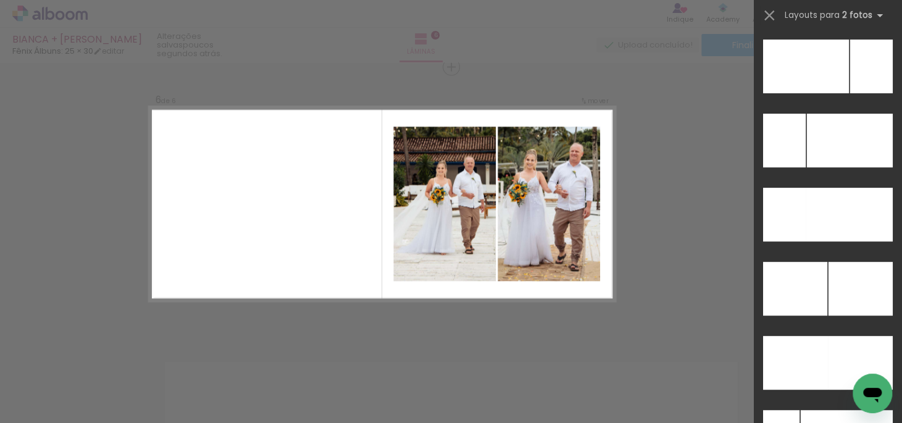
scroll to position [5500, 0]
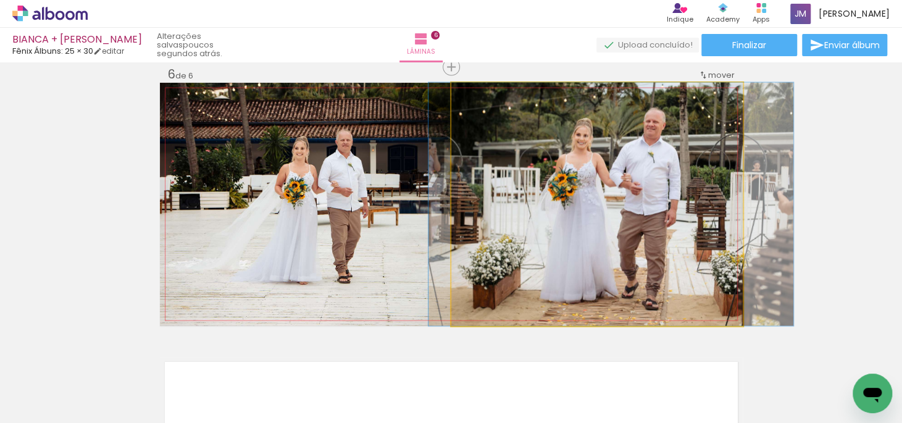
drag, startPoint x: 548, startPoint y: 209, endPoint x: 562, endPoint y: 207, distance: 14.3
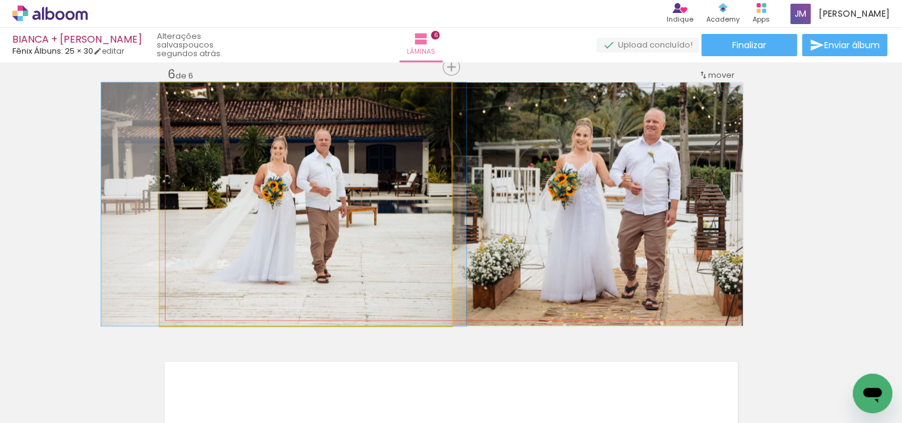
drag, startPoint x: 323, startPoint y: 201, endPoint x: 302, endPoint y: 203, distance: 21.7
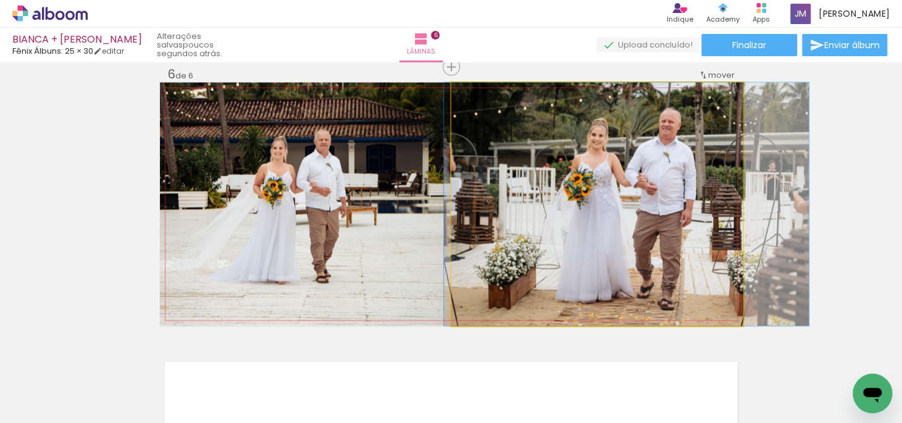
drag, startPoint x: 553, startPoint y: 217, endPoint x: 569, endPoint y: 215, distance: 15.5
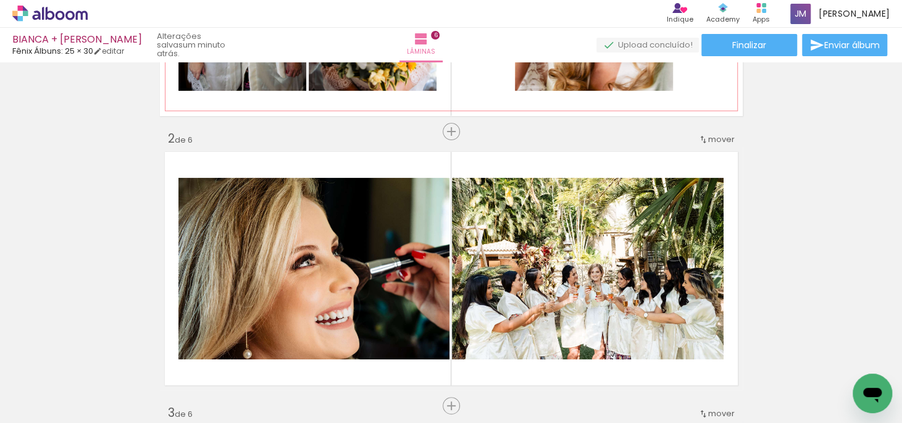
scroll to position [224, 0]
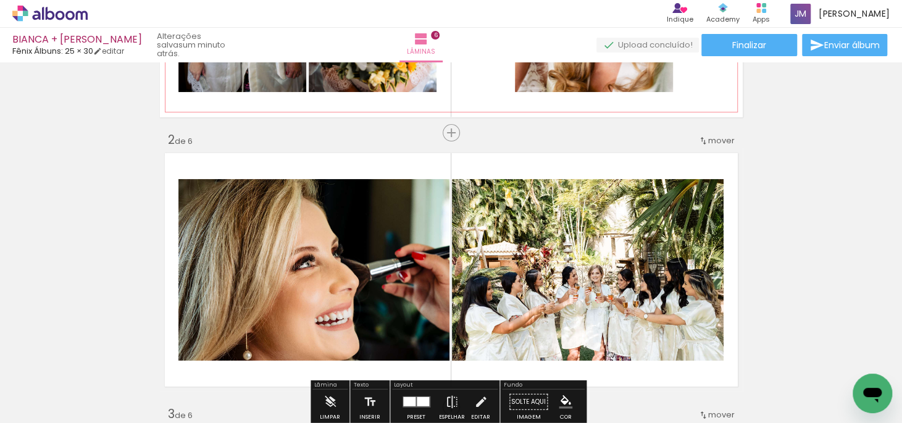
click at [301, 159] on quentale-layouter at bounding box center [451, 269] width 583 height 243
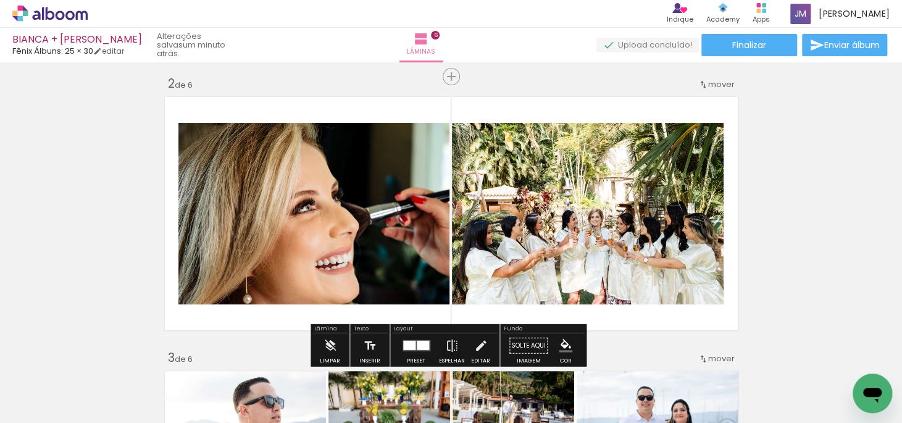
click at [423, 112] on quentale-layouter at bounding box center [451, 213] width 583 height 243
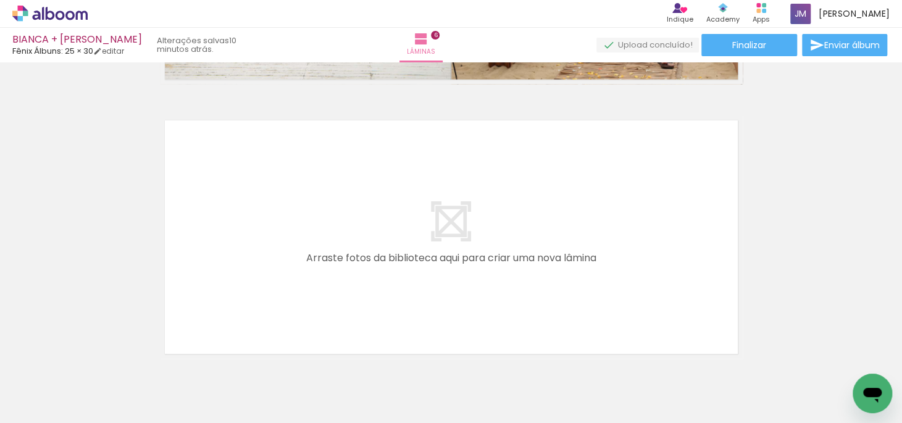
scroll to position [1683, 0]
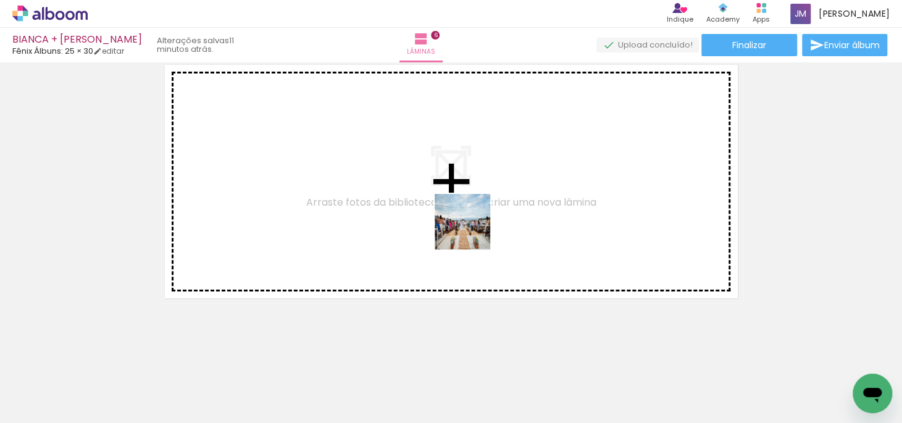
drag, startPoint x: 476, startPoint y: 382, endPoint x: 783, endPoint y: 188, distance: 363.8
click at [472, 230] on quentale-workspace at bounding box center [451, 211] width 902 height 423
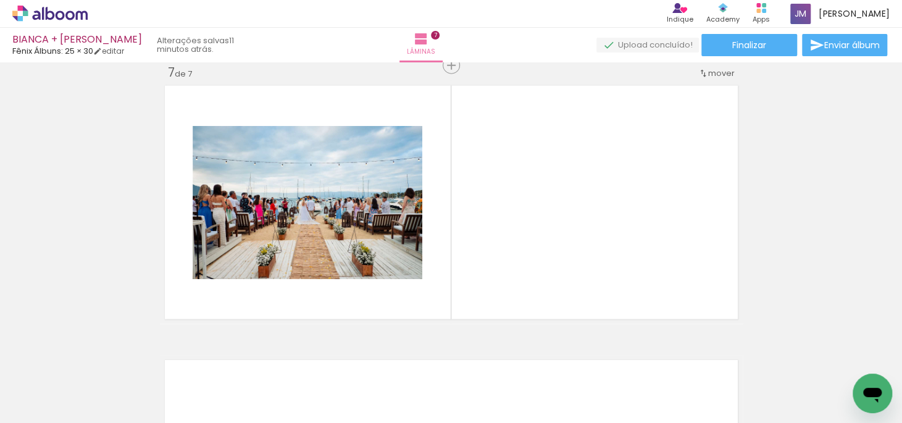
scroll to position [1660, 0]
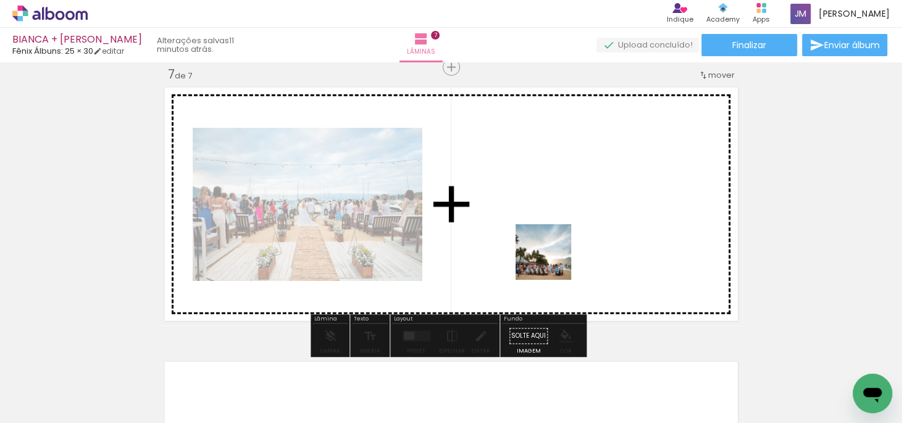
drag, startPoint x: 556, startPoint y: 386, endPoint x: 793, endPoint y: 214, distance: 293.4
click at [551, 247] on quentale-workspace at bounding box center [451, 211] width 902 height 423
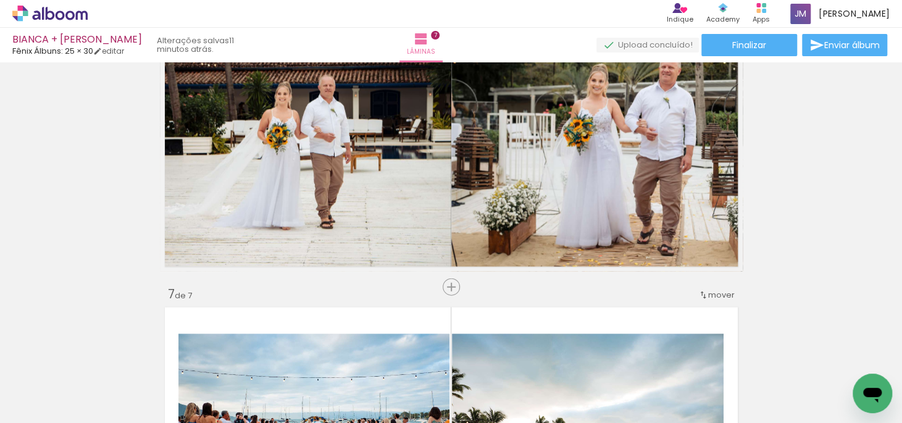
scroll to position [1379, 0]
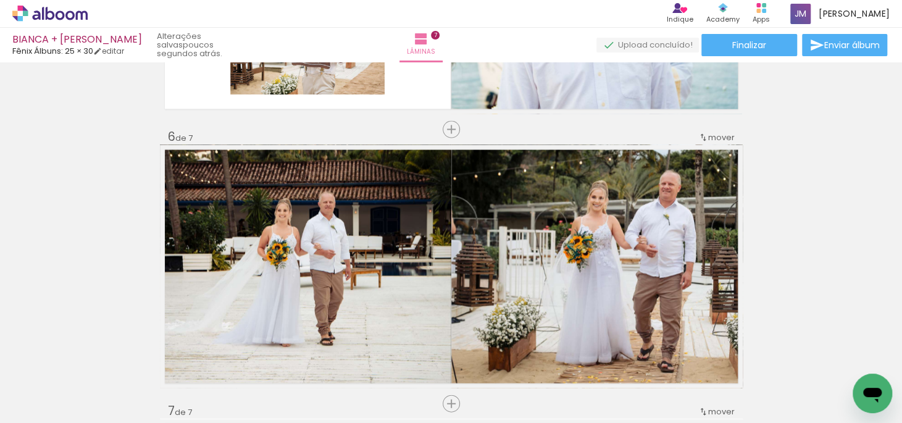
scroll to position [1379, 0]
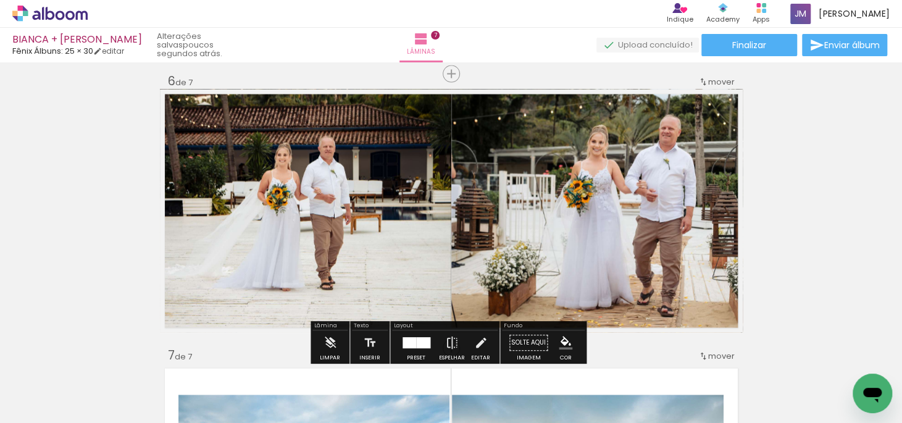
drag, startPoint x: 412, startPoint y: 340, endPoint x: 780, endPoint y: 238, distance: 381.2
click at [416, 340] on div at bounding box center [423, 343] width 14 height 11
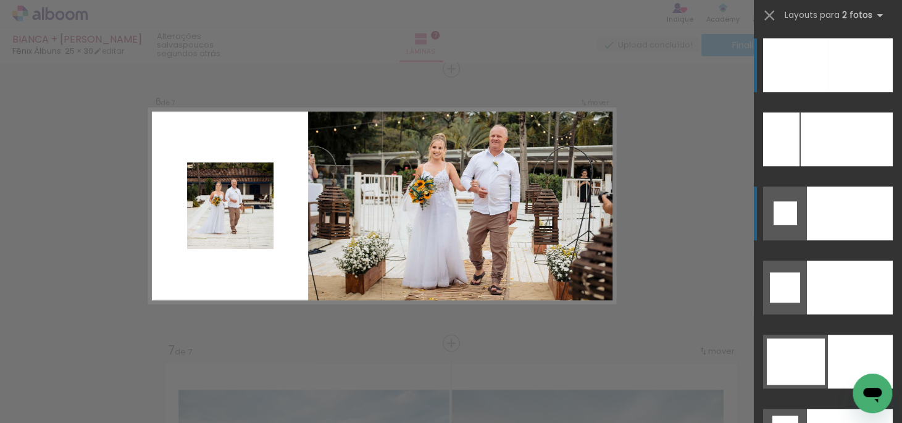
scroll to position [1386, 0]
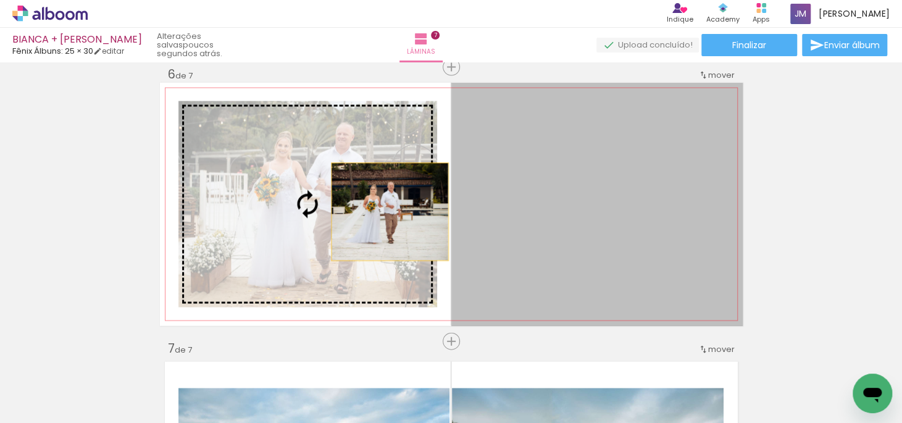
drag, startPoint x: 661, startPoint y: 219, endPoint x: 385, endPoint y: 212, distance: 276.0
click at [0, 0] on slot at bounding box center [0, 0] width 0 height 0
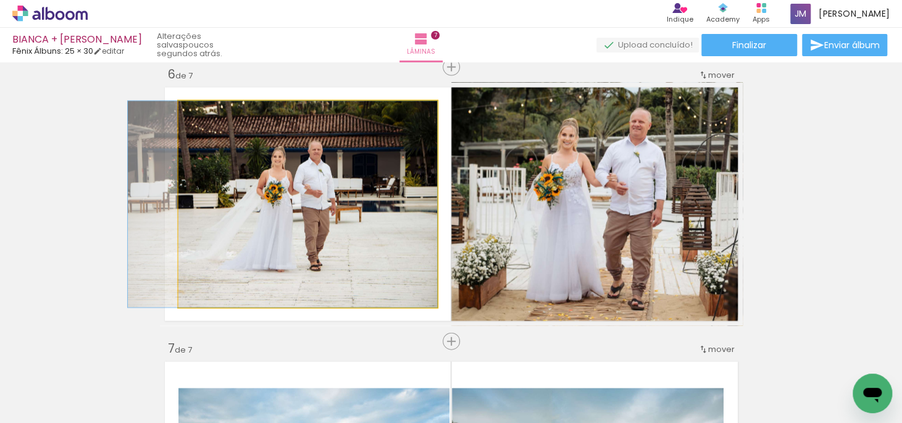
drag, startPoint x: 346, startPoint y: 206, endPoint x: 315, endPoint y: 210, distance: 31.3
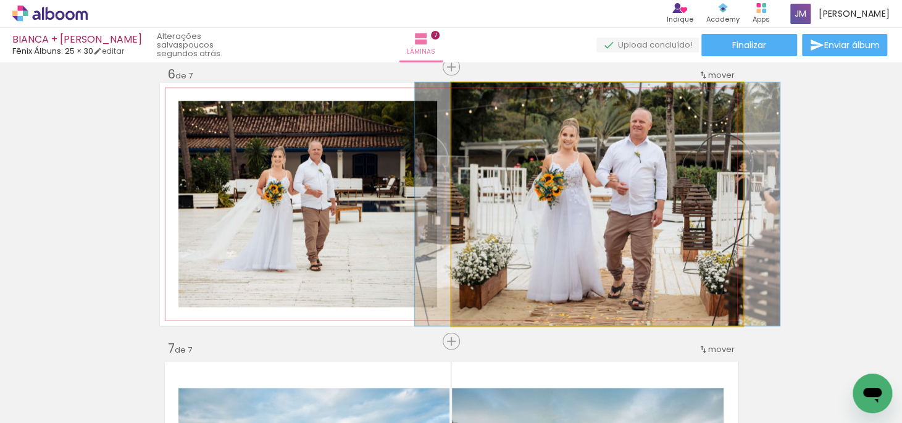
drag, startPoint x: 653, startPoint y: 207, endPoint x: 647, endPoint y: 207, distance: 6.2
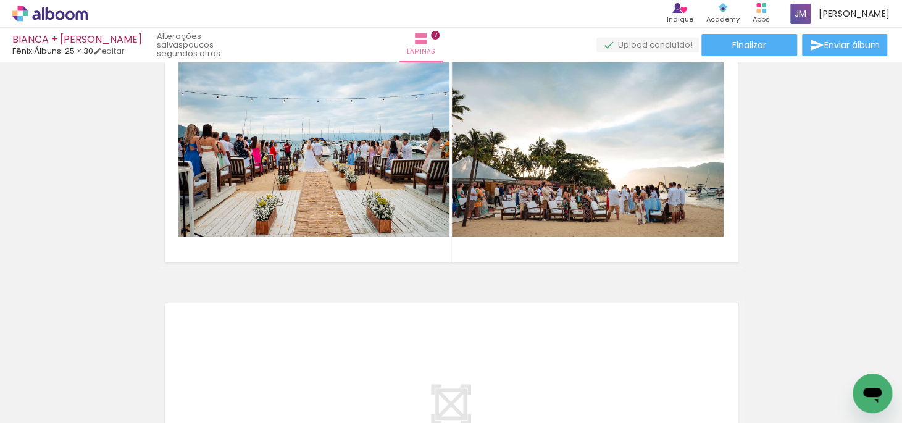
scroll to position [1722, 0]
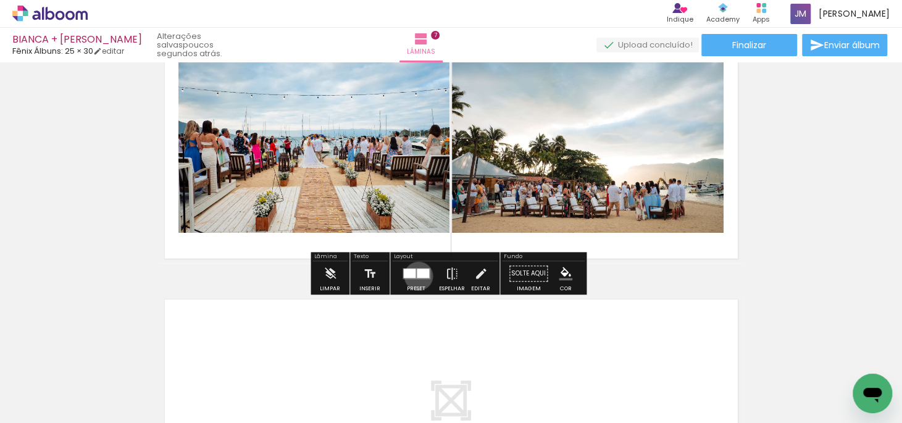
click at [417, 275] on div at bounding box center [423, 273] width 12 height 9
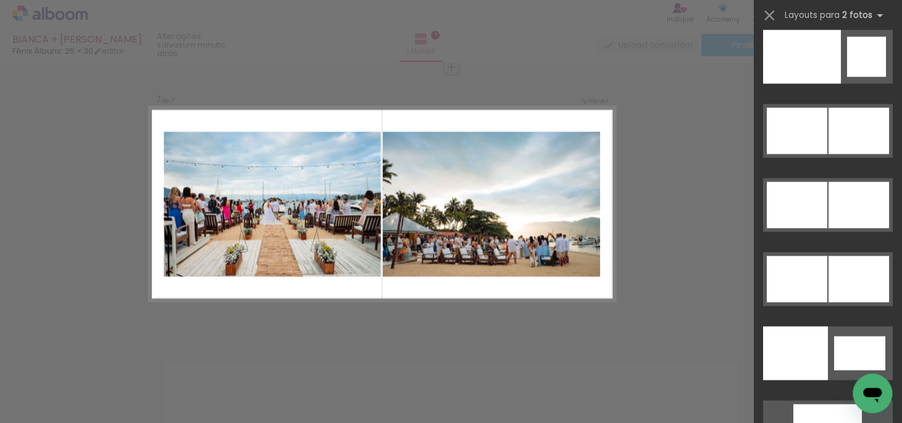
scroll to position [6332, 0]
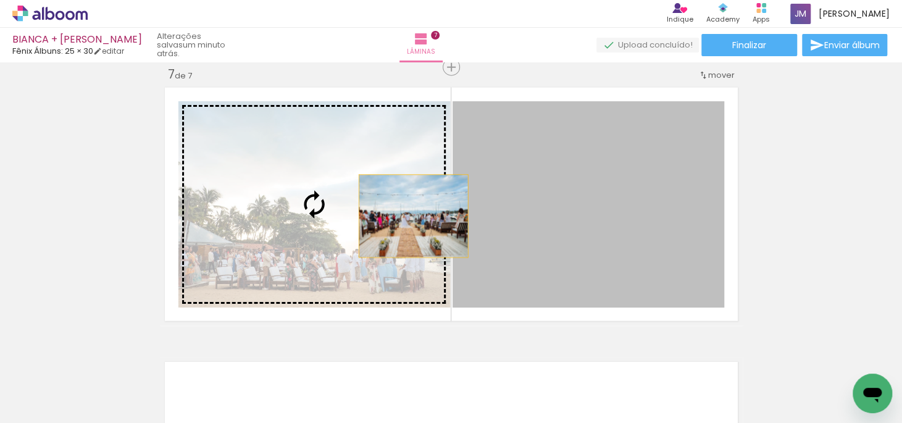
drag, startPoint x: 423, startPoint y: 220, endPoint x: 374, endPoint y: 216, distance: 48.9
click at [0, 0] on slot at bounding box center [0, 0] width 0 height 0
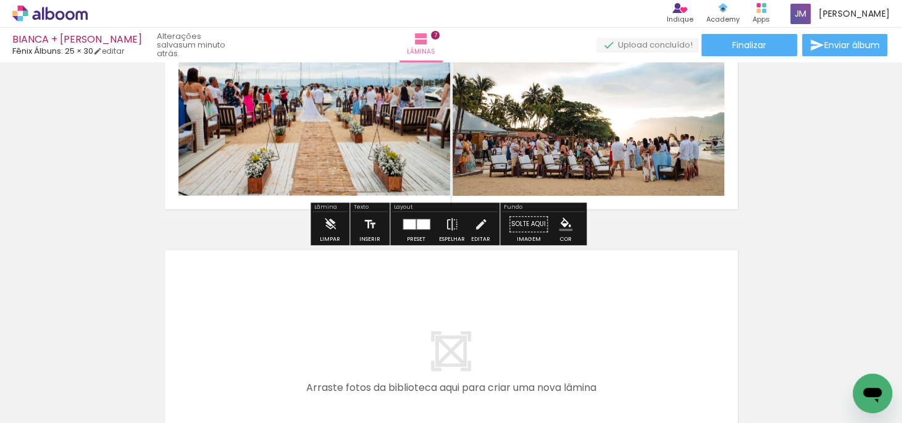
scroll to position [1828, 0]
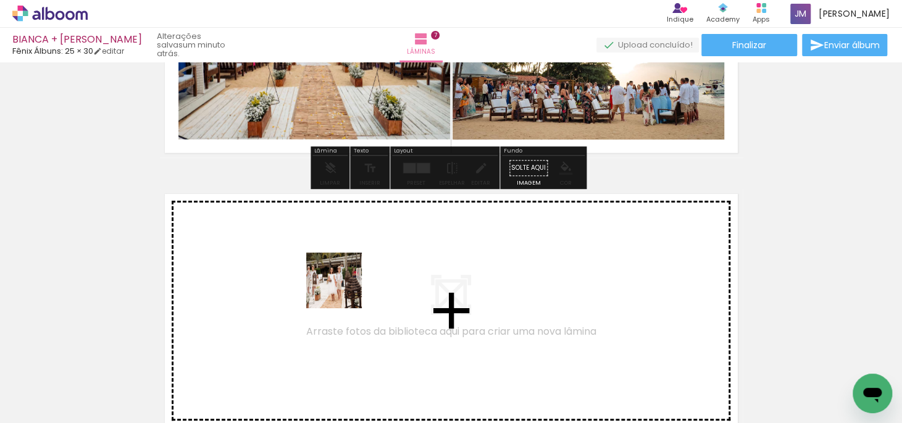
drag, startPoint x: 277, startPoint y: 375, endPoint x: 343, endPoint y: 288, distance: 109.3
click at [343, 288] on quentale-workspace at bounding box center [451, 211] width 902 height 423
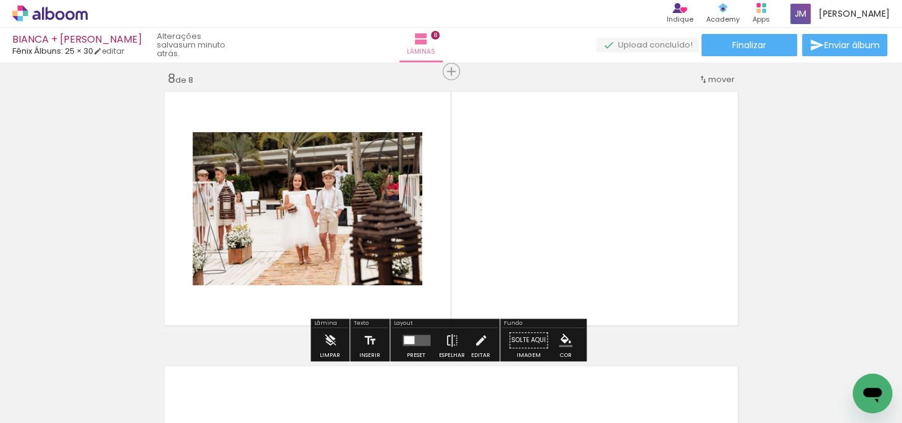
scroll to position [1933, 0]
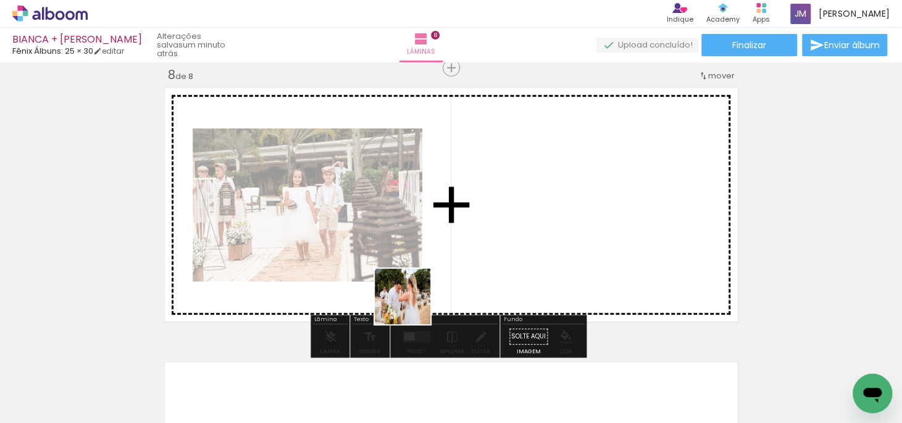
drag, startPoint x: 340, startPoint y: 371, endPoint x: 444, endPoint y: 269, distance: 146.2
click at [444, 269] on quentale-workspace at bounding box center [451, 211] width 902 height 423
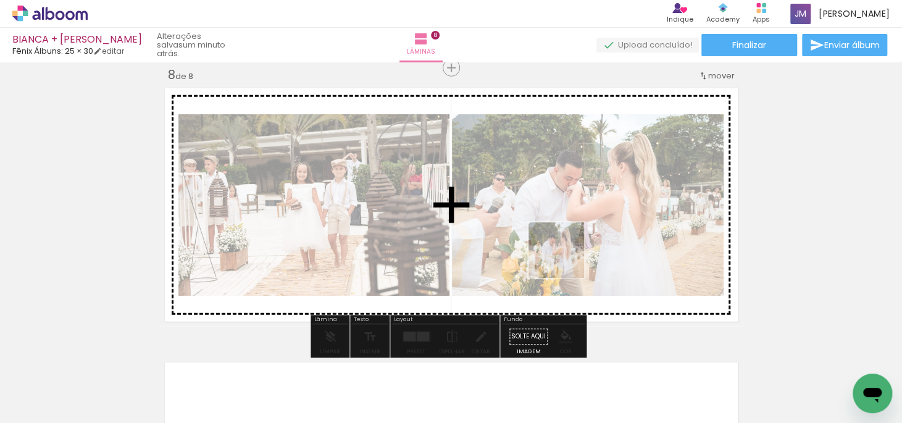
drag, startPoint x: 350, startPoint y: 379, endPoint x: 565, endPoint y: 259, distance: 246.5
click at [565, 259] on quentale-workspace at bounding box center [451, 211] width 902 height 423
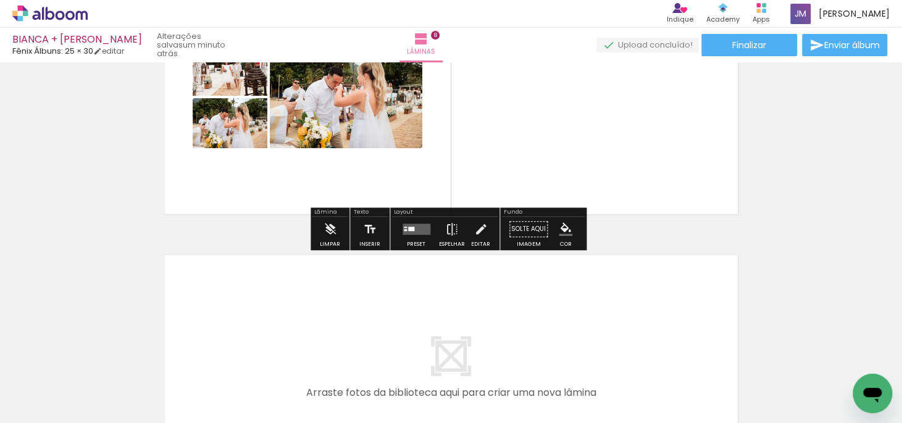
scroll to position [2046, 0]
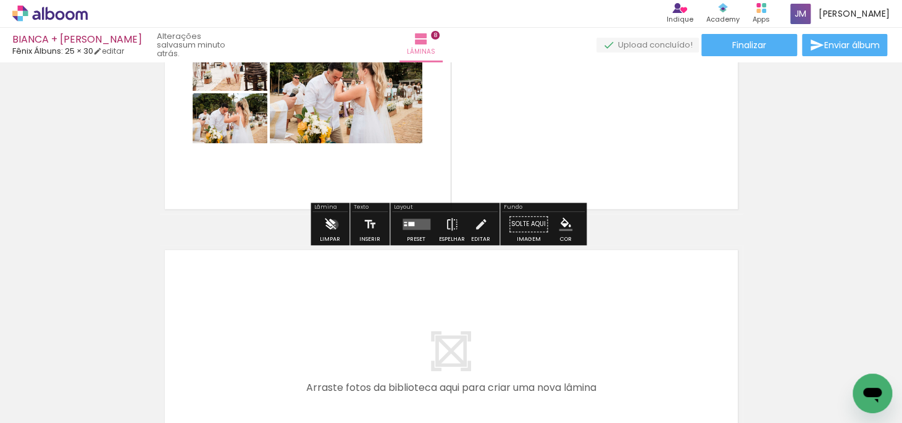
click at [333, 224] on iron-icon at bounding box center [330, 224] width 14 height 25
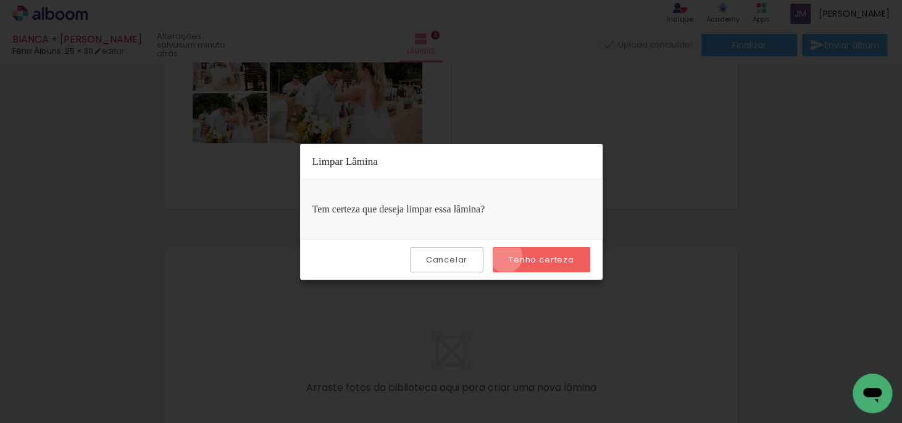
click at [508, 256] on paper-button "Tenho certeza" at bounding box center [541, 259] width 97 height 25
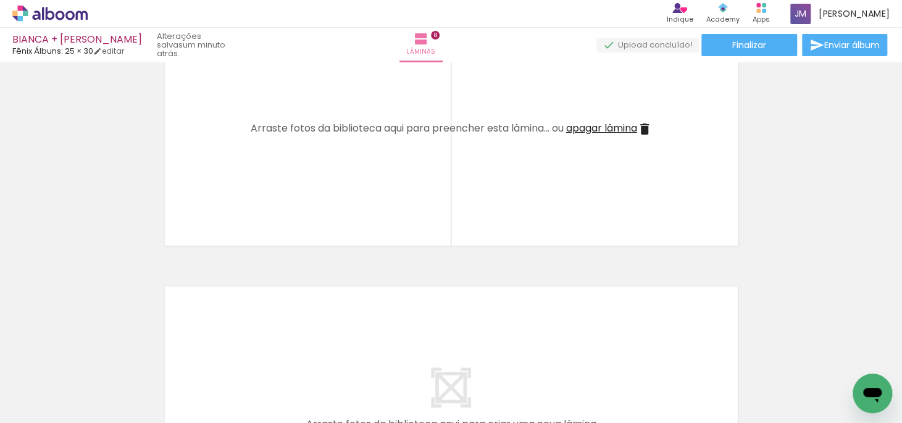
scroll to position [1990, 0]
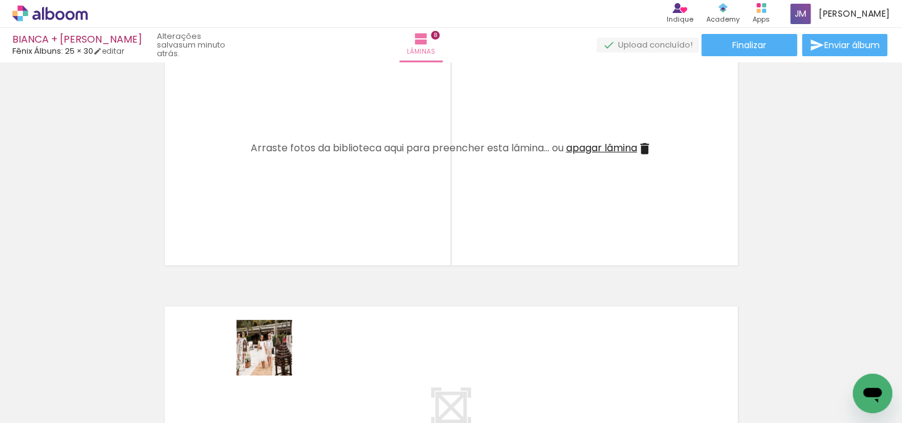
drag, startPoint x: 273, startPoint y: 357, endPoint x: 460, endPoint y: 204, distance: 241.2
click at [338, 218] on quentale-workspace at bounding box center [451, 211] width 902 height 423
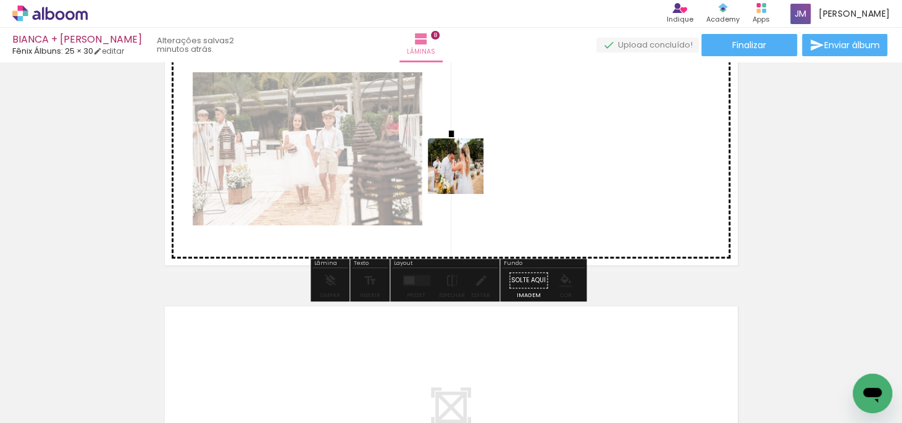
drag, startPoint x: 343, startPoint y: 372, endPoint x: 465, endPoint y: 175, distance: 231.8
click at [465, 175] on quentale-workspace at bounding box center [451, 211] width 902 height 423
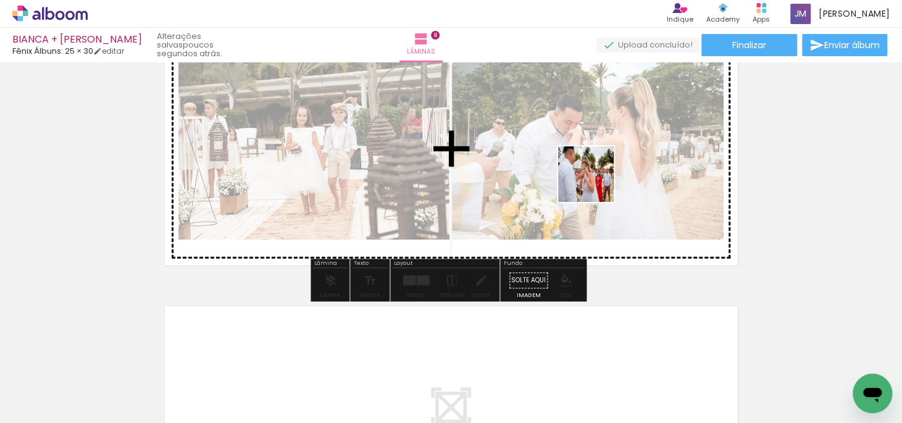
drag, startPoint x: 411, startPoint y: 390, endPoint x: 599, endPoint y: 194, distance: 271.1
click at [595, 183] on quentale-workspace at bounding box center [451, 211] width 902 height 423
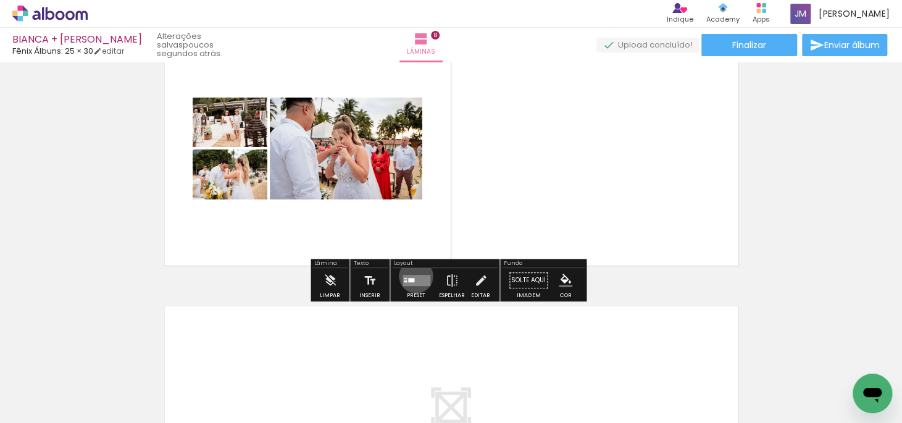
click at [412, 275] on quentale-layouter at bounding box center [416, 280] width 28 height 11
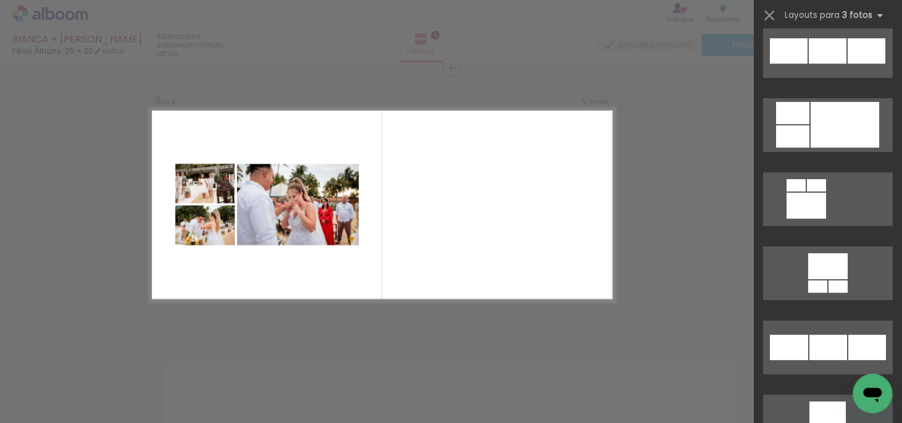
scroll to position [2964, 0]
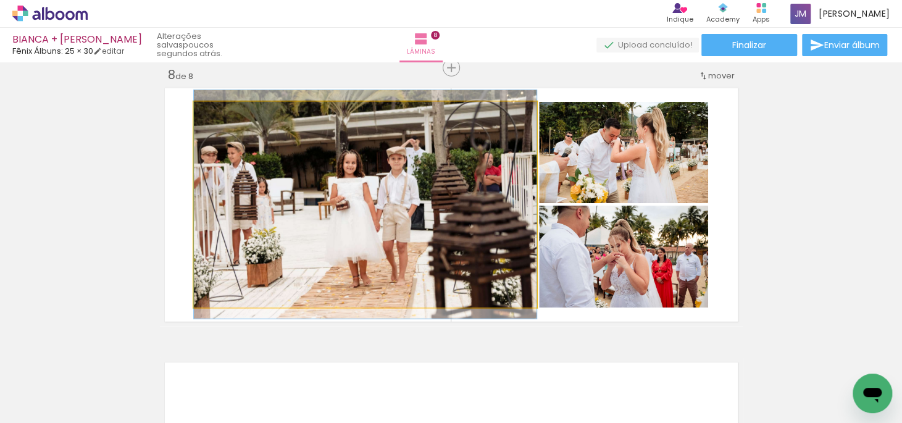
drag, startPoint x: 350, startPoint y: 191, endPoint x: 328, endPoint y: 191, distance: 21.6
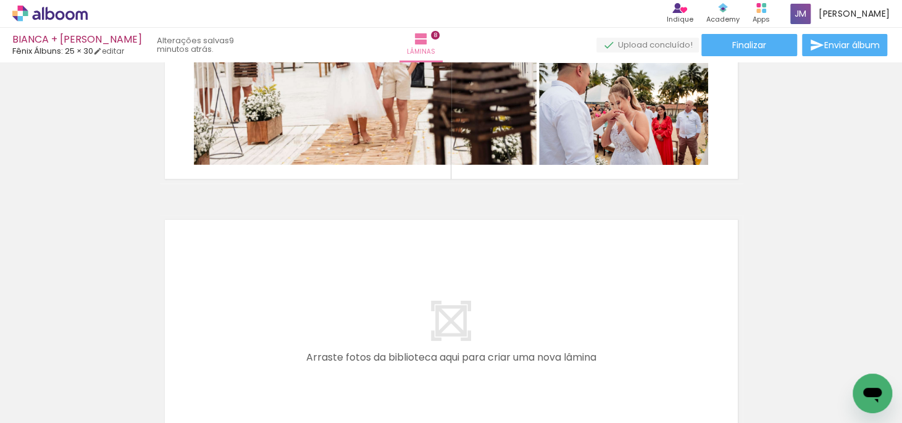
scroll to position [2102, 0]
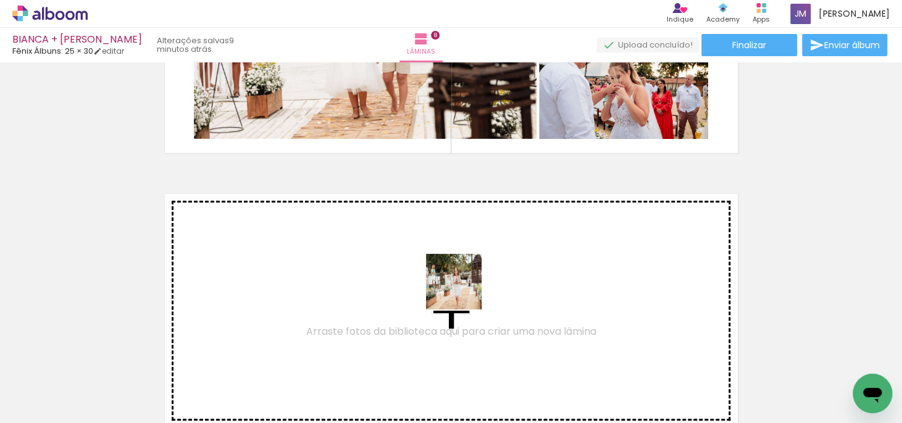
drag, startPoint x: 478, startPoint y: 369, endPoint x: 463, endPoint y: 274, distance: 96.3
click at [463, 274] on quentale-workspace at bounding box center [451, 211] width 902 height 423
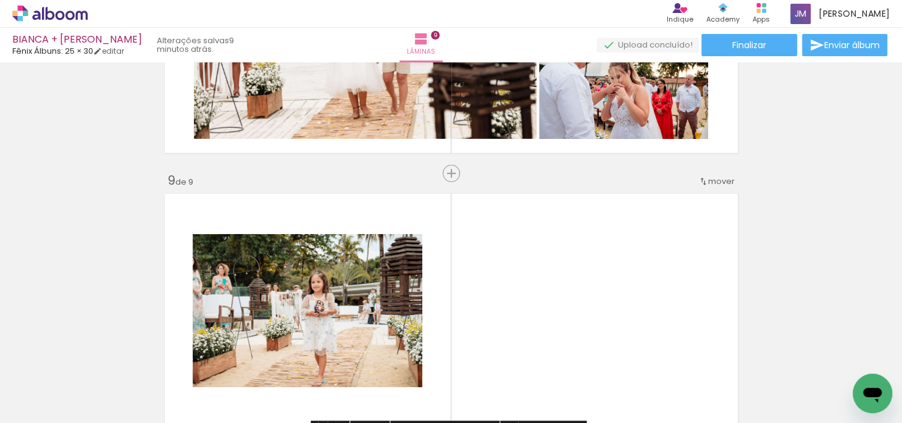
scroll to position [2208, 0]
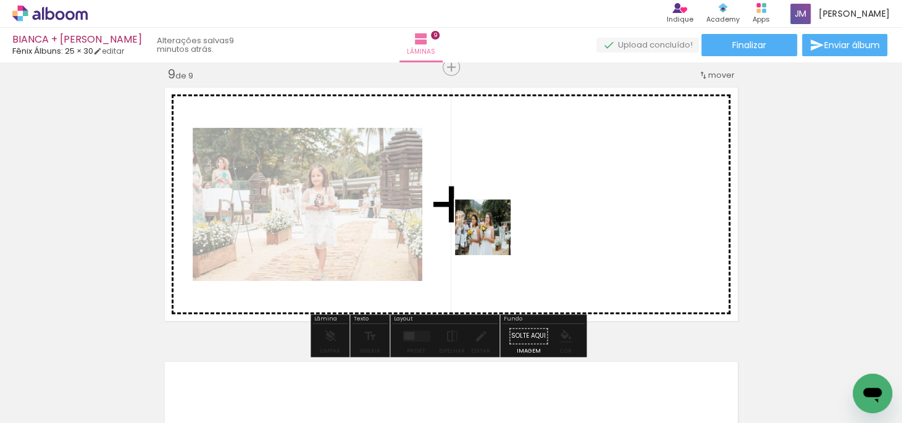
drag, startPoint x: 607, startPoint y: 380, endPoint x: 492, endPoint y: 236, distance: 184.0
click at [492, 236] on quentale-workspace at bounding box center [451, 211] width 902 height 423
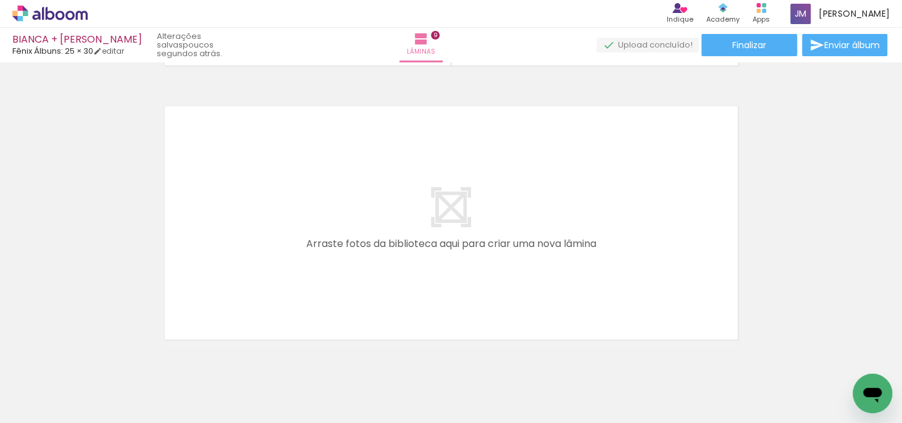
scroll to position [2489, 0]
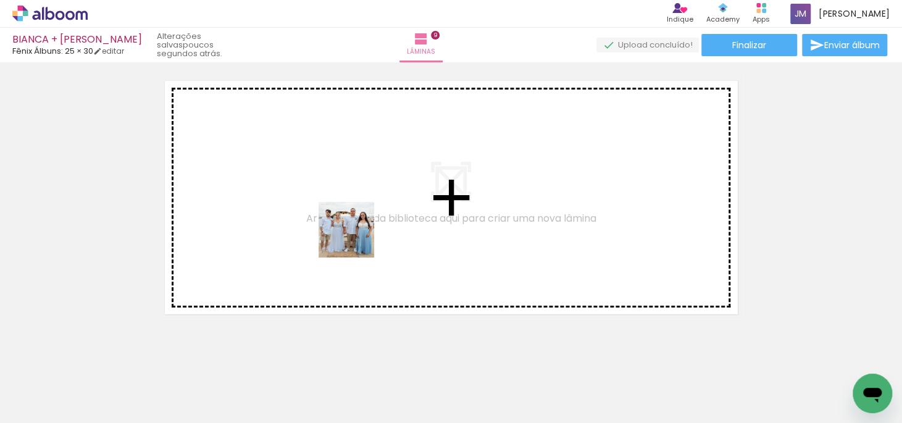
drag, startPoint x: 471, startPoint y: 375, endPoint x: 335, endPoint y: 214, distance: 211.6
click at [335, 214] on quentale-workspace at bounding box center [451, 211] width 902 height 423
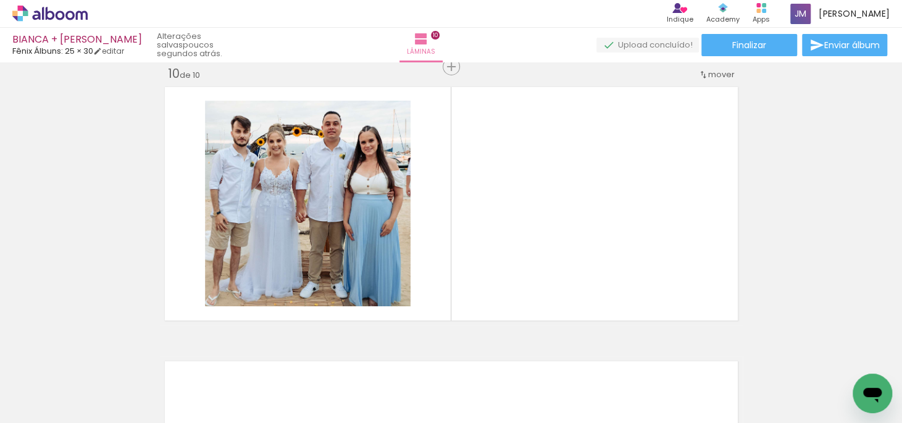
scroll to position [2482, 0]
drag, startPoint x: 479, startPoint y: 372, endPoint x: 459, endPoint y: 196, distance: 177.0
click at [459, 196] on quentale-workspace at bounding box center [451, 211] width 902 height 423
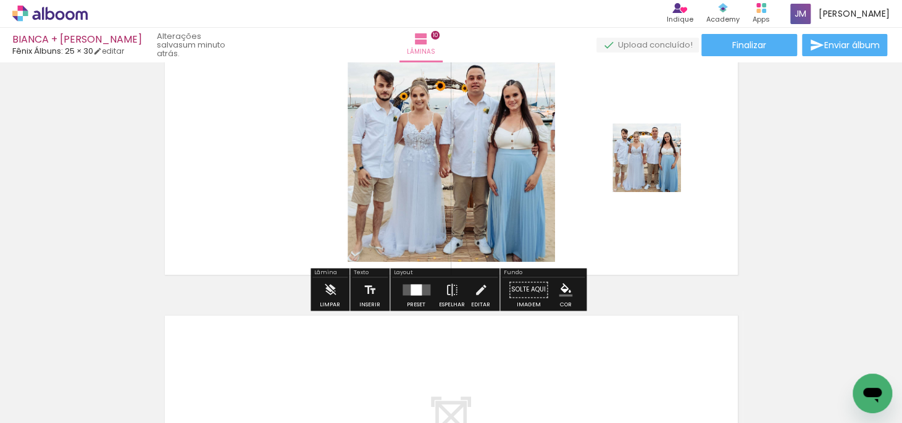
scroll to position [2595, 0]
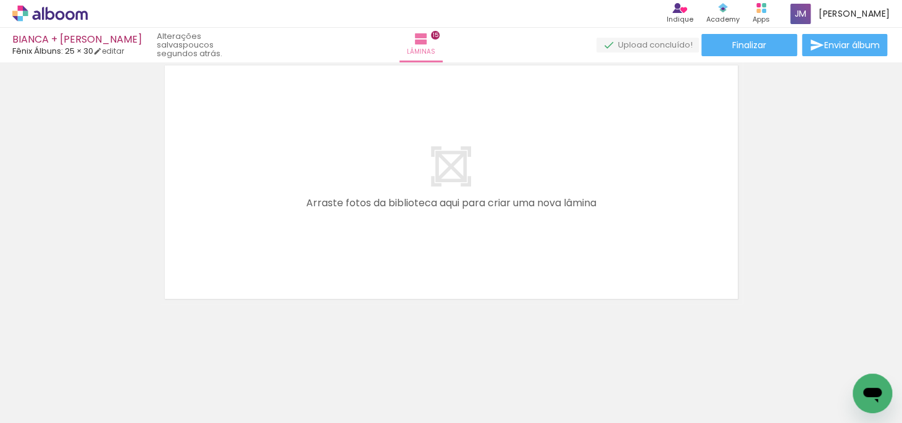
scroll to position [4093, 0]
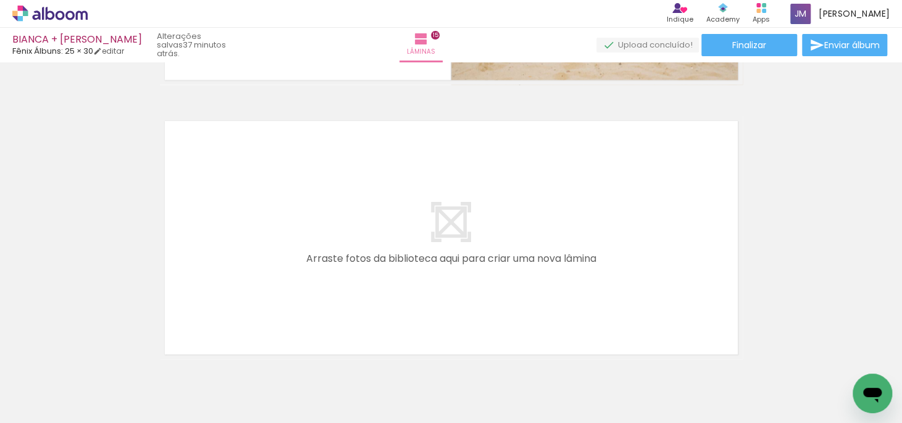
scroll to position [0, 3166]
